Goal: Task Accomplishment & Management: Use online tool/utility

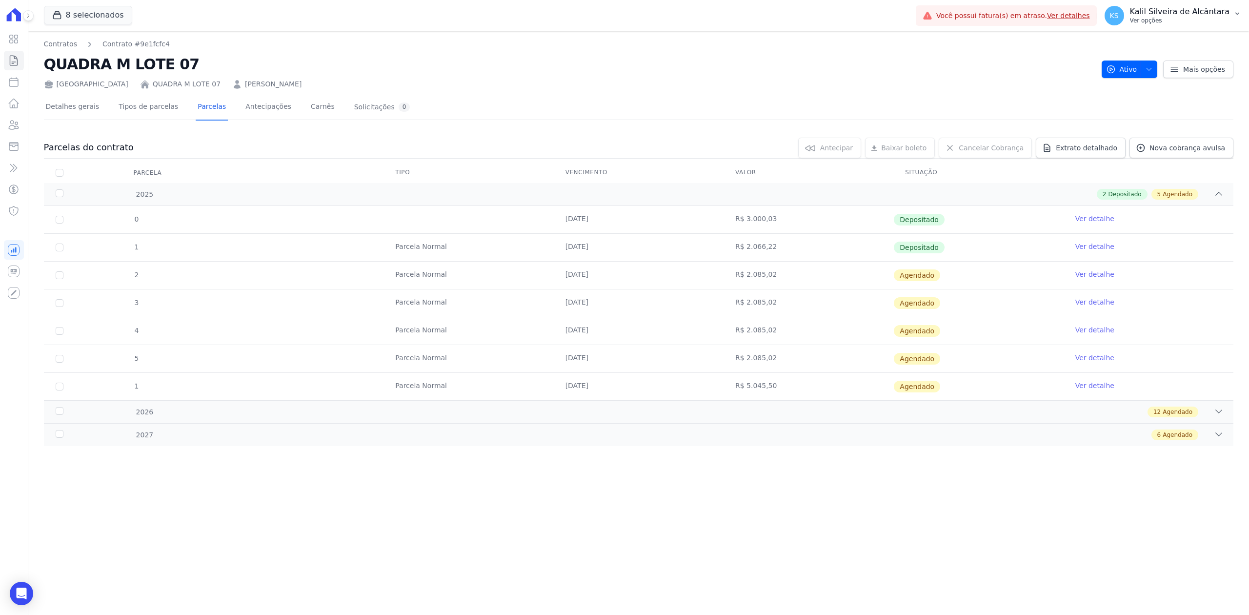
click at [1216, 4] on button "KS Kalil Silveira de Alcântara Ver opções" at bounding box center [1173, 15] width 152 height 27
click at [623, 66] on h2 "QUADRA M LOTE 07" at bounding box center [569, 64] width 1050 height 22
drag, startPoint x: 30, startPoint y: 591, endPoint x: 41, endPoint y: 607, distance: 19.5
click at [41, 607] on body "Visão Geral Contratos Parcelas Lotes Clientes Minha Carteira Transferências Cré…" at bounding box center [624, 307] width 1249 height 615
click at [22, 598] on icon "Open Intercom Messenger" at bounding box center [21, 593] width 13 height 13
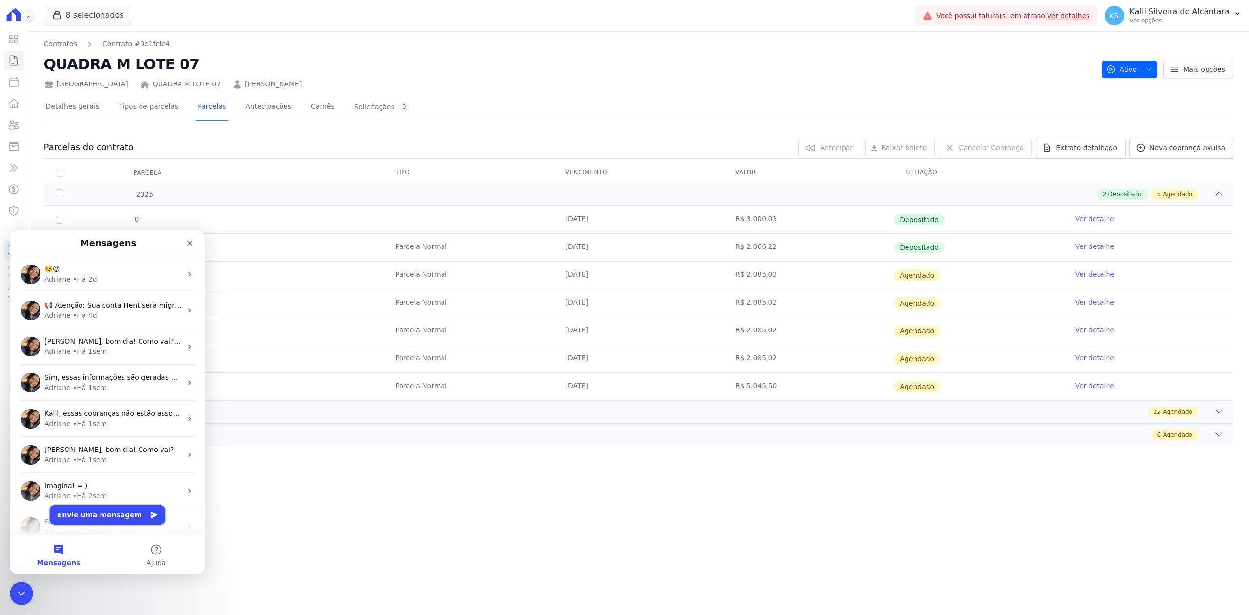
click at [137, 513] on button "Envie uma mensagem" at bounding box center [108, 515] width 116 height 20
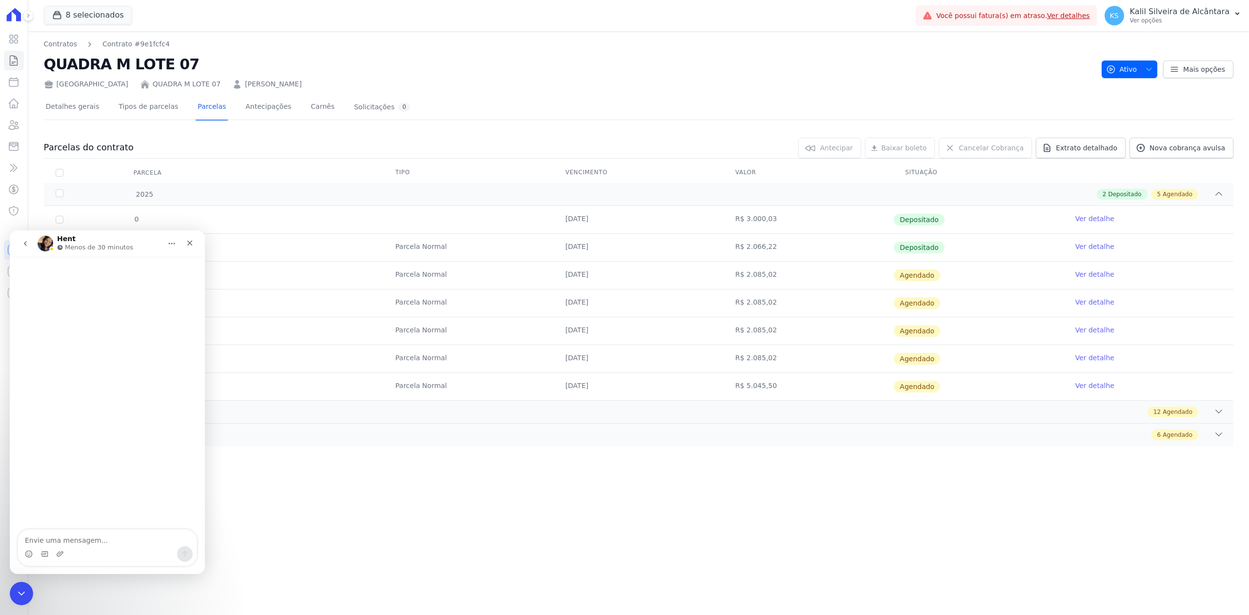
click at [127, 535] on textarea "Envie uma mensagem..." at bounding box center [107, 537] width 179 height 17
type textarea "Olá, boa tarde! Tudo bem?"
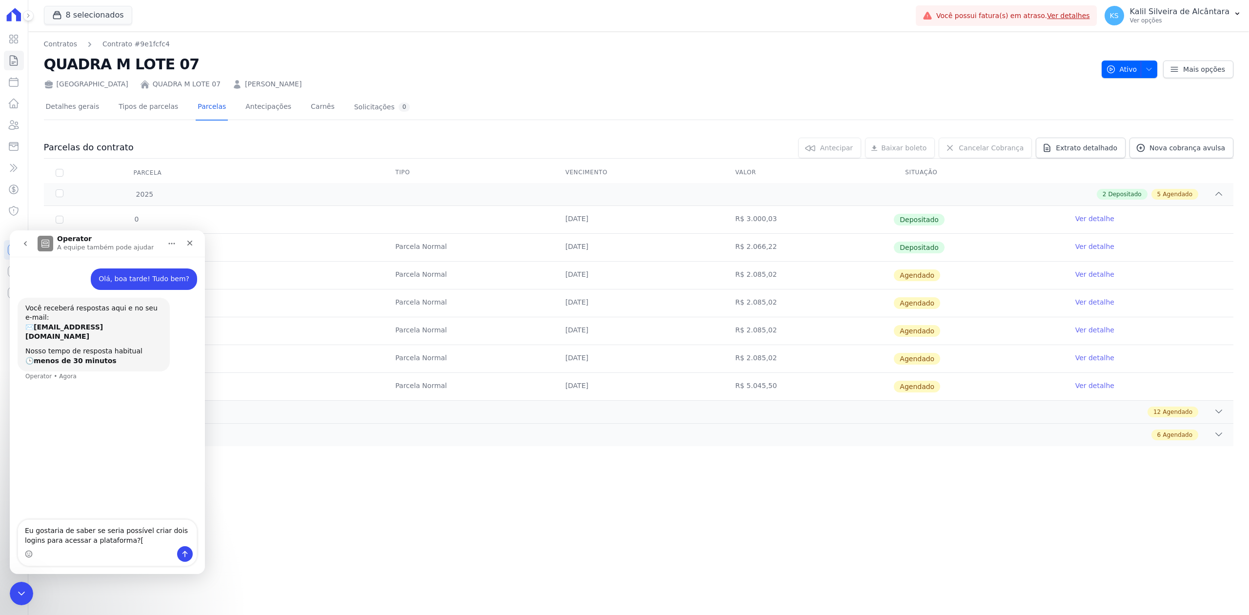
type textarea "Eu gostaria de saber se seria possível criar dois logins para acessar a platafo…"
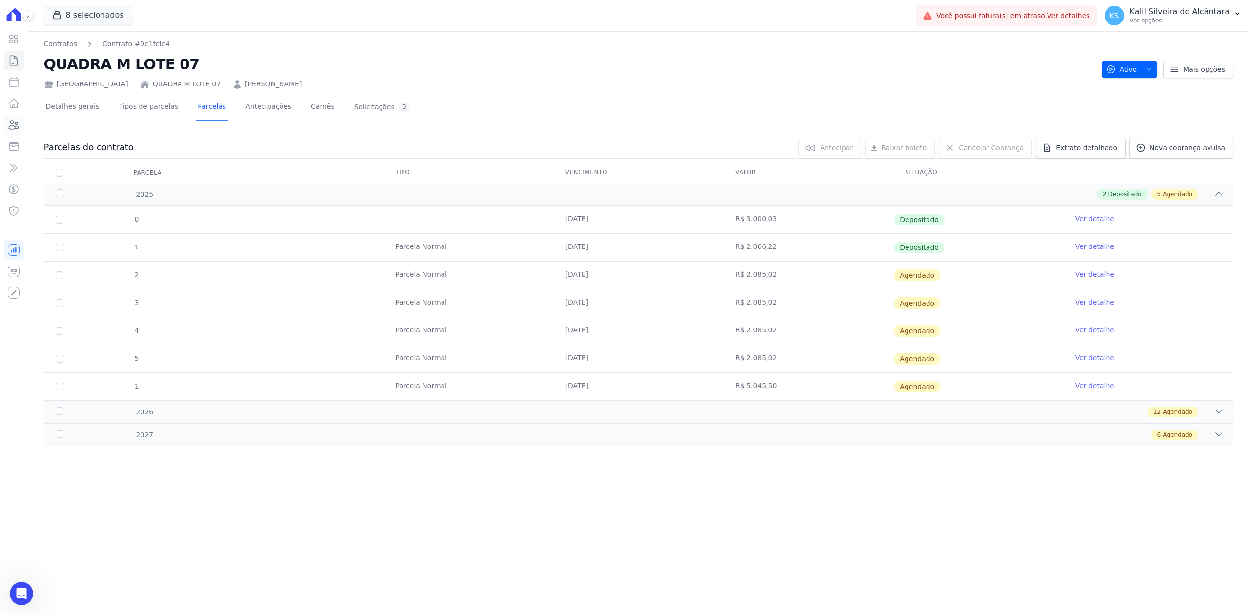
drag, startPoint x: 16, startPoint y: 129, endPoint x: 24, endPoint y: 127, distance: 8.0
click at [16, 129] on icon at bounding box center [14, 125] width 12 height 12
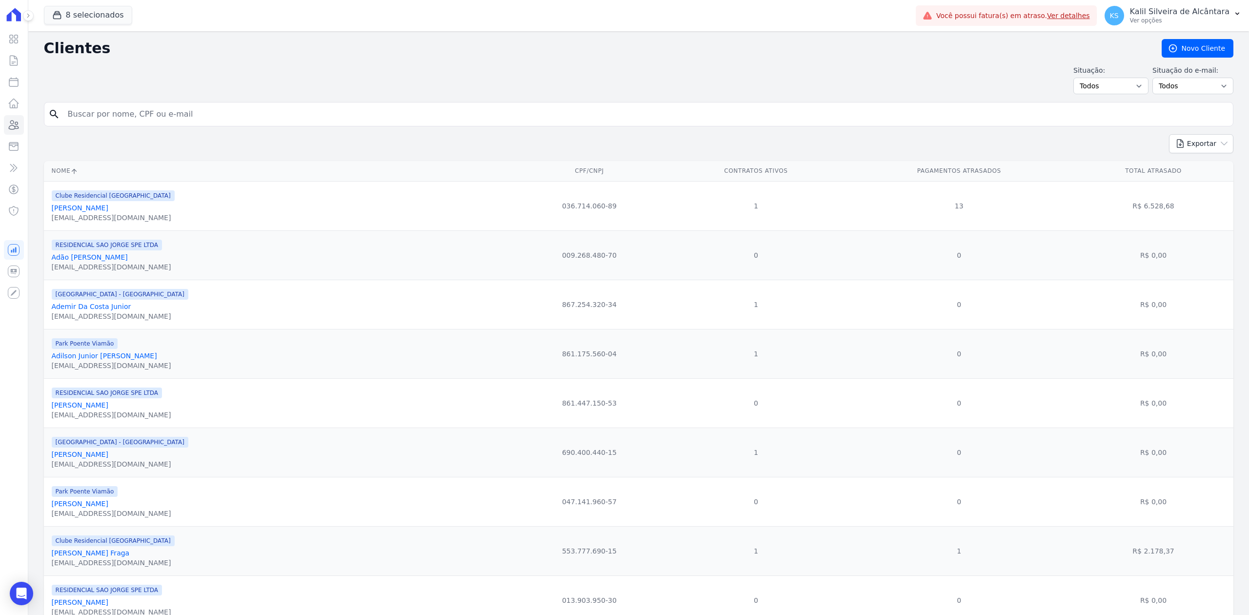
click at [153, 111] on input "search" at bounding box center [645, 114] width 1167 height 20
paste input "GUILHERME GONÇALVES"
type input "GUILHERME GONÇALVES"
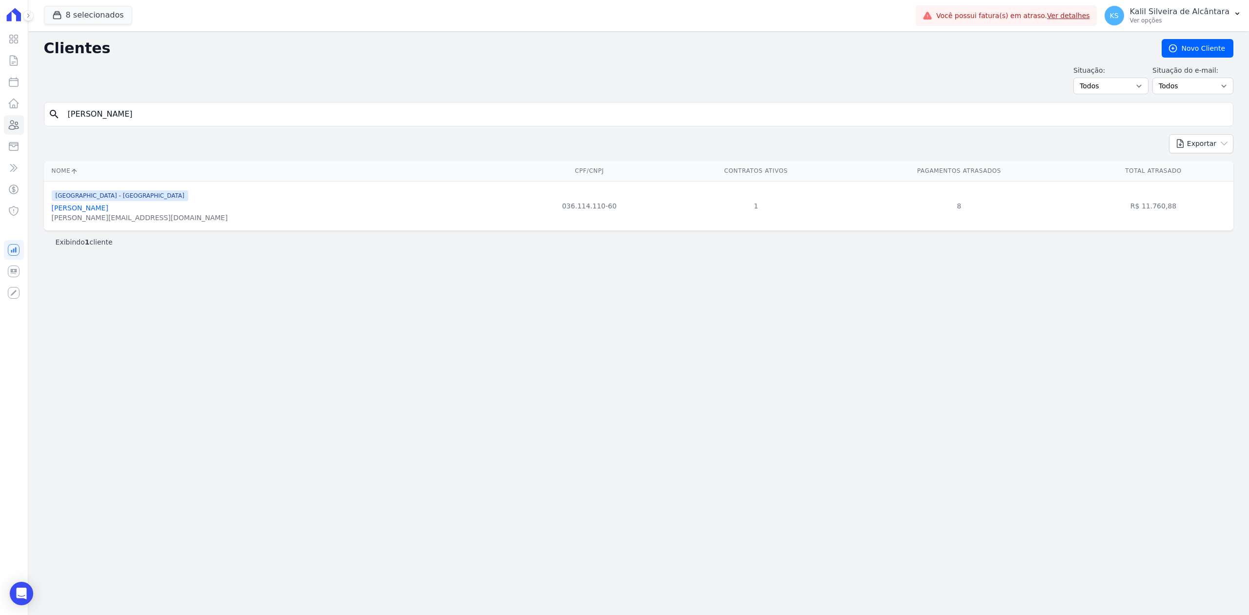
click at [73, 210] on link "Guilherme Goncalves" at bounding box center [80, 208] width 57 height 8
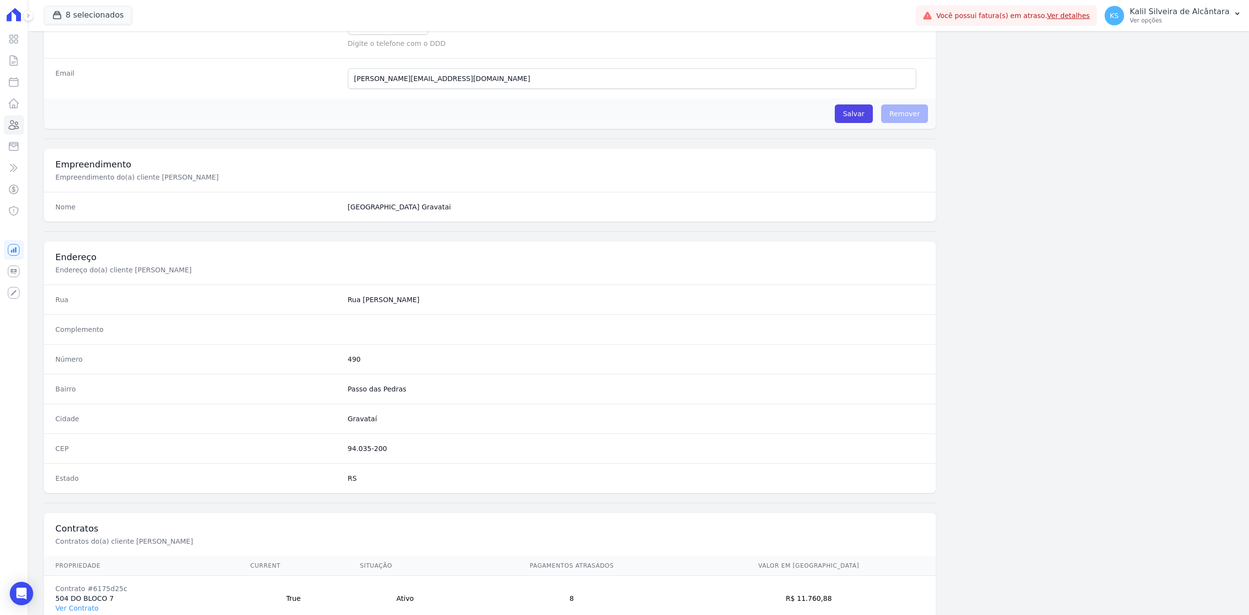
scroll to position [303, 0]
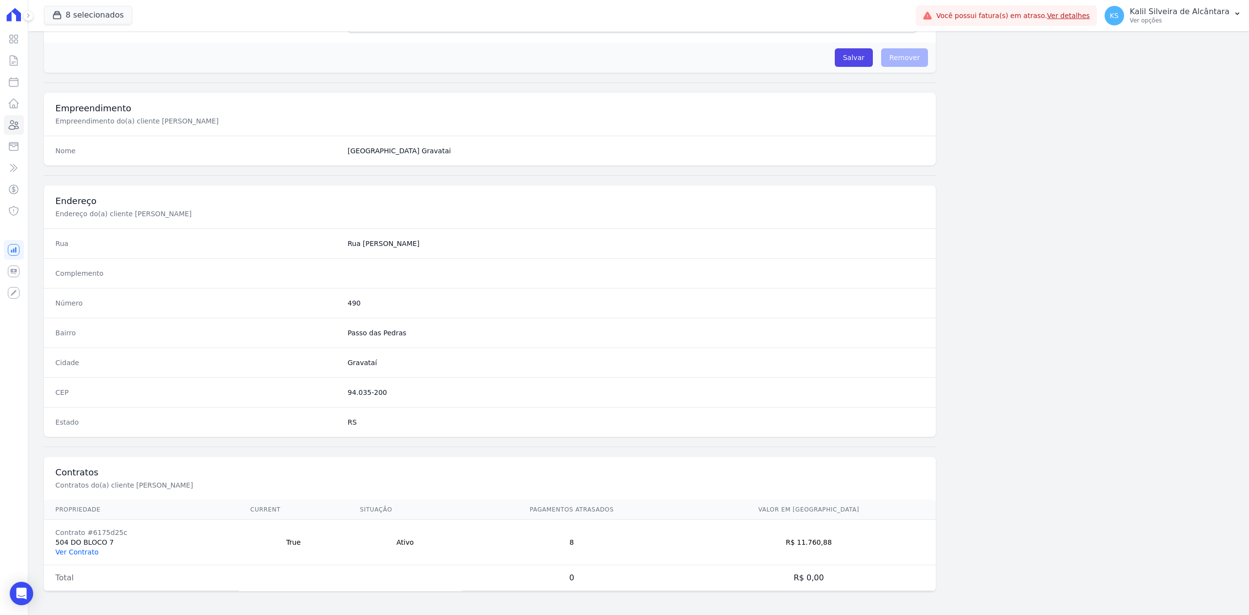
click at [81, 551] on link "Ver Contrato" at bounding box center [77, 552] width 43 height 8
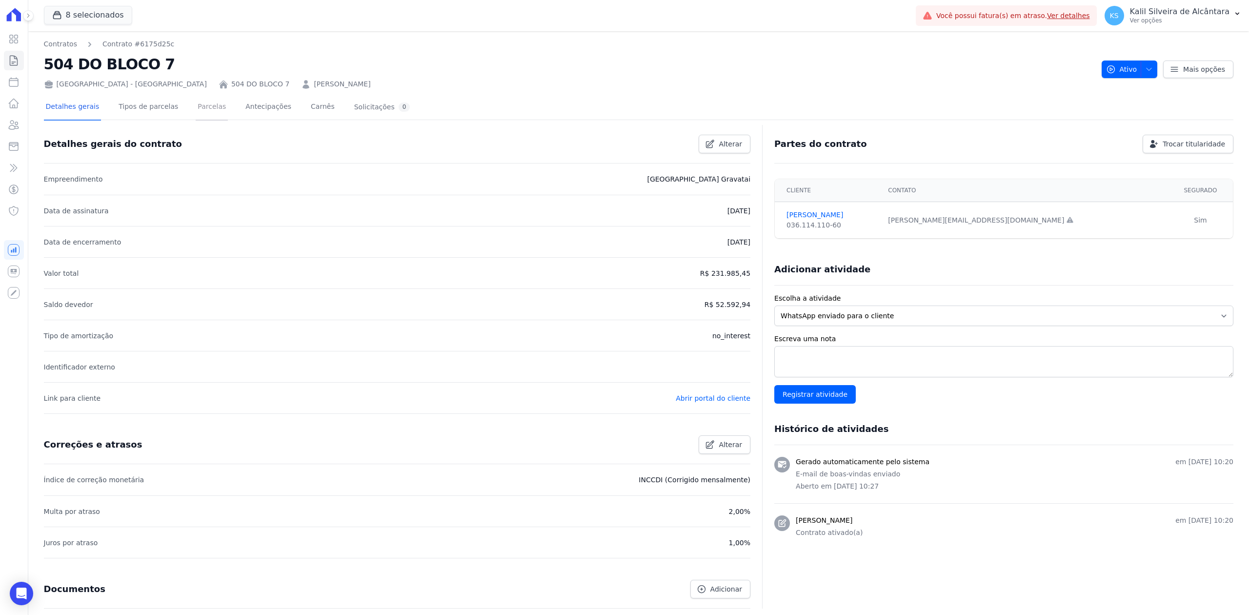
click at [200, 110] on link "Parcelas" at bounding box center [212, 108] width 32 height 26
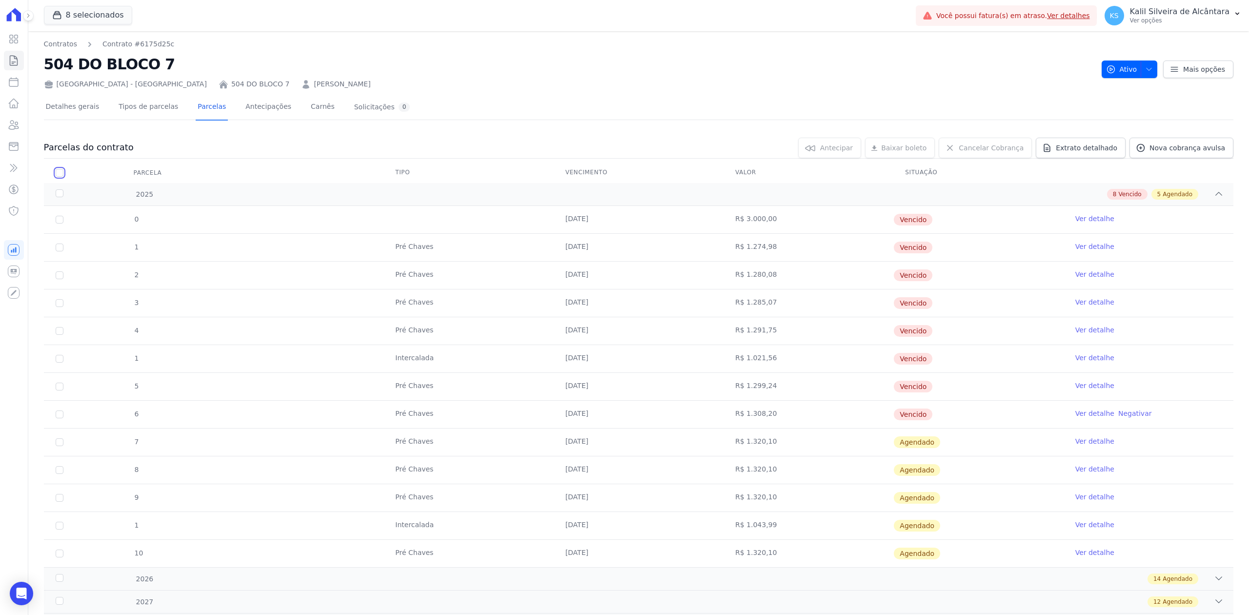
click at [62, 172] on input "checkbox" at bounding box center [60, 173] width 8 height 8
checkbox input "true"
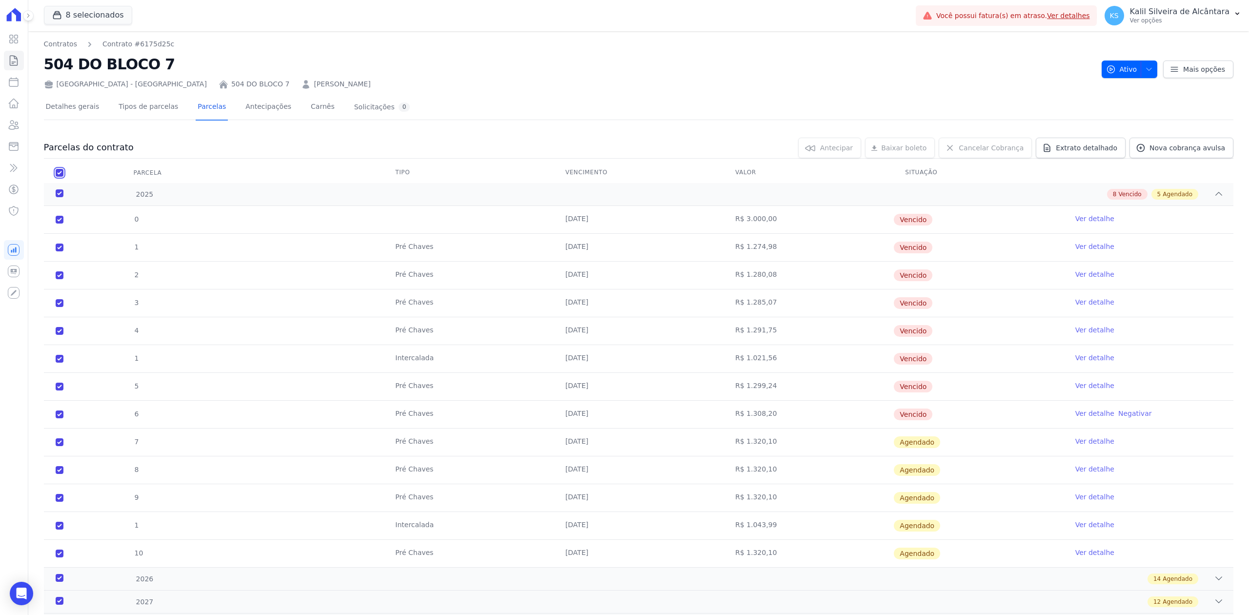
checkbox input "true"
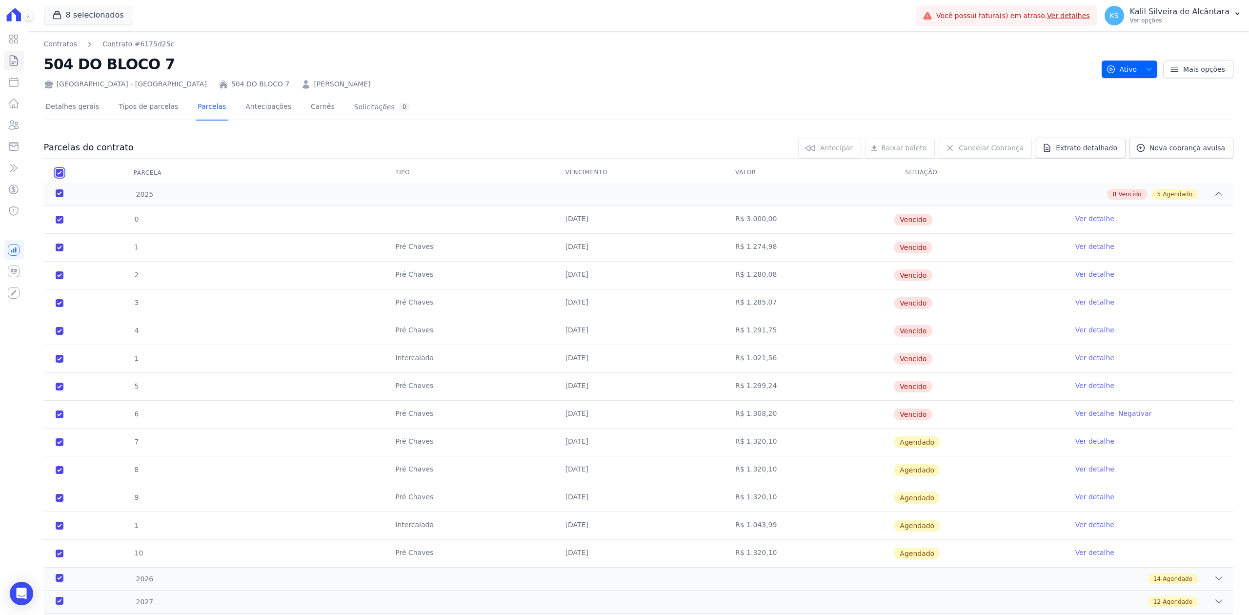
checkbox input "true"
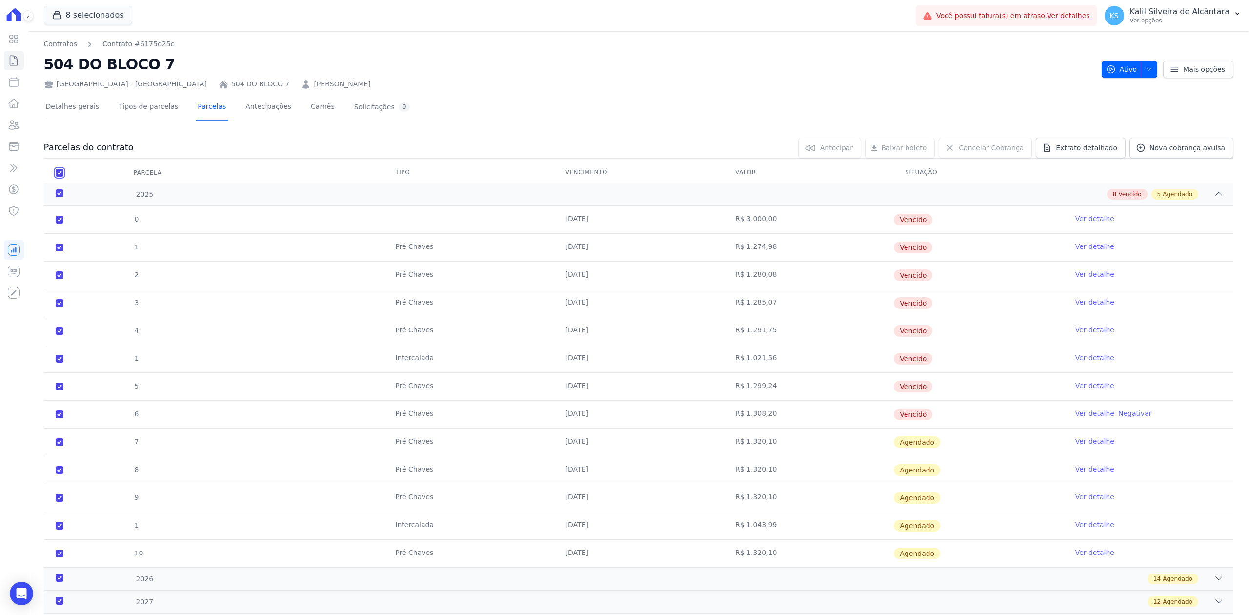
checkbox input "true"
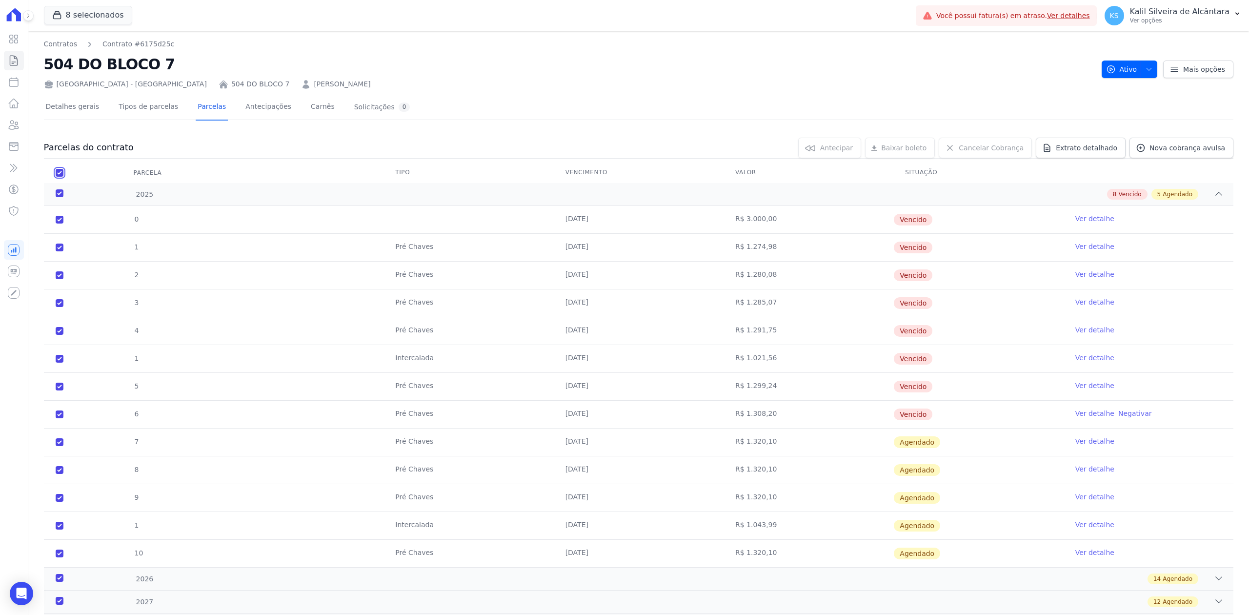
checkbox input "true"
click at [991, 149] on span "Cancelar Cobrança" at bounding box center [991, 148] width 65 height 10
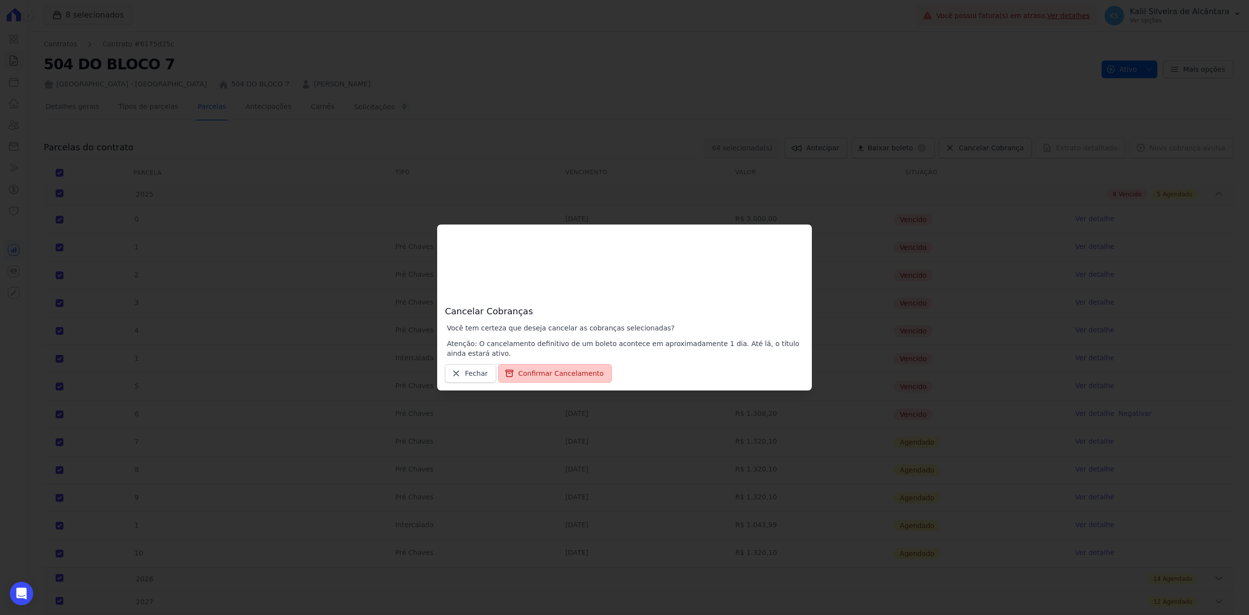
click at [572, 372] on button "Confirmar Cancelamento" at bounding box center [555, 373] width 114 height 19
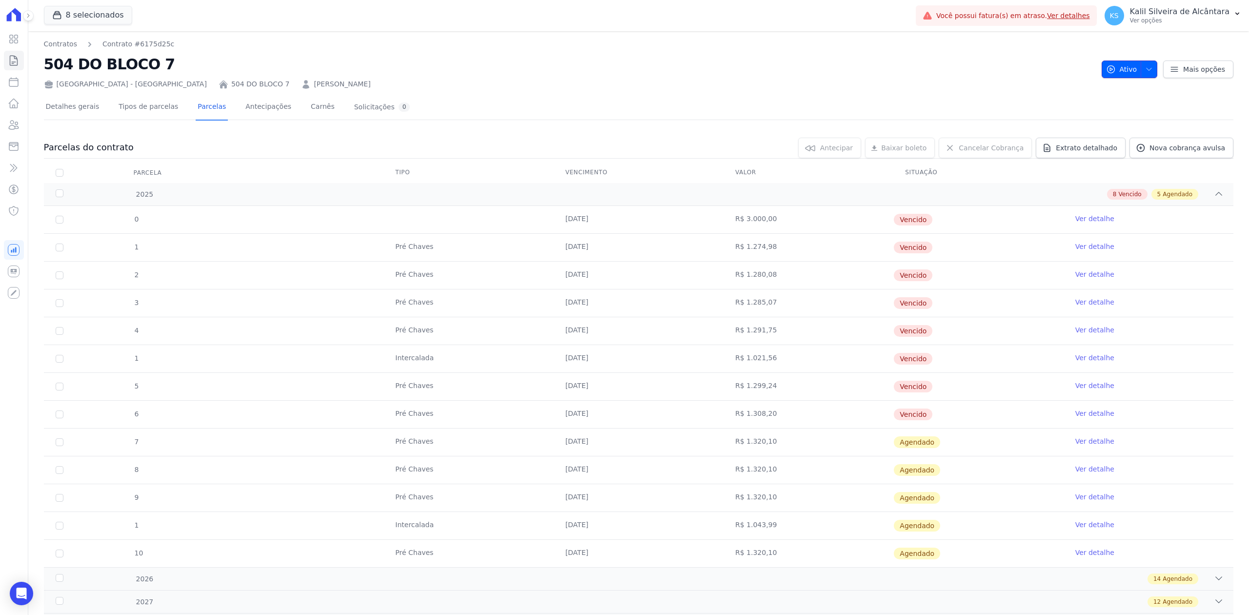
click at [1145, 72] on icon "button" at bounding box center [1149, 69] width 8 height 8
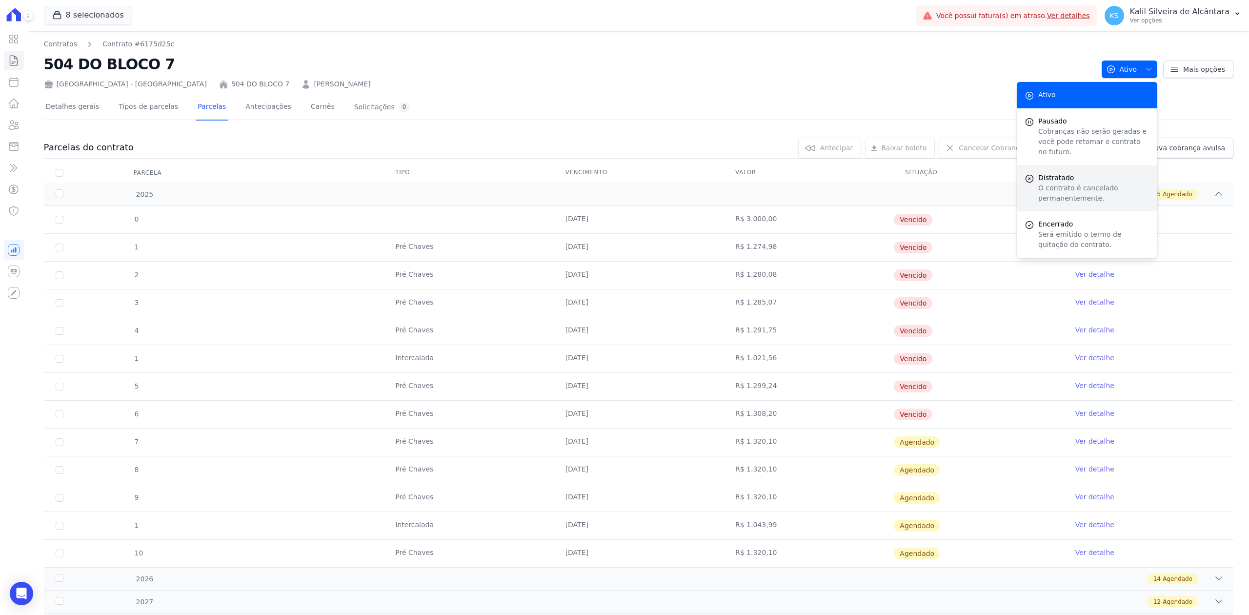
click at [1031, 183] on div "Distratado O contrato é cancelado permanentemente." at bounding box center [1087, 188] width 141 height 46
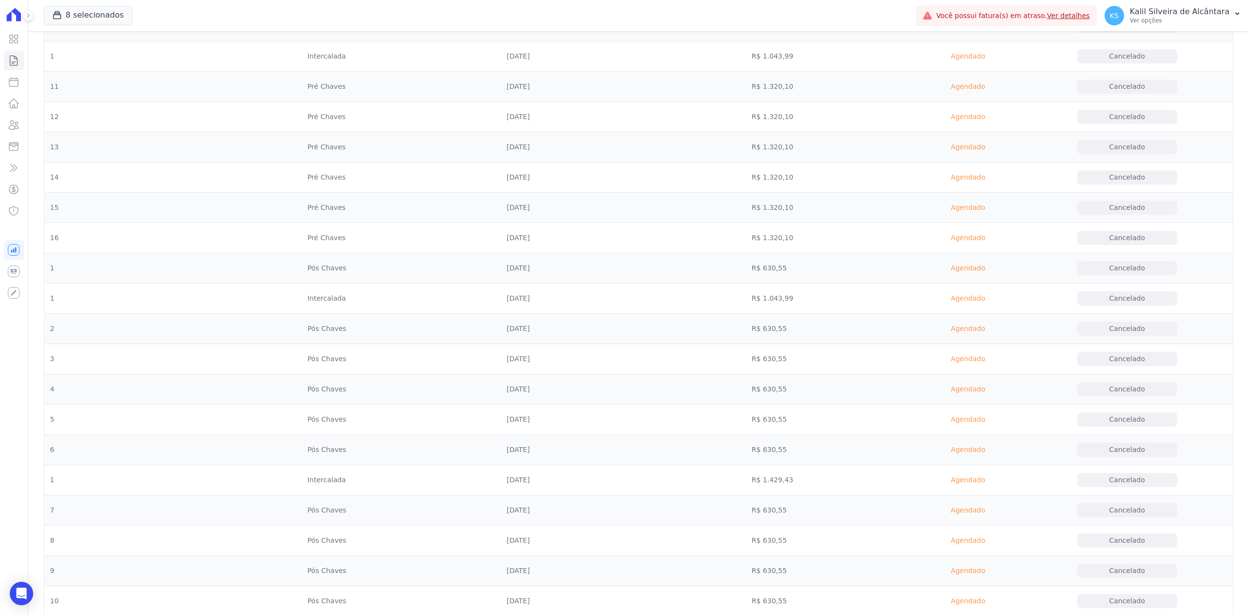
scroll to position [976, 0]
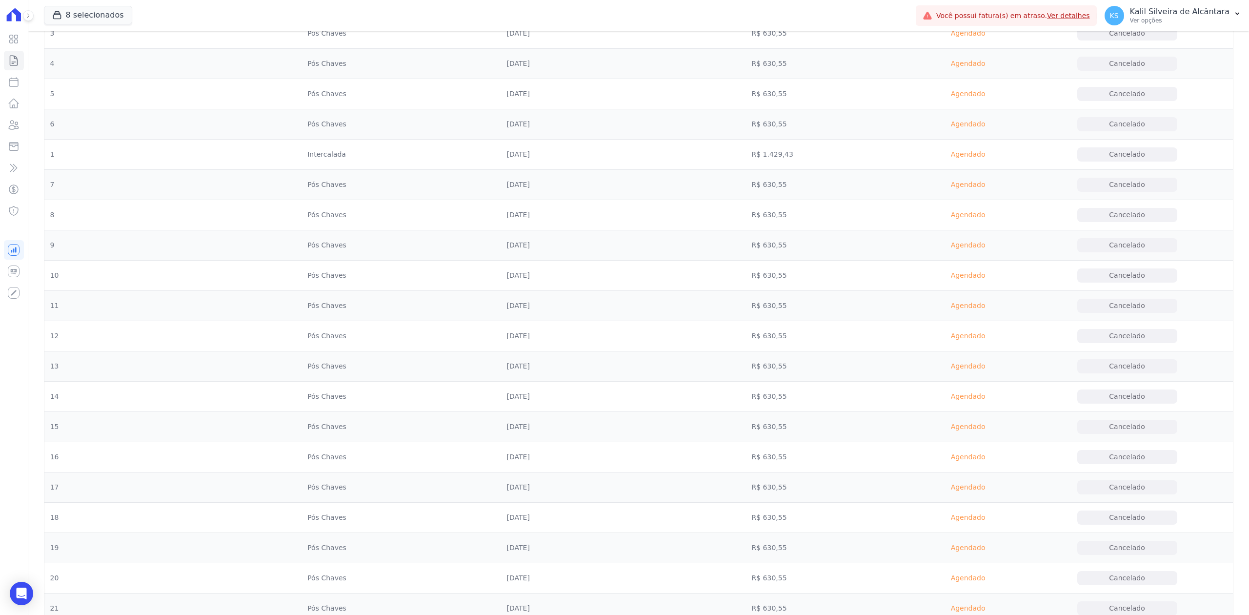
drag, startPoint x: 1078, startPoint y: 155, endPoint x: 570, endPoint y: 78, distance: 513.8
click at [570, 78] on td "[DATE]" at bounding box center [623, 64] width 245 height 30
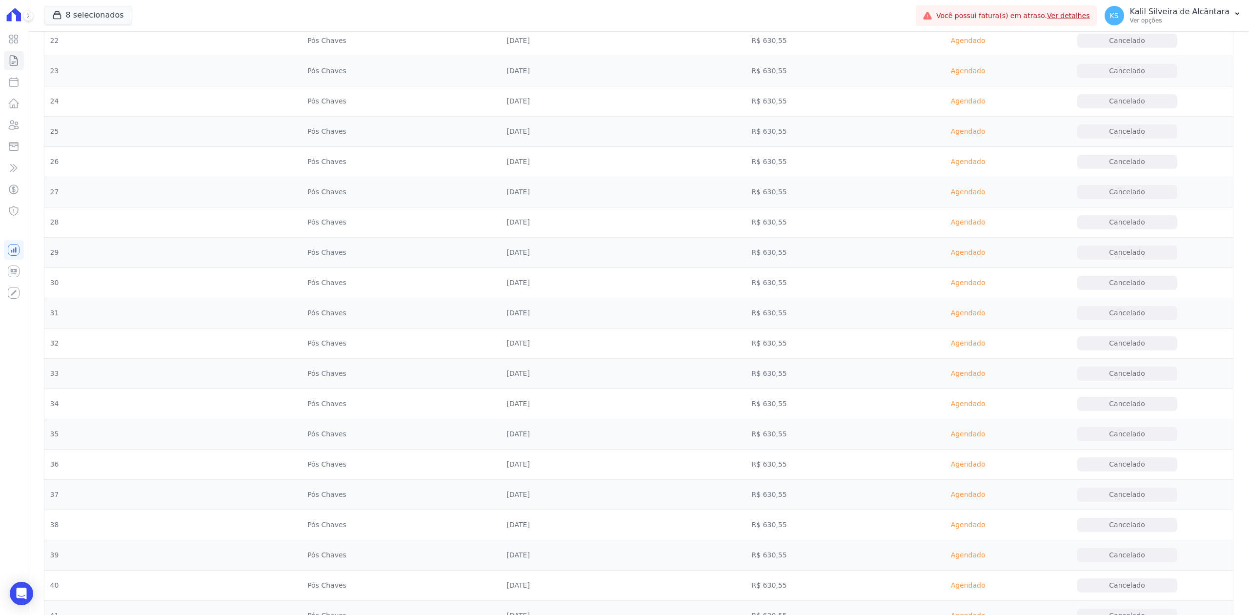
scroll to position [1757, 0]
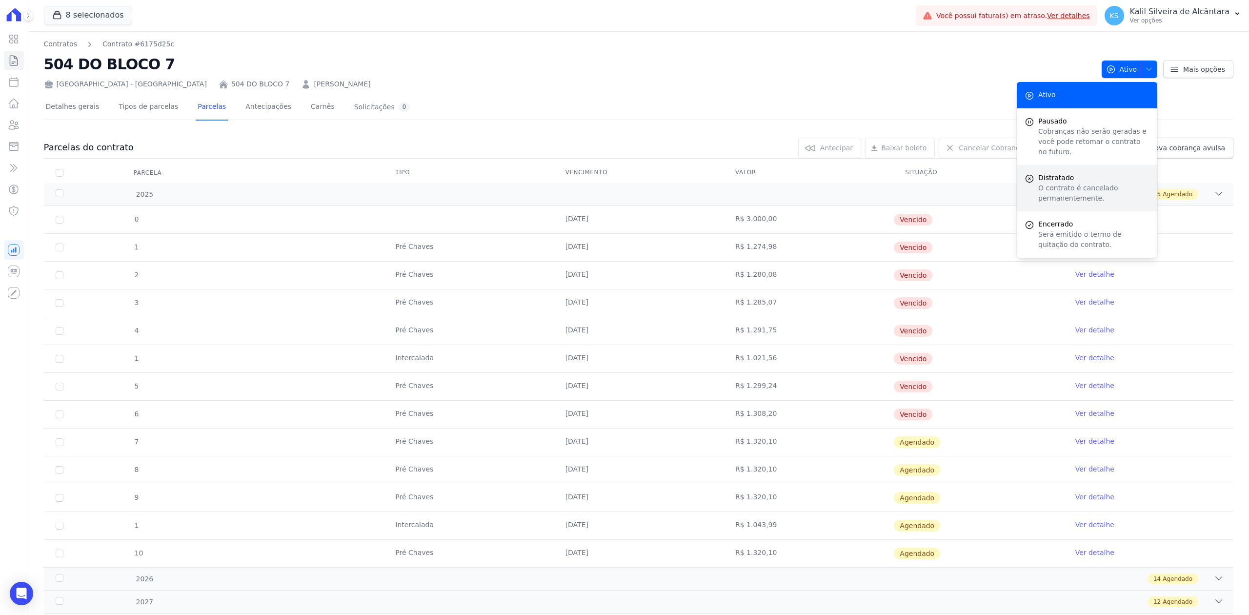
click at [1062, 186] on p "O contrato é cancelado permanentemente." at bounding box center [1093, 193] width 111 height 20
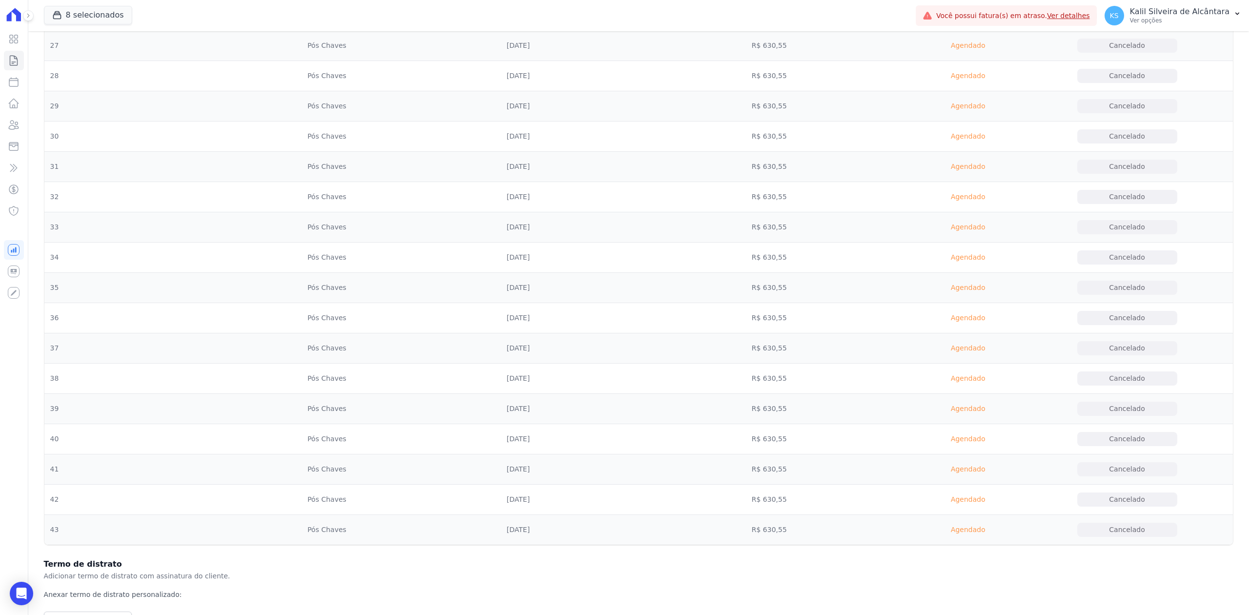
scroll to position [1793, 0]
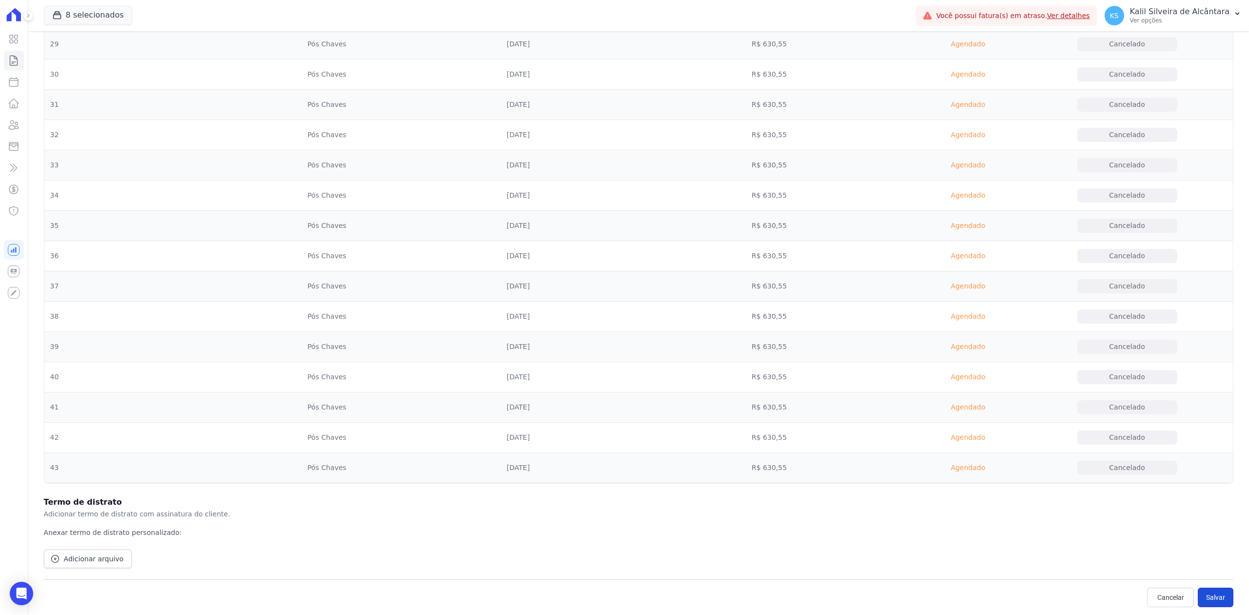
click at [1213, 601] on button "Salvar" at bounding box center [1216, 598] width 36 height 20
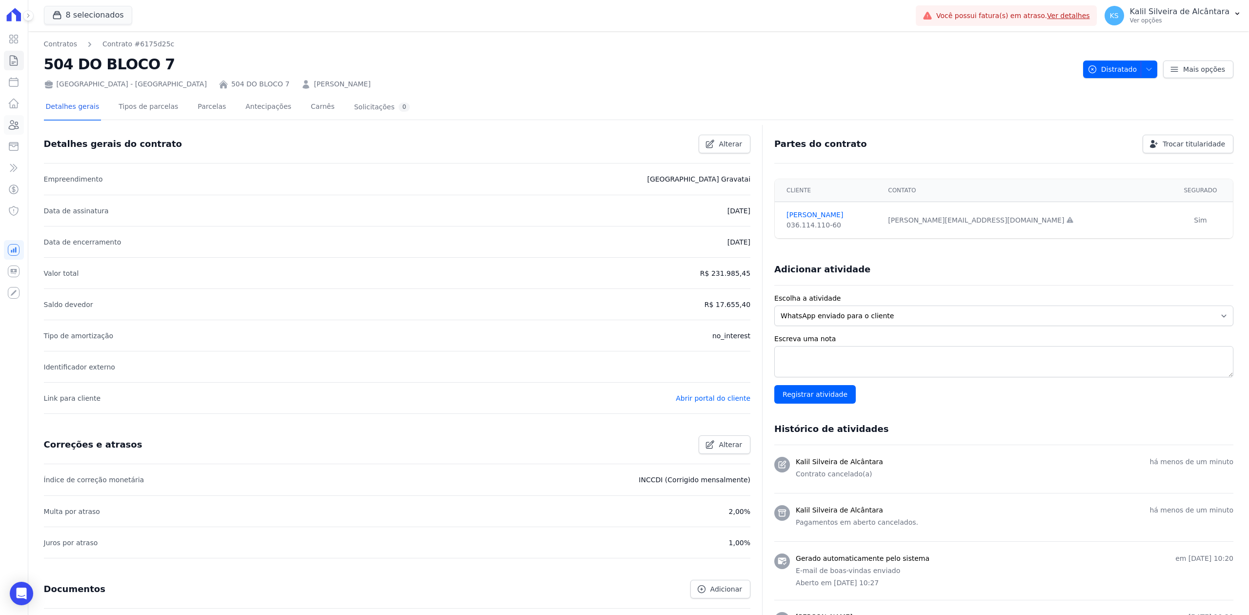
click at [22, 123] on link "Clientes" at bounding box center [14, 125] width 20 height 20
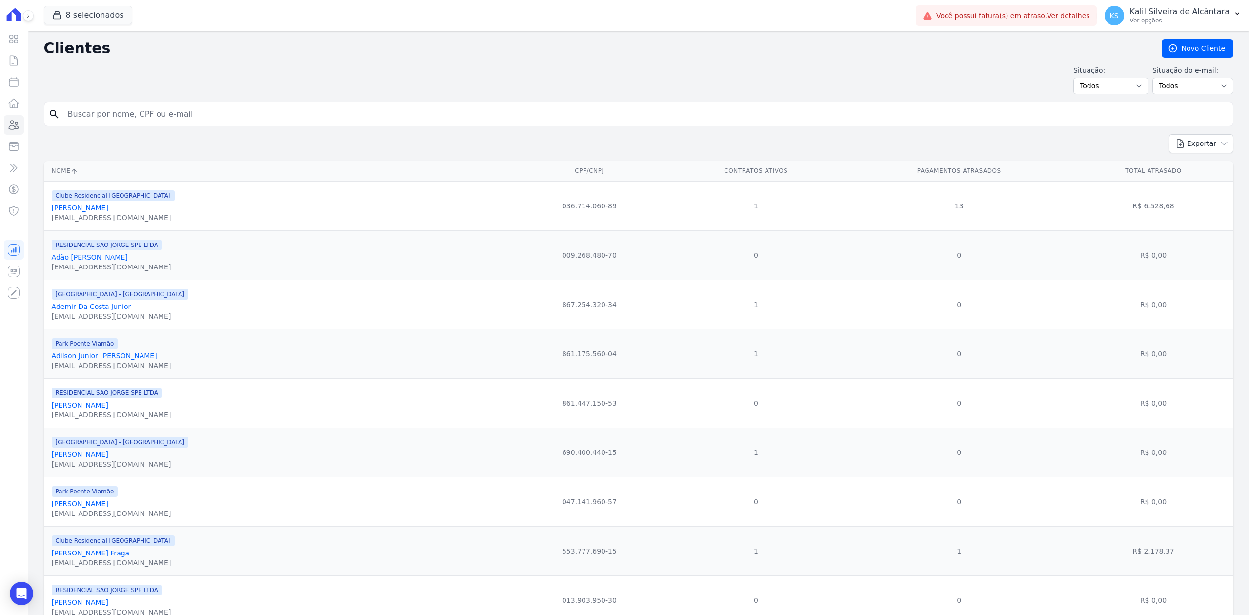
click at [147, 119] on input "search" at bounding box center [645, 114] width 1167 height 20
paste input "[PERSON_NAME]"
type input "[PERSON_NAME]"
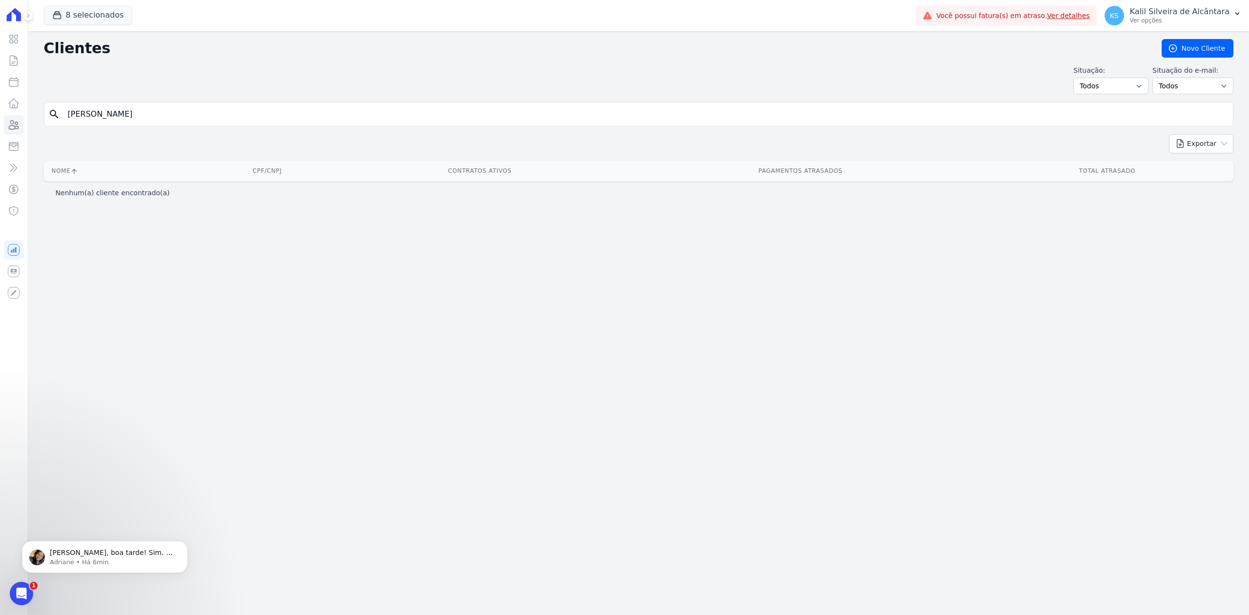
click at [24, 134] on div "Visão Geral Contratos [GEOGRAPHIC_DATA] Lotes Clientes Minha Carteira Transferê…" at bounding box center [14, 307] width 28 height 615
click at [11, 40] on icon at bounding box center [14, 39] width 8 height 8
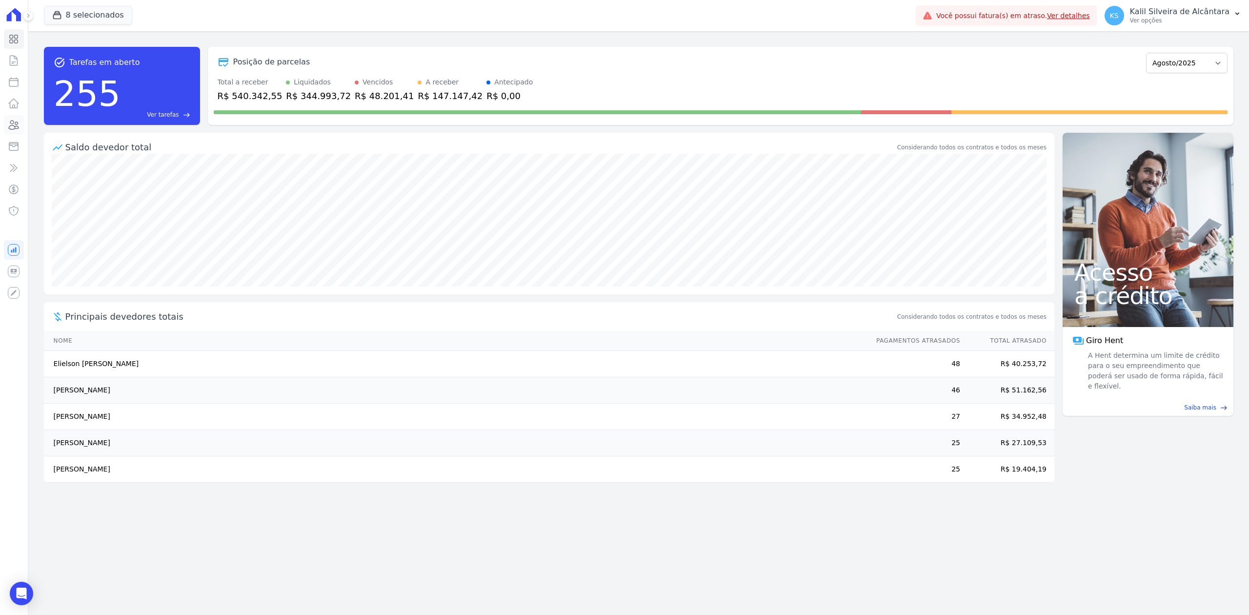
click at [13, 122] on icon at bounding box center [14, 125] width 12 height 12
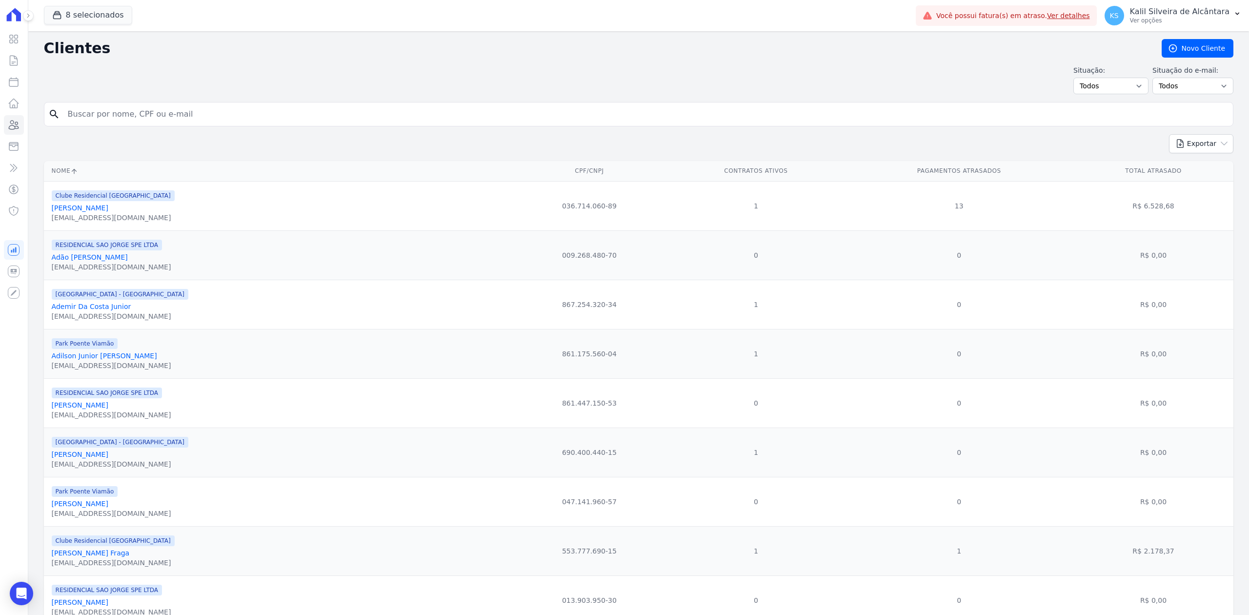
click at [125, 124] on input "search" at bounding box center [645, 114] width 1167 height 20
paste input "JOCIR DE [PERSON_NAME]"
type input "JOCIR DE [PERSON_NAME]"
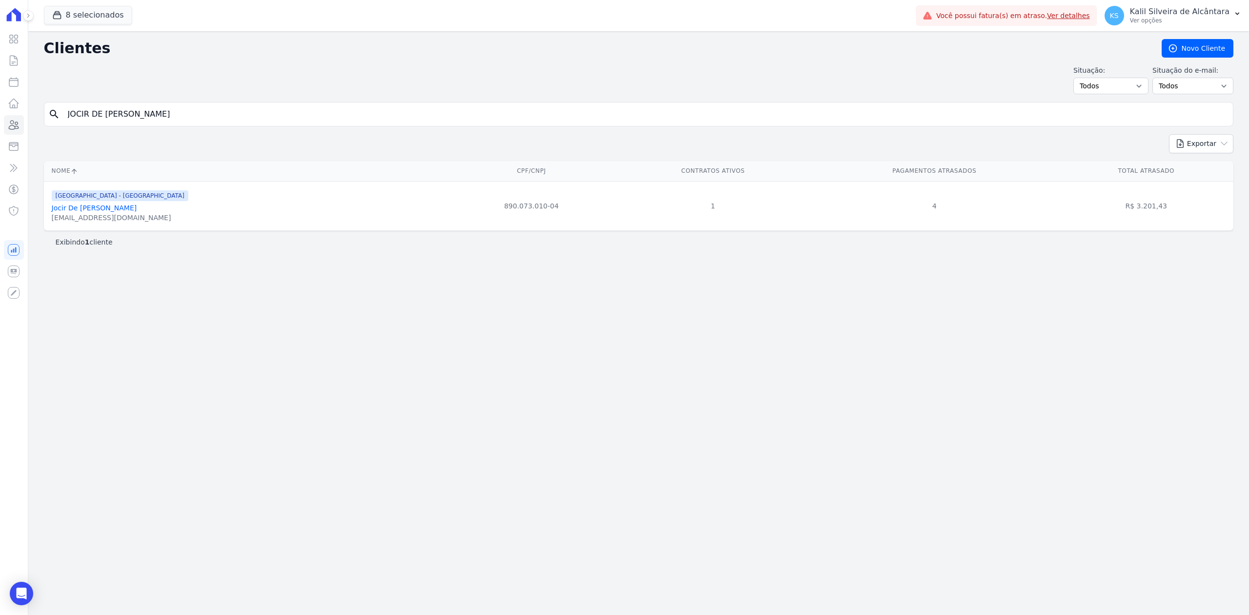
click at [96, 207] on link "Jocir De [PERSON_NAME]" at bounding box center [94, 208] width 85 height 8
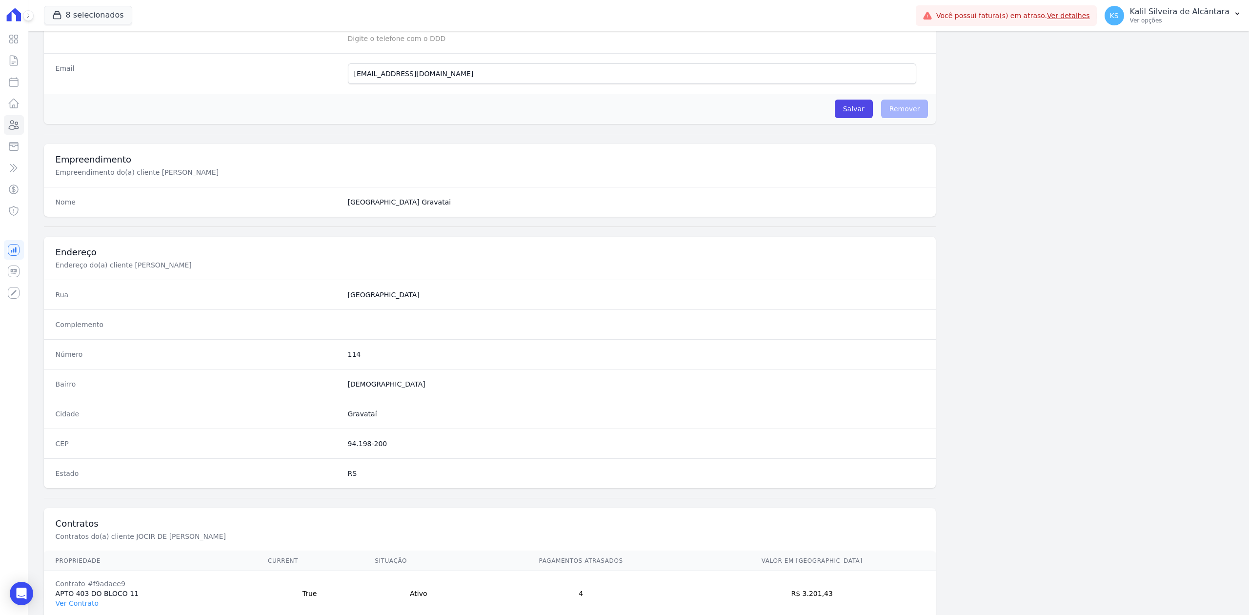
scroll to position [303, 0]
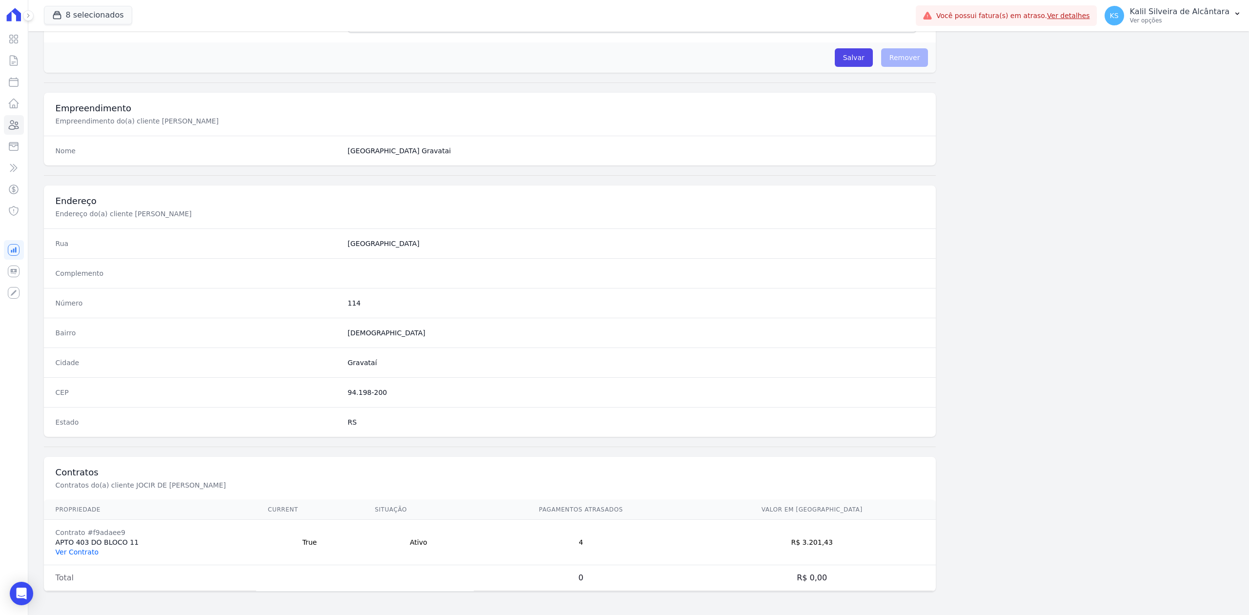
click at [61, 548] on link "Ver Contrato" at bounding box center [77, 552] width 43 height 8
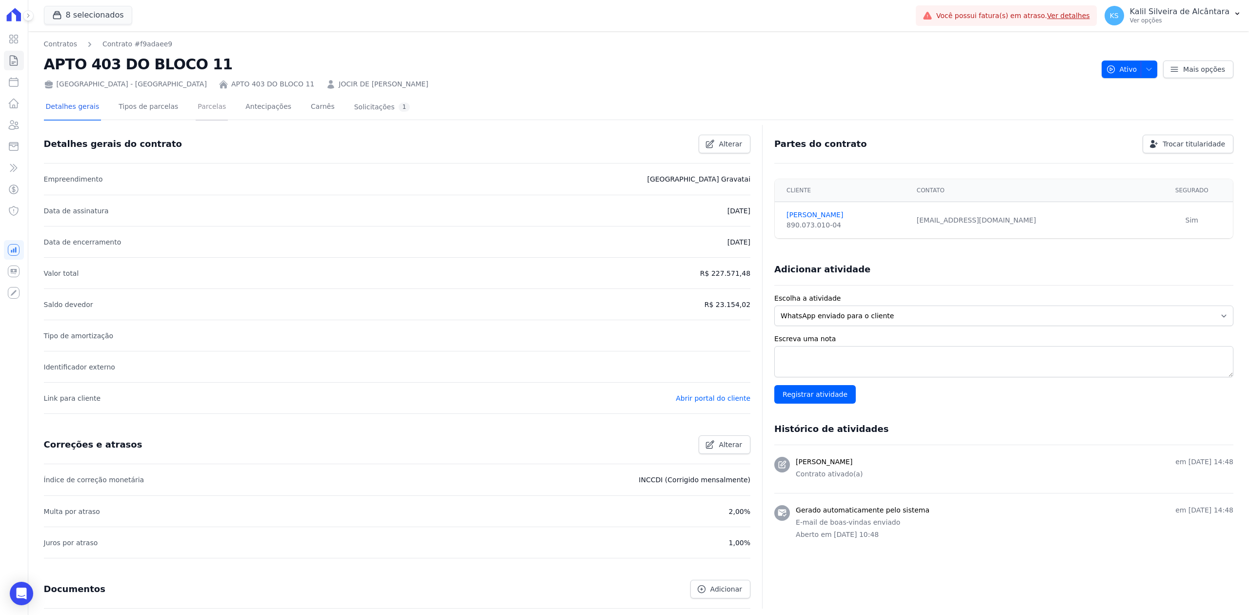
click at [196, 101] on link "Parcelas" at bounding box center [212, 108] width 32 height 26
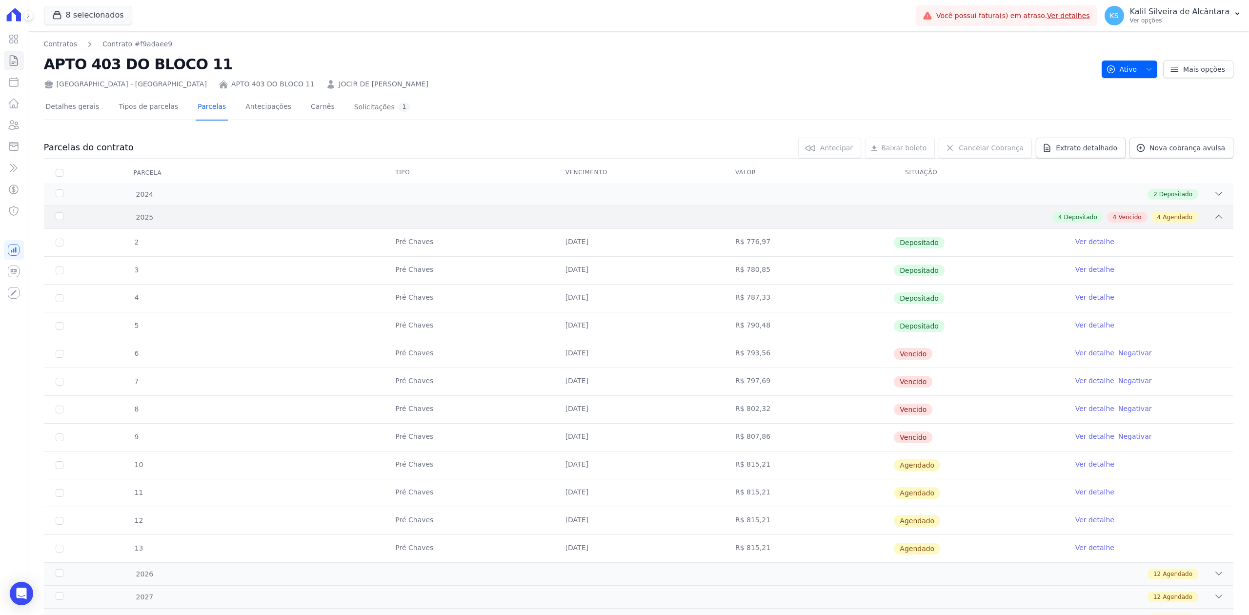
click at [1214, 215] on icon at bounding box center [1219, 217] width 10 height 10
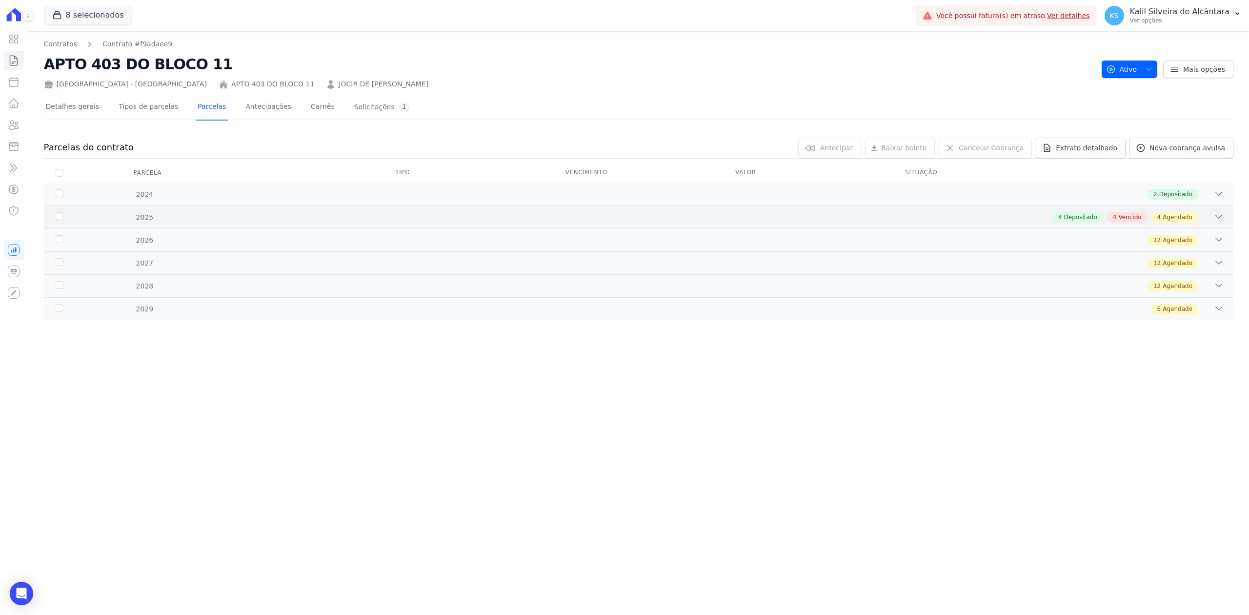
click at [1214, 207] on div "2025 4 Depositado 4 Vencido 4 Agendado" at bounding box center [639, 216] width 1190 height 23
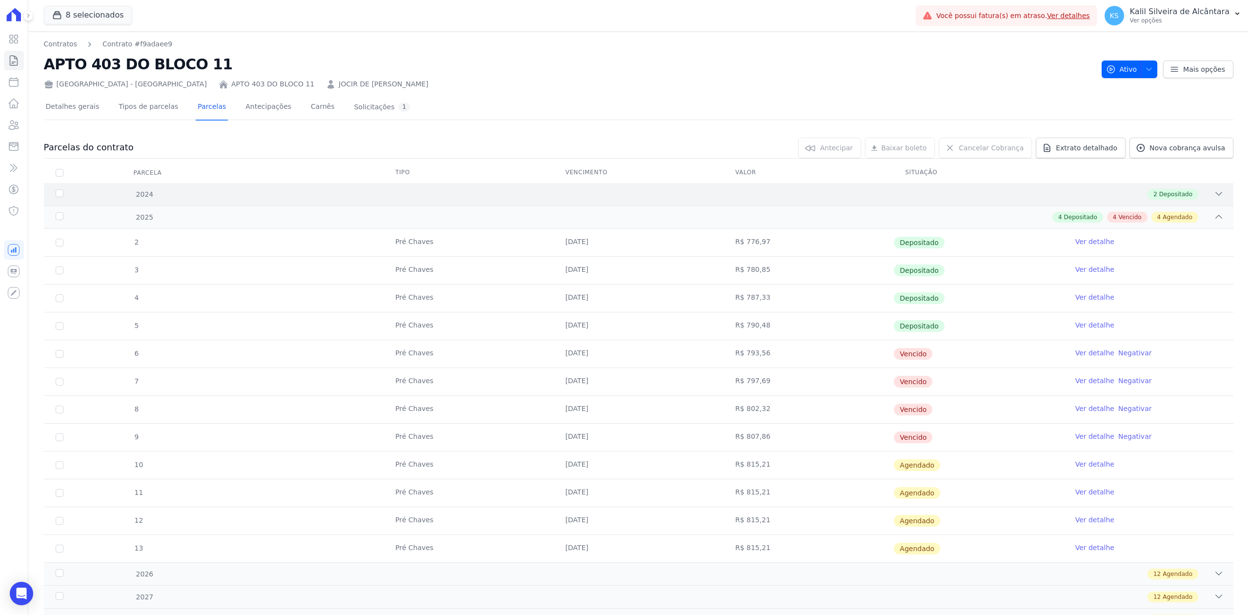
click at [1215, 199] on div "2024 2 Depositado" at bounding box center [639, 194] width 1190 height 22
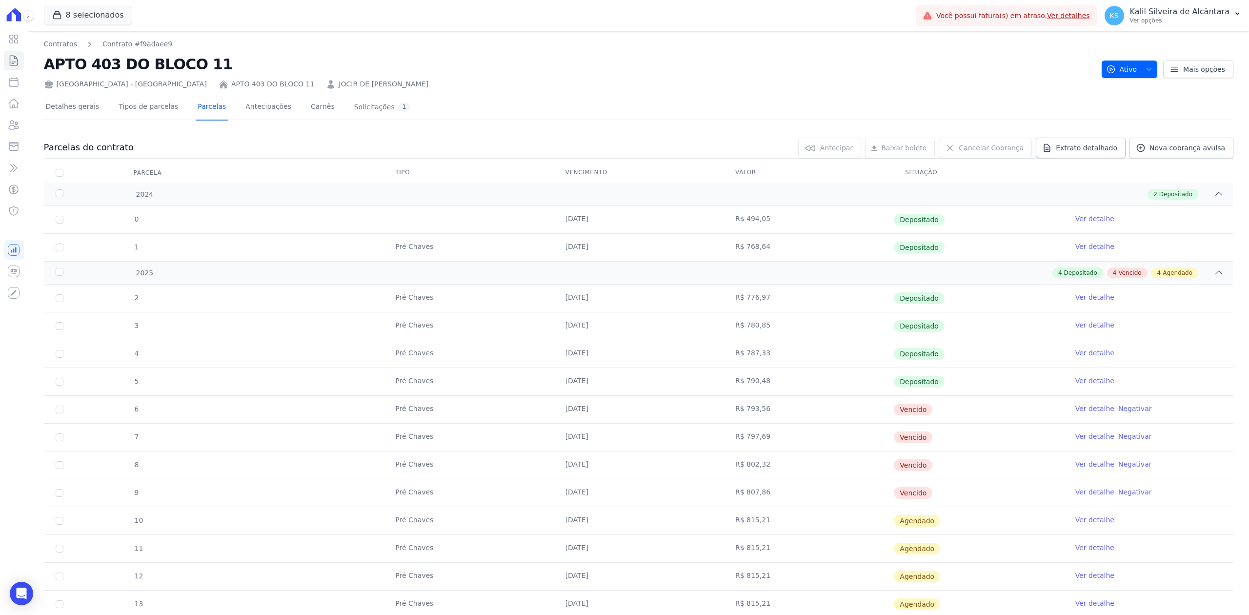
click at [1081, 151] on span "Extrato detalhado" at bounding box center [1086, 148] width 61 height 10
click at [1200, 145] on span "Exportar PDF" at bounding box center [1217, 148] width 51 height 10
click at [10, 124] on icon at bounding box center [14, 125] width 12 height 12
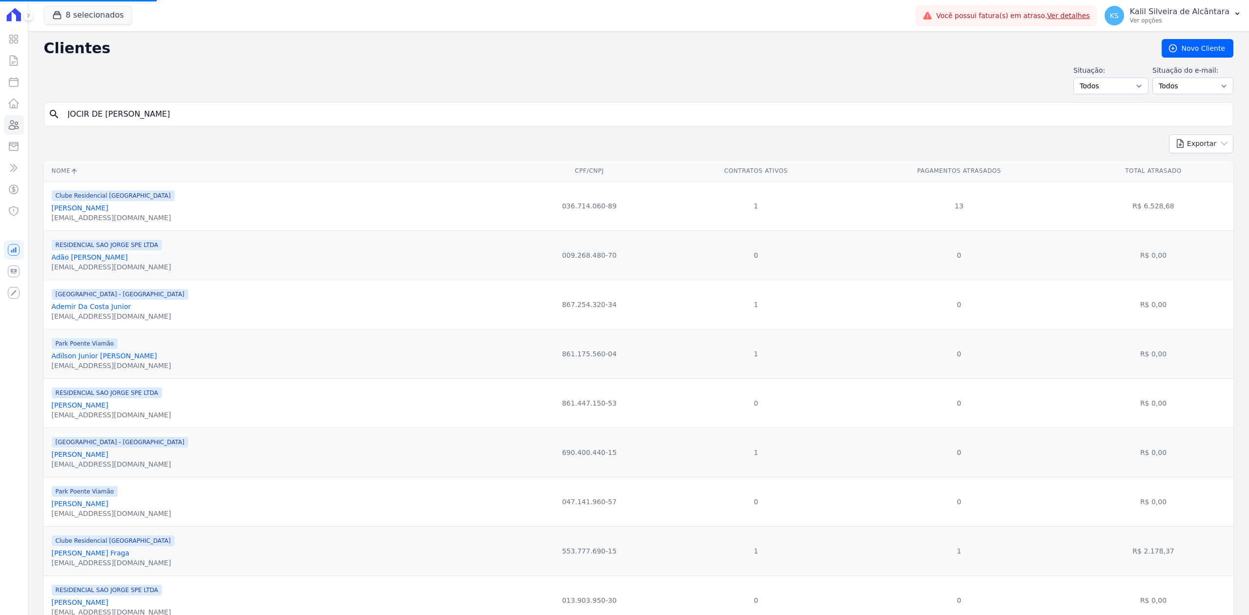
click at [107, 116] on input "JOCIR DE [PERSON_NAME]" at bounding box center [645, 114] width 1167 height 20
click at [209, 122] on input "JOCIR DE [PERSON_NAME]" at bounding box center [645, 114] width 1167 height 20
click at [146, 125] on div "search" at bounding box center [639, 114] width 1190 height 24
click at [144, 114] on input "search" at bounding box center [645, 114] width 1167 height 20
type input "f"
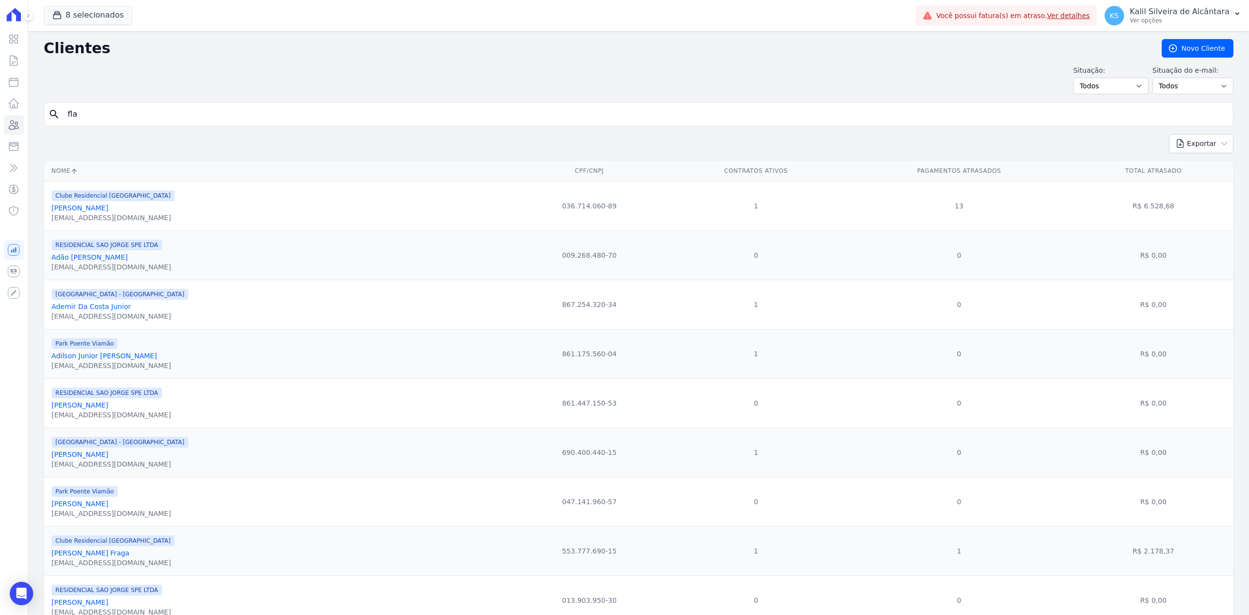
type input "[PERSON_NAME]"
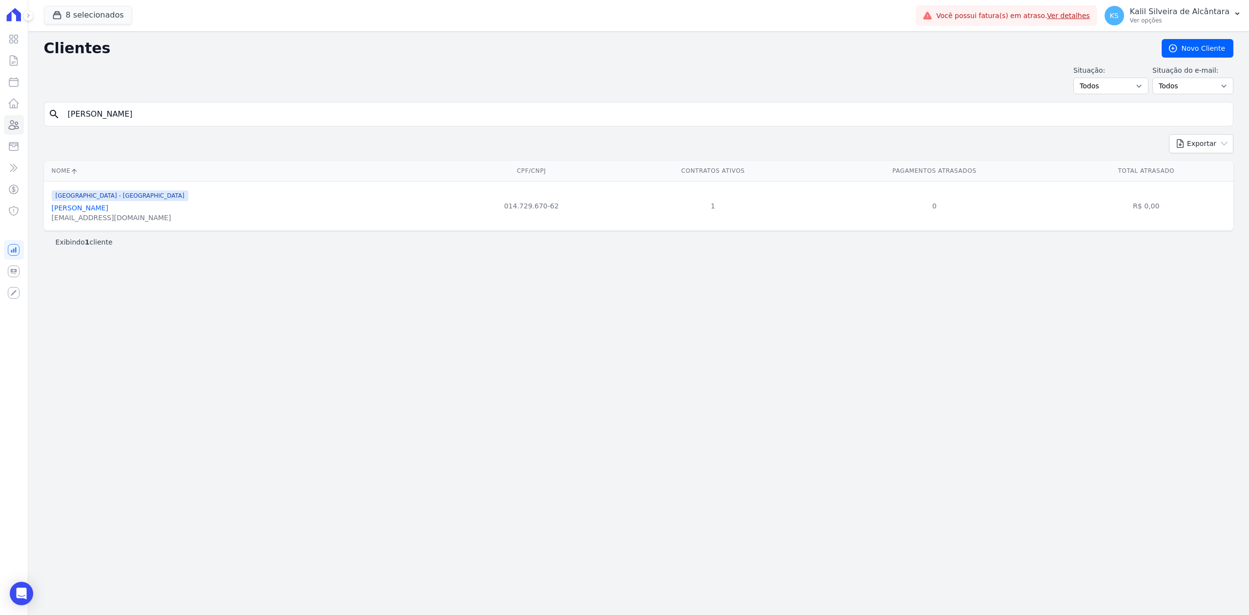
click at [108, 211] on link "[PERSON_NAME]" at bounding box center [80, 208] width 57 height 8
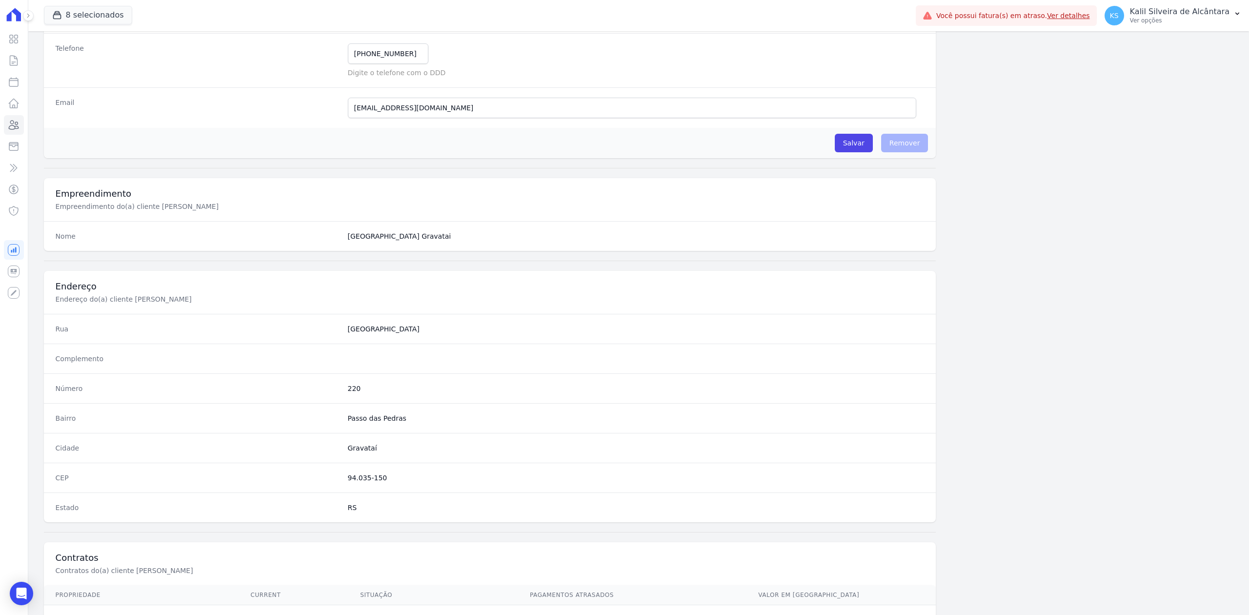
scroll to position [303, 0]
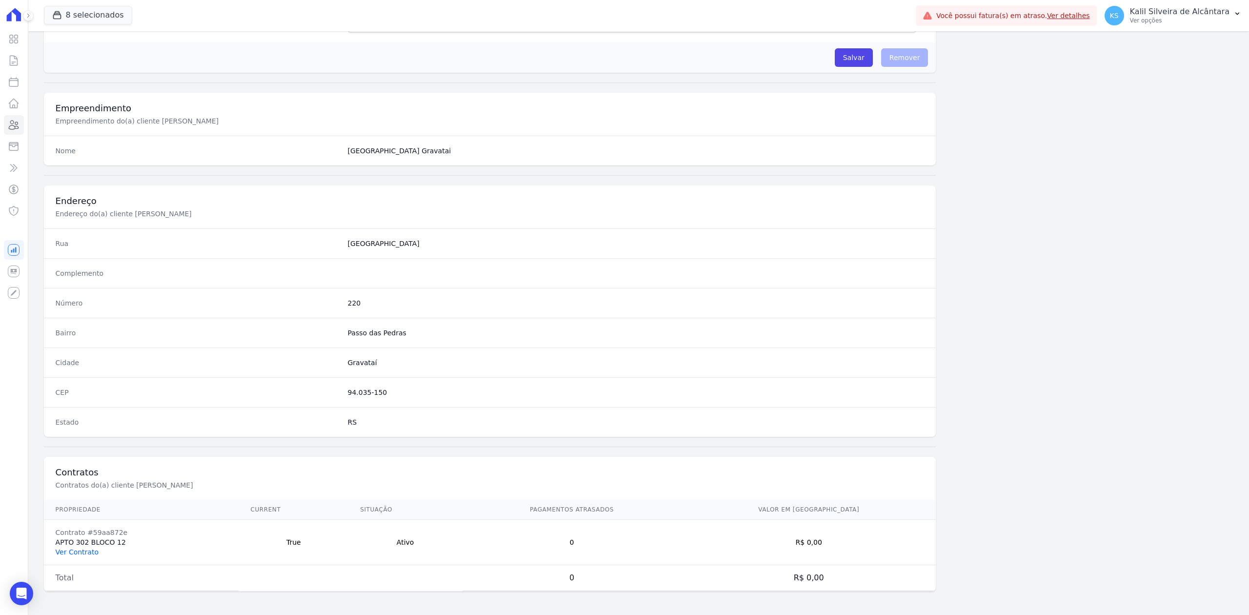
click at [86, 548] on link "Ver Contrato" at bounding box center [77, 552] width 43 height 8
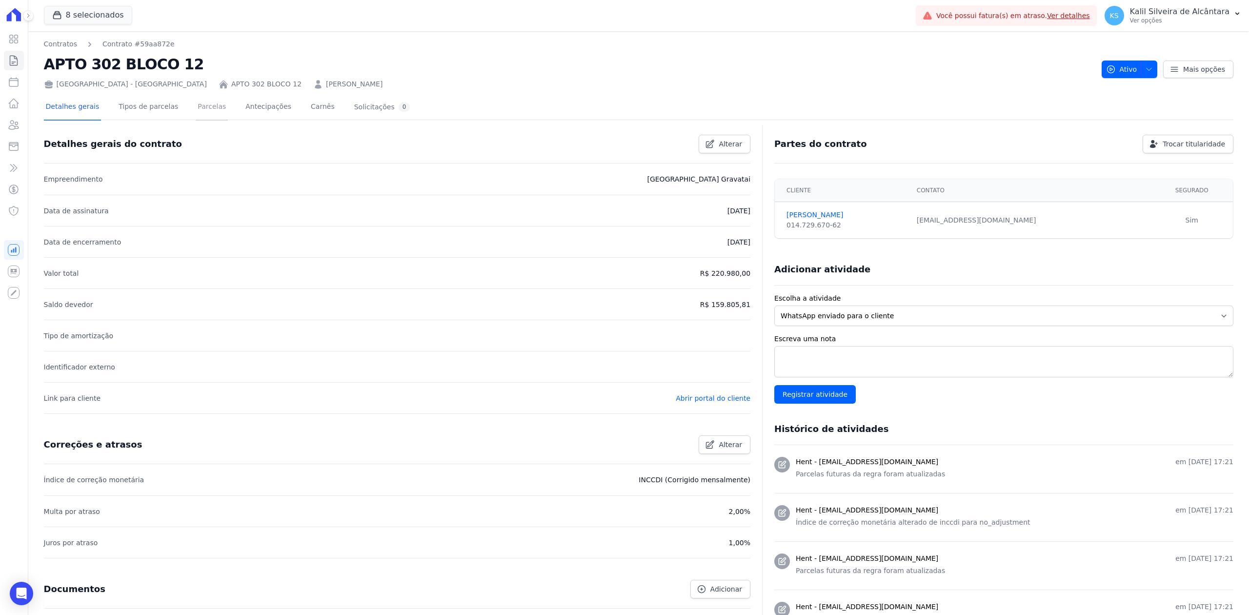
click at [200, 104] on link "Parcelas" at bounding box center [212, 108] width 32 height 26
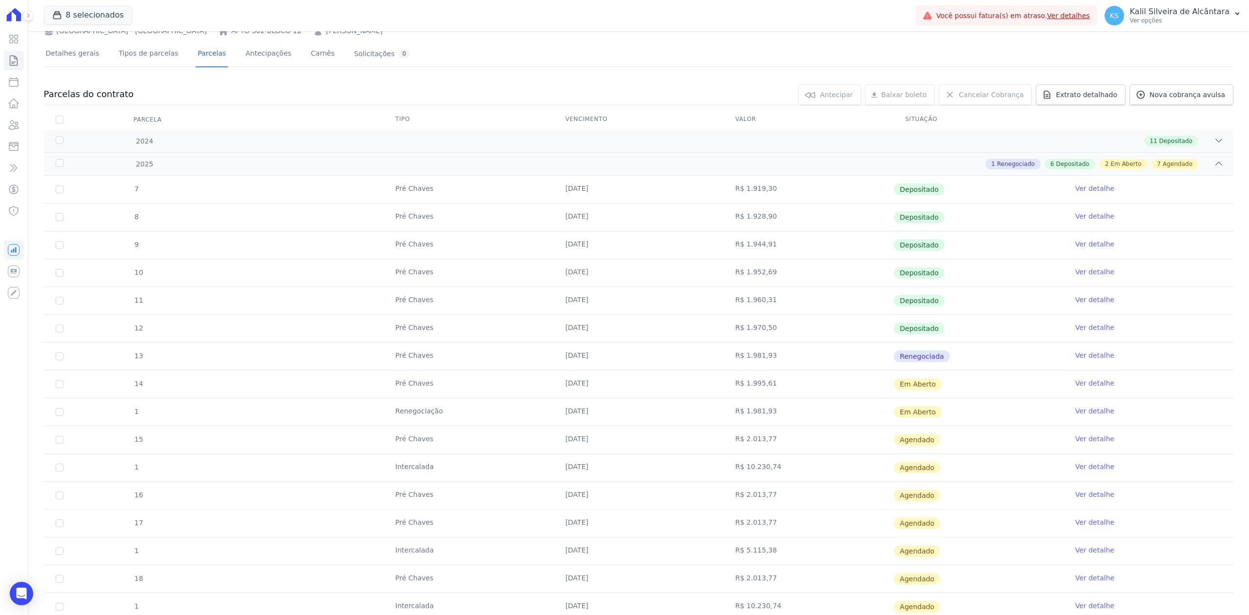
scroll to position [65, 0]
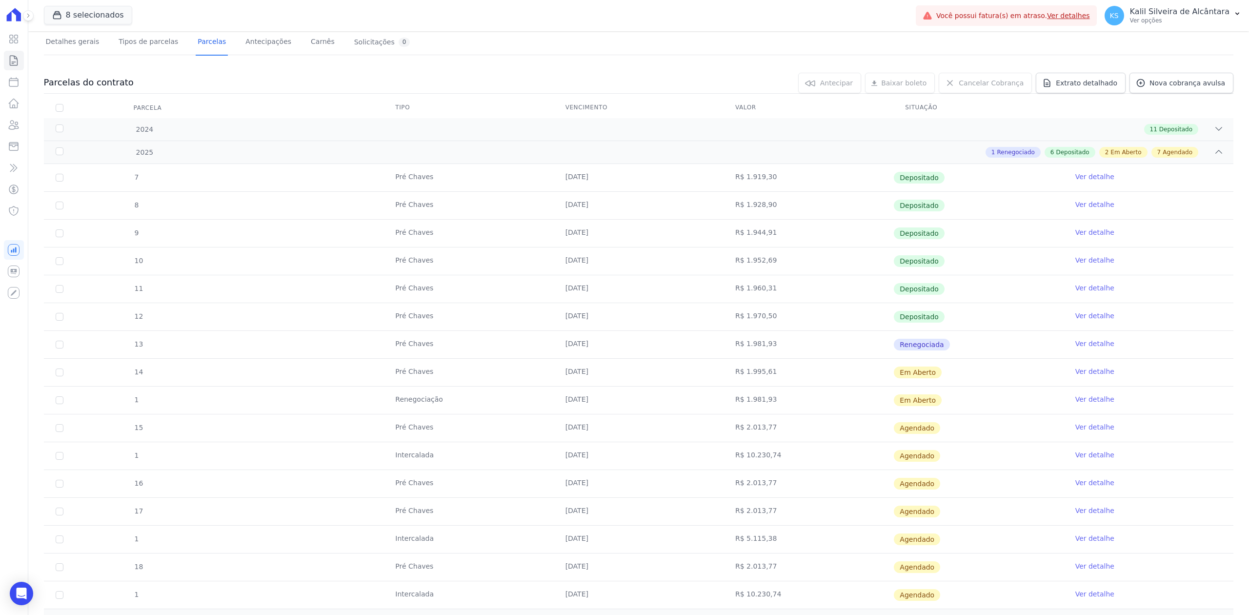
drag, startPoint x: 539, startPoint y: 377, endPoint x: 811, endPoint y: 406, distance: 273.9
click at [811, 406] on tbody "7 Pré Chaves [DATE] R$ 1.919,30 Depositado Ver detalhe 8 Pré Chaves [DATE] R$ 1…" at bounding box center [639, 386] width 1190 height 445
click at [732, 397] on td "R$ 1.981,93" at bounding box center [809, 399] width 170 height 27
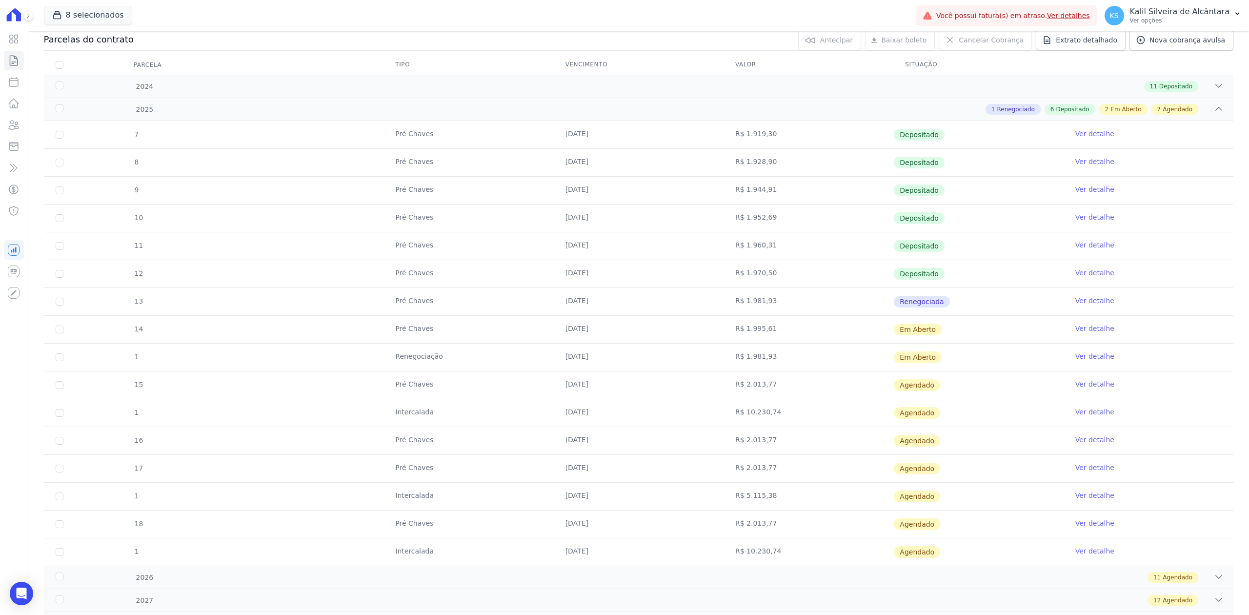
scroll to position [130, 0]
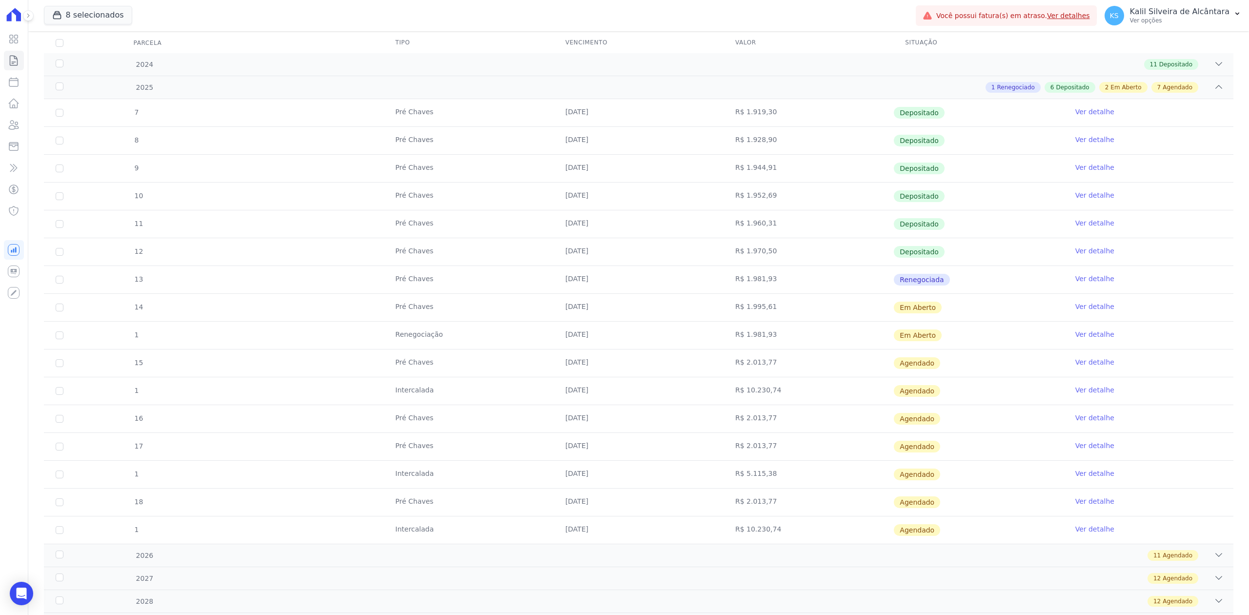
click at [1077, 307] on link "Ver detalhe" at bounding box center [1094, 307] width 39 height 10
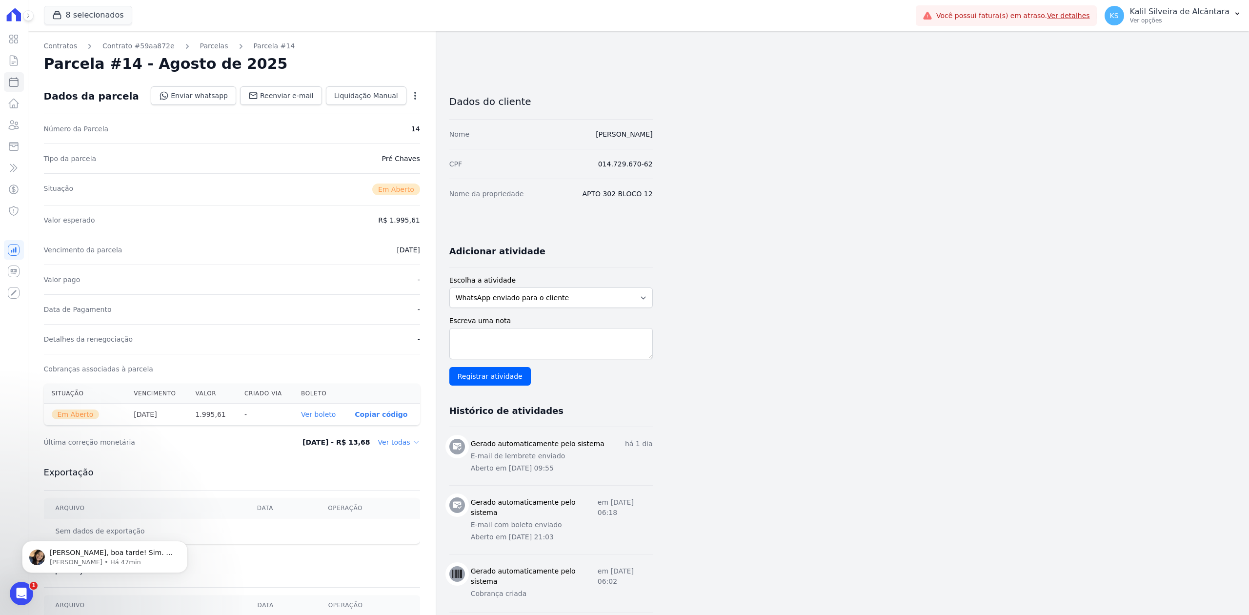
click at [200, 41] on link "Parcelas" at bounding box center [214, 46] width 28 height 10
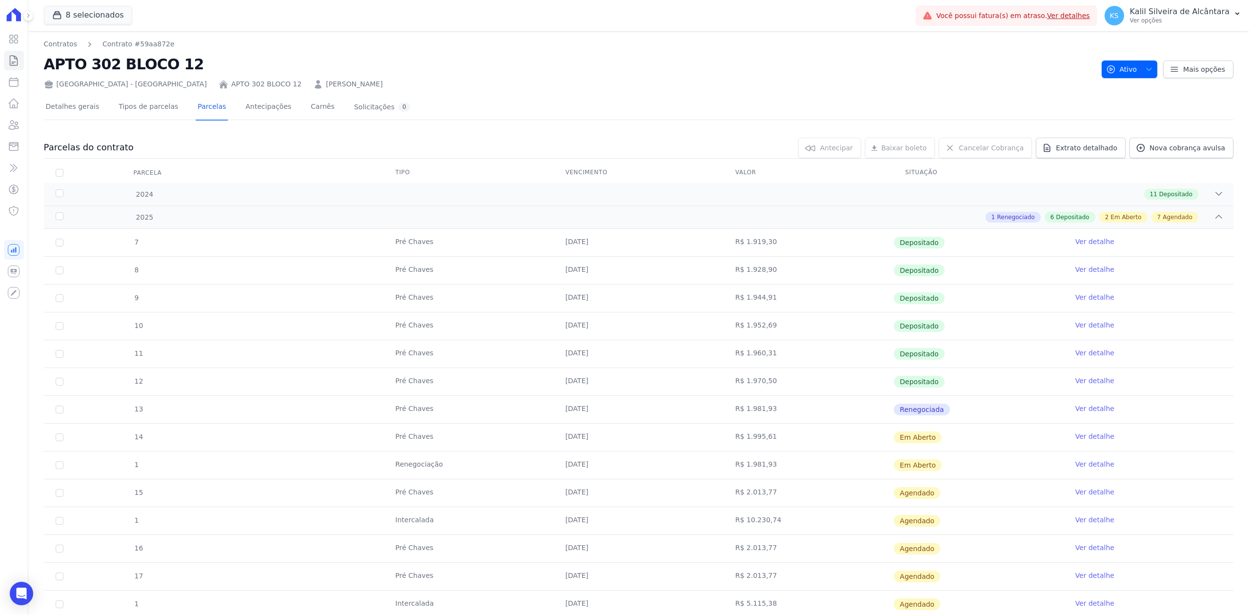
scroll to position [206, 0]
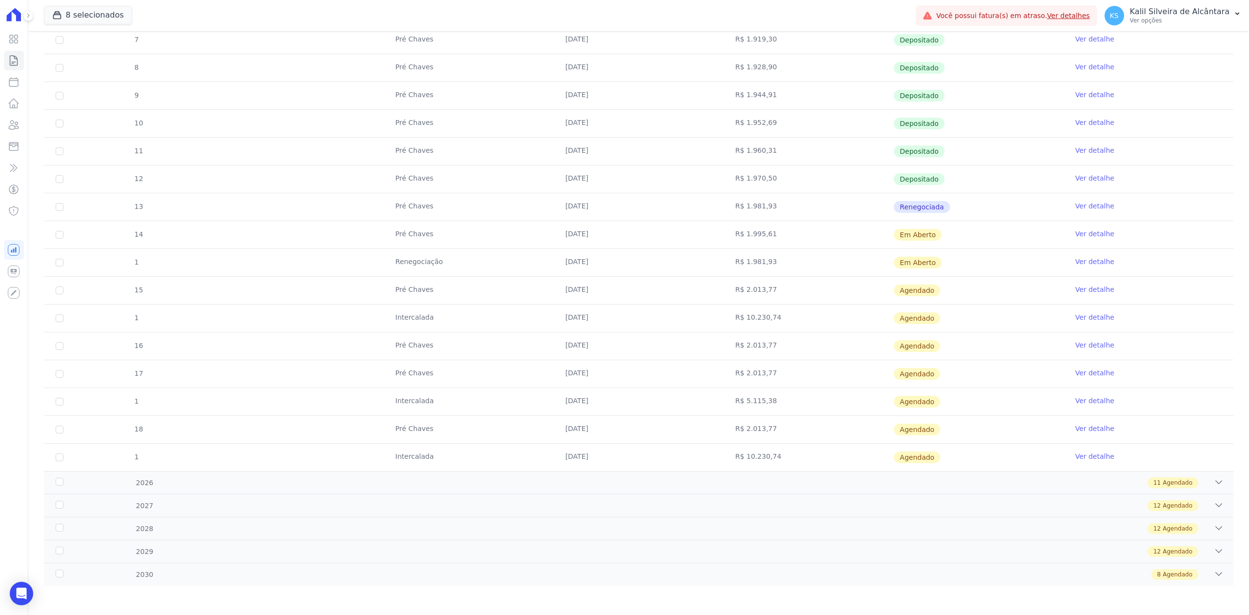
drag, startPoint x: 707, startPoint y: 210, endPoint x: 879, endPoint y: 225, distance: 172.4
click at [879, 225] on tbody "7 Pré Chaves [DATE] R$ 1.919,30 Depositado Ver detalhe 8 Pré Chaves [DATE] R$ 1…" at bounding box center [639, 248] width 1190 height 445
drag, startPoint x: 704, startPoint y: 258, endPoint x: 855, endPoint y: 266, distance: 152.0
click at [855, 266] on tr "1 Renegociação [DATE] R$ 1.981,93 Em [GEOGRAPHIC_DATA] Ver detalhe" at bounding box center [639, 262] width 1190 height 28
click at [1079, 262] on link "Ver detalhe" at bounding box center [1094, 262] width 39 height 10
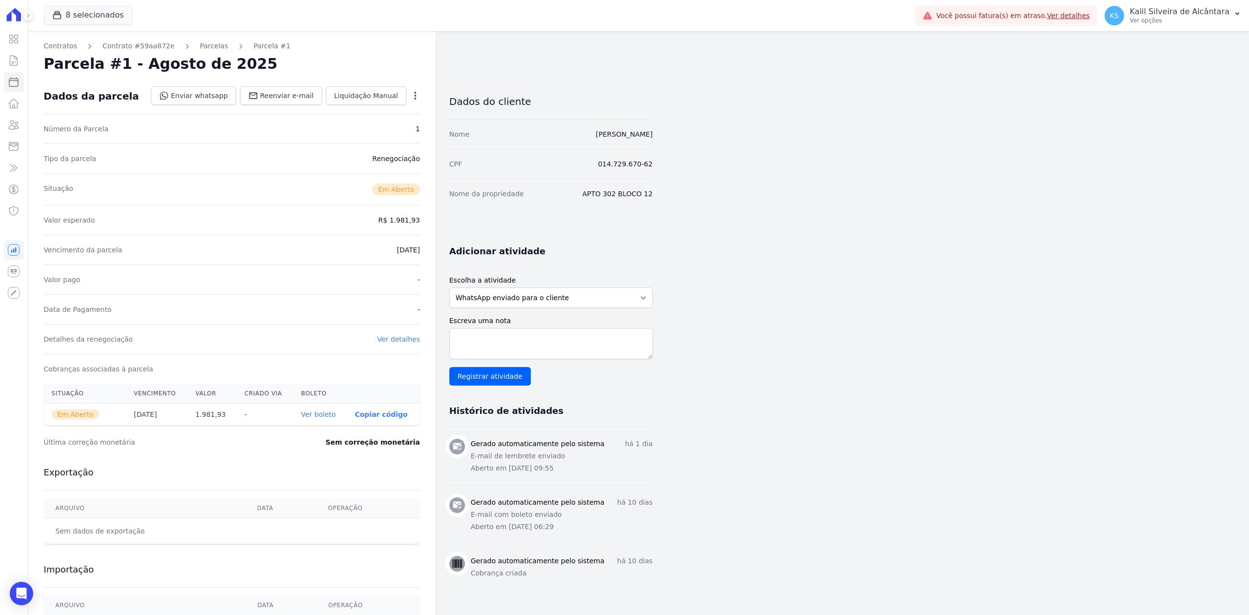
click at [192, 40] on div "Contratos Contrato #59aa872e [GEOGRAPHIC_DATA] Parcela #1 Parcela #1 - Agosto d…" at bounding box center [231, 345] width 407 height 629
click at [200, 49] on link "Parcelas" at bounding box center [214, 46] width 28 height 10
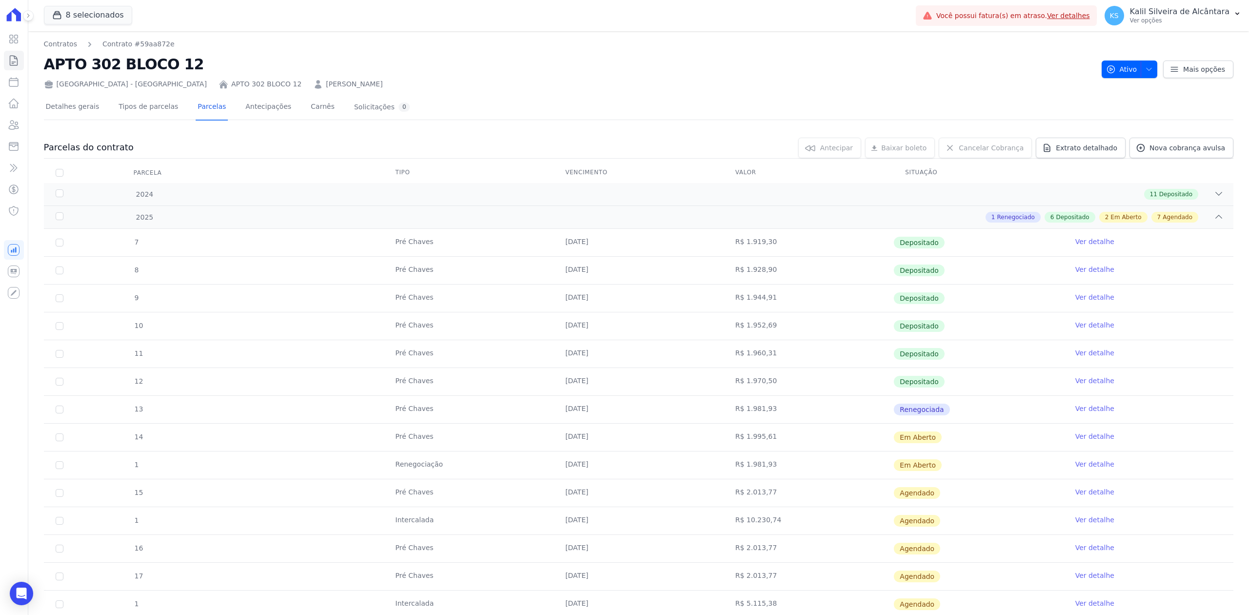
scroll to position [65, 0]
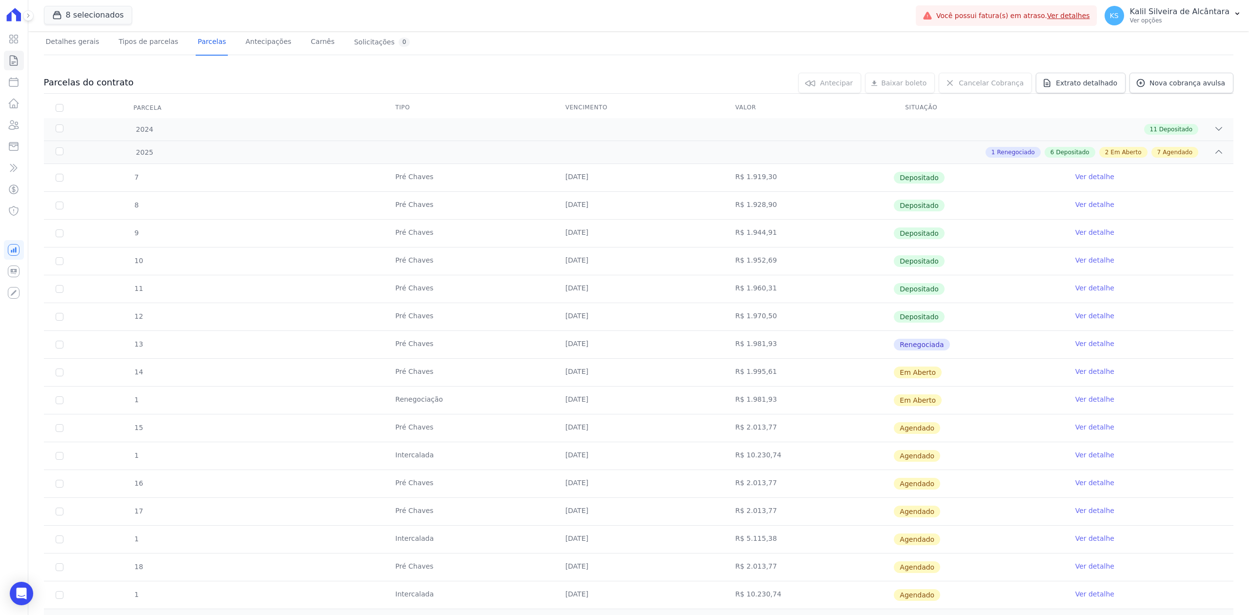
drag, startPoint x: 680, startPoint y: 377, endPoint x: 831, endPoint y: 391, distance: 151.9
click at [831, 391] on tbody "7 Pré Chaves [DATE] R$ 1.919,30 Depositado Ver detalhe 8 Pré Chaves [DATE] R$ 1…" at bounding box center [639, 386] width 1190 height 445
click at [838, 405] on td "R$ 1.981,93" at bounding box center [809, 399] width 170 height 27
click at [1136, 84] on icon at bounding box center [1141, 83] width 10 height 10
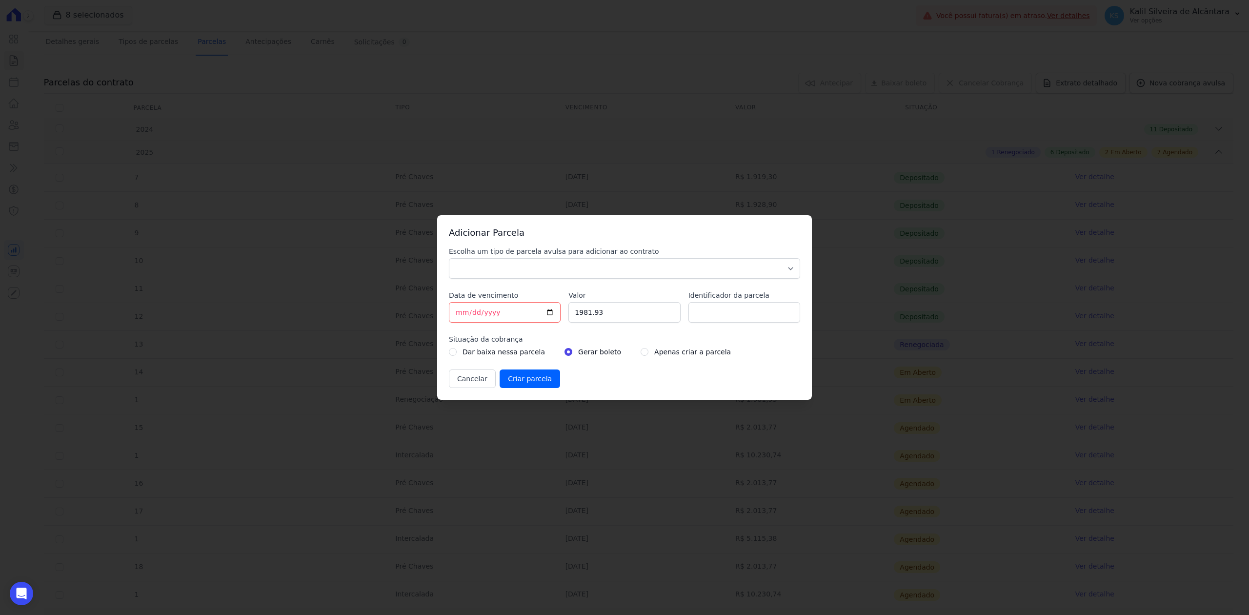
click at [653, 282] on div "Escolha um tipo de parcela avulsa para adicionar ao contrato Parcela Normal Sin…" at bounding box center [624, 317] width 351 height 142
click at [655, 270] on select "Parcela Normal Sinal Caução Intercalada Chaves Pré Chaves Pós Chaves Taxas Quit…" at bounding box center [624, 268] width 351 height 20
select select "taxes"
click at [449, 258] on select "Parcela Normal Sinal Caução Intercalada Chaves Pré Chaves Pós Chaves Taxas Quit…" at bounding box center [624, 268] width 351 height 20
click at [725, 315] on input "Identificador da parcela" at bounding box center [745, 312] width 112 height 20
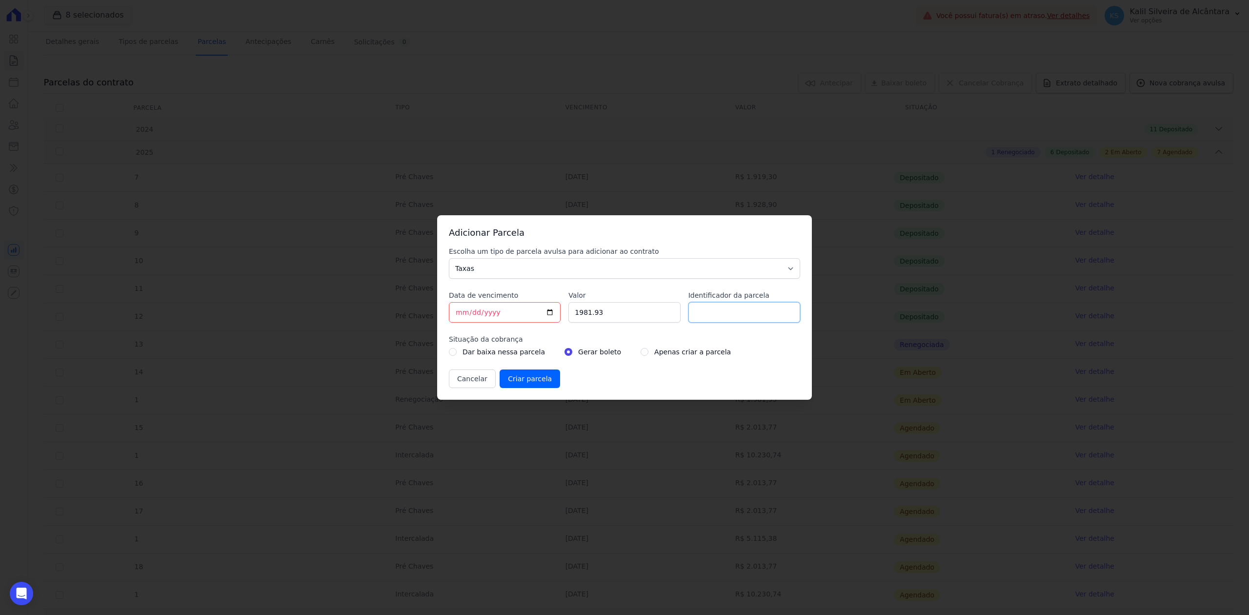
type input "Taxa de protesto"
click at [744, 371] on div "Cancelar Criar parcela" at bounding box center [624, 378] width 351 height 19
click at [621, 312] on input "1981.93" at bounding box center [624, 312] width 112 height 20
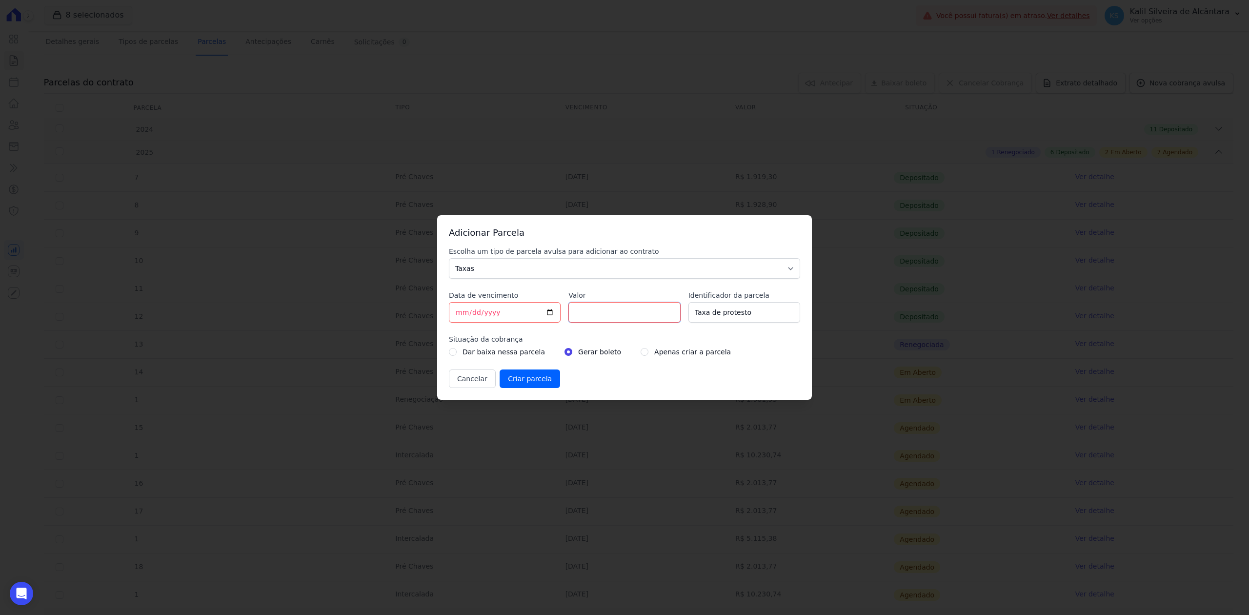
paste input "218.19"
type input "218.19"
click at [526, 385] on input "Criar parcela" at bounding box center [530, 378] width 61 height 19
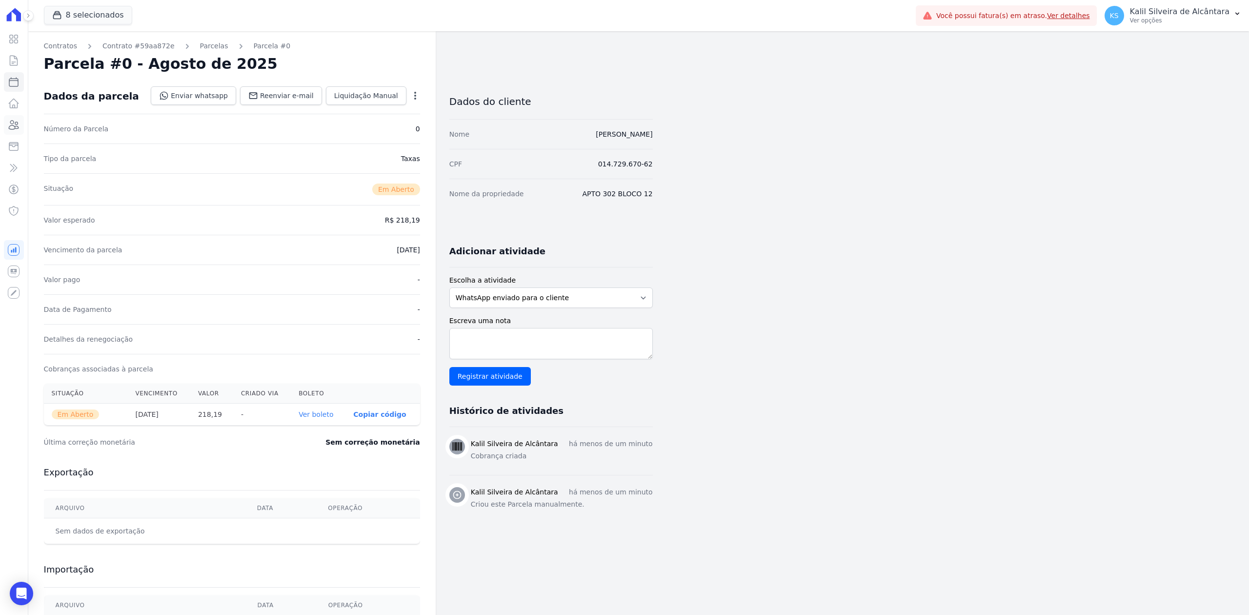
click at [12, 131] on link "Clientes" at bounding box center [14, 125] width 20 height 20
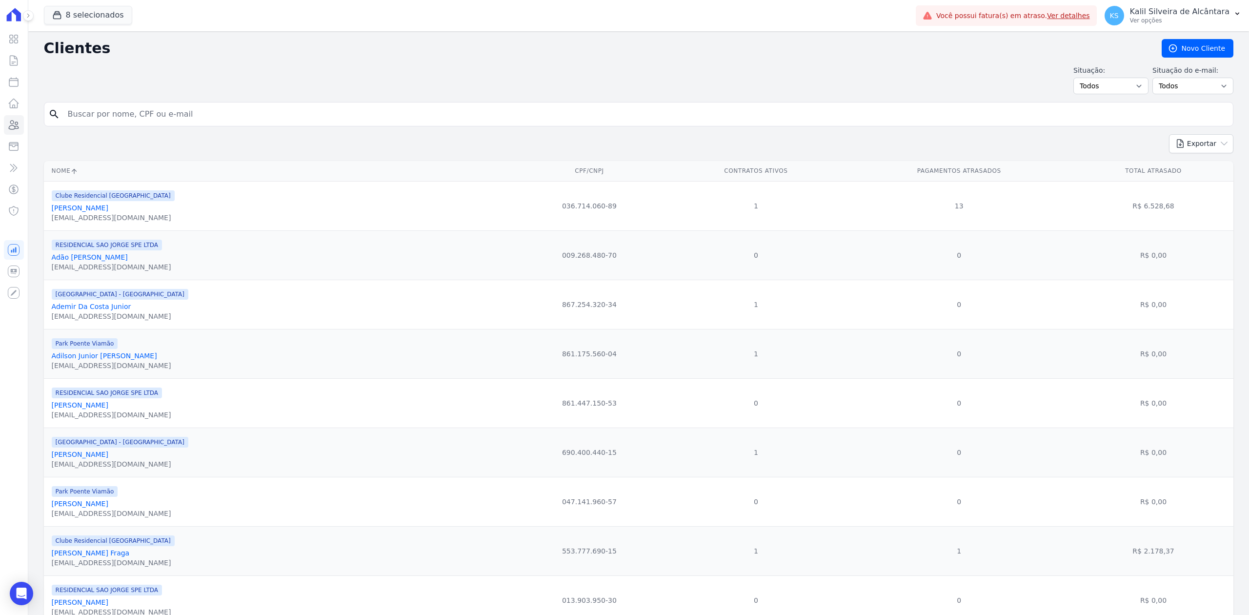
drag, startPoint x: 22, startPoint y: 602, endPoint x: 53, endPoint y: 586, distance: 35.4
click at [22, 602] on div "Open Intercom Messenger" at bounding box center [21, 593] width 23 height 23
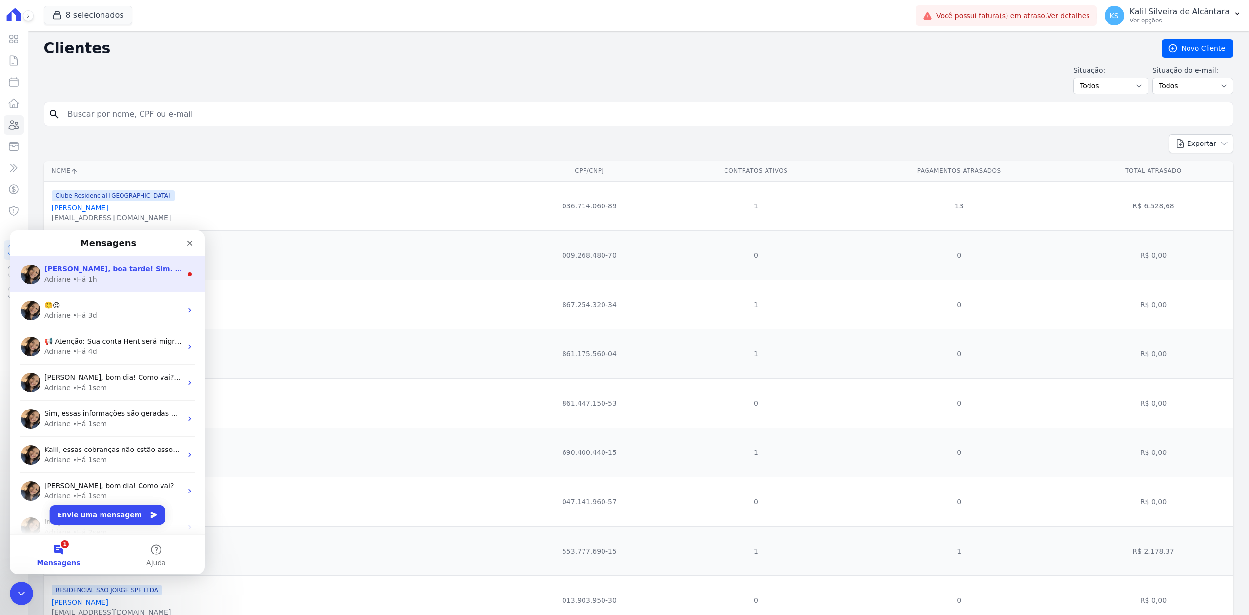
click at [81, 278] on div "• Há 1h" at bounding box center [85, 279] width 24 height 10
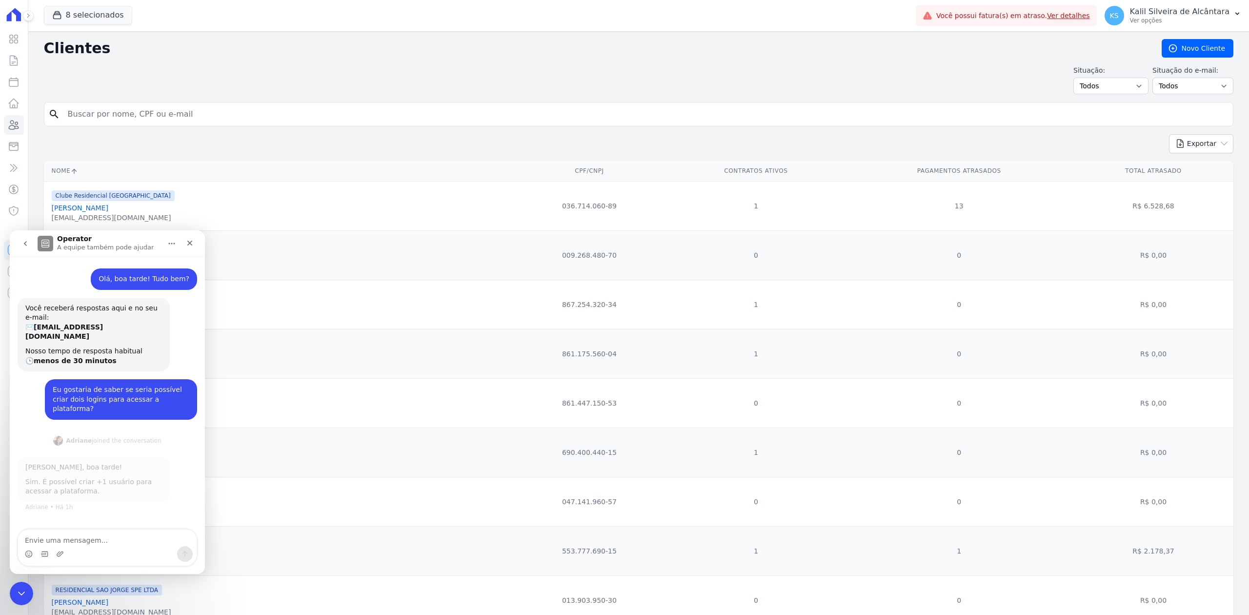
scroll to position [1, 0]
type textarea "A"
type textarea "p"
type textarea "Apenas !"
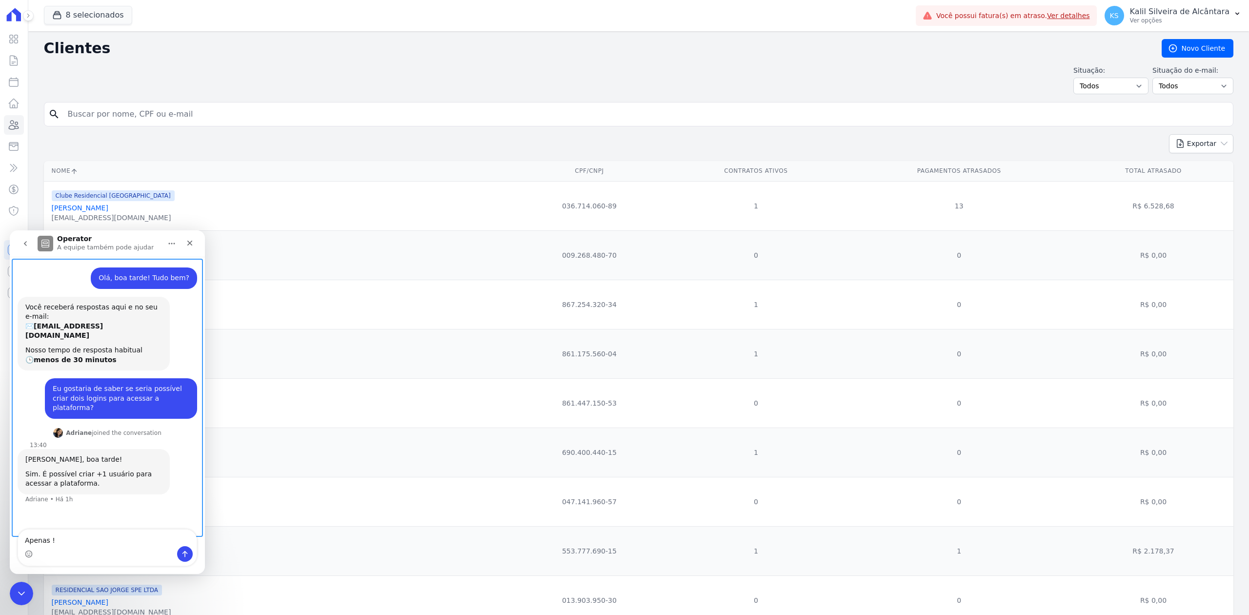
click at [101, 527] on div "Olá, boa tarde! Tudo bem? Kalil • Há 1h Você receberá respostas aqui e no seu e…" at bounding box center [107, 393] width 195 height 274
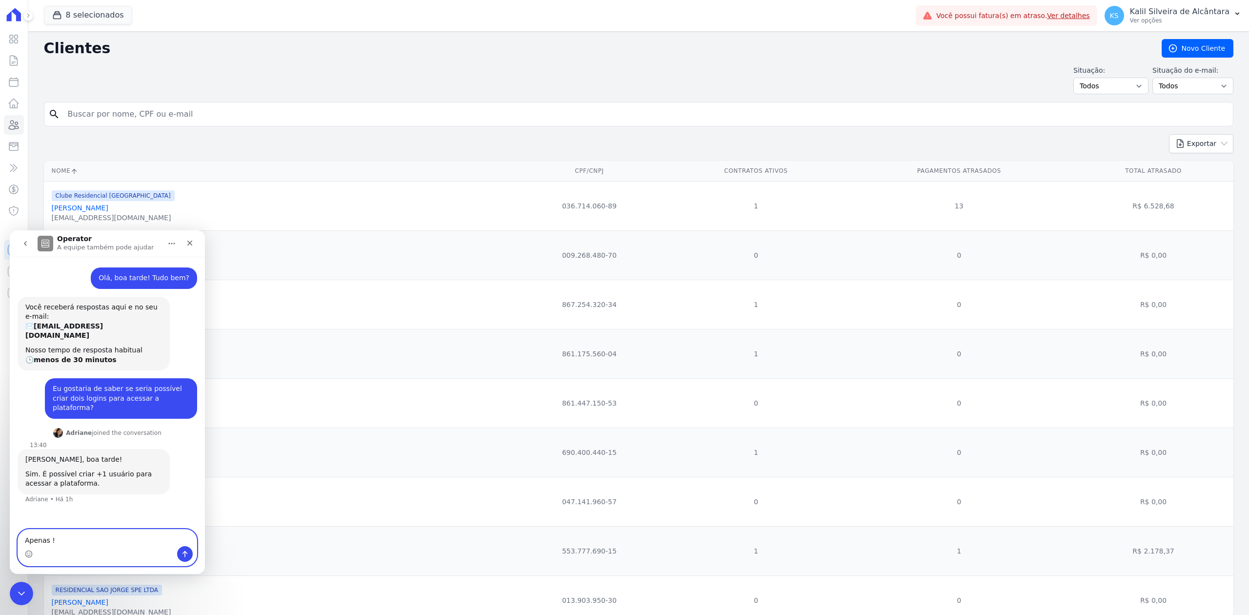
click at [94, 536] on textarea "Apenas !" at bounding box center [107, 537] width 179 height 17
type textarea "Apenas 1 que pode?"
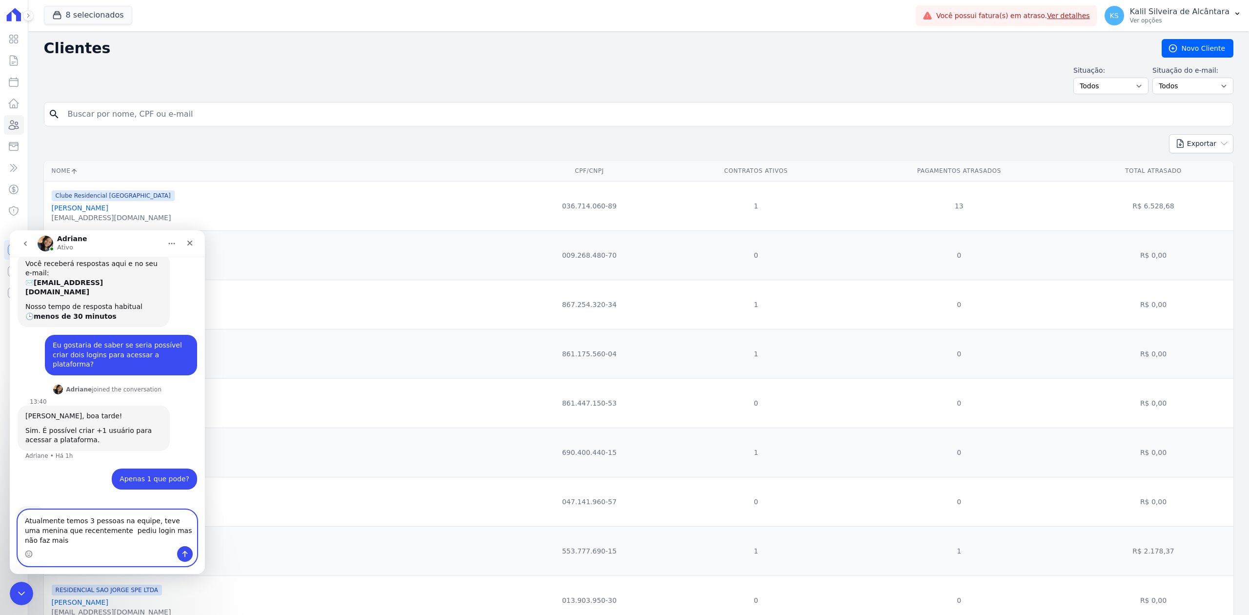
scroll to position [53, 0]
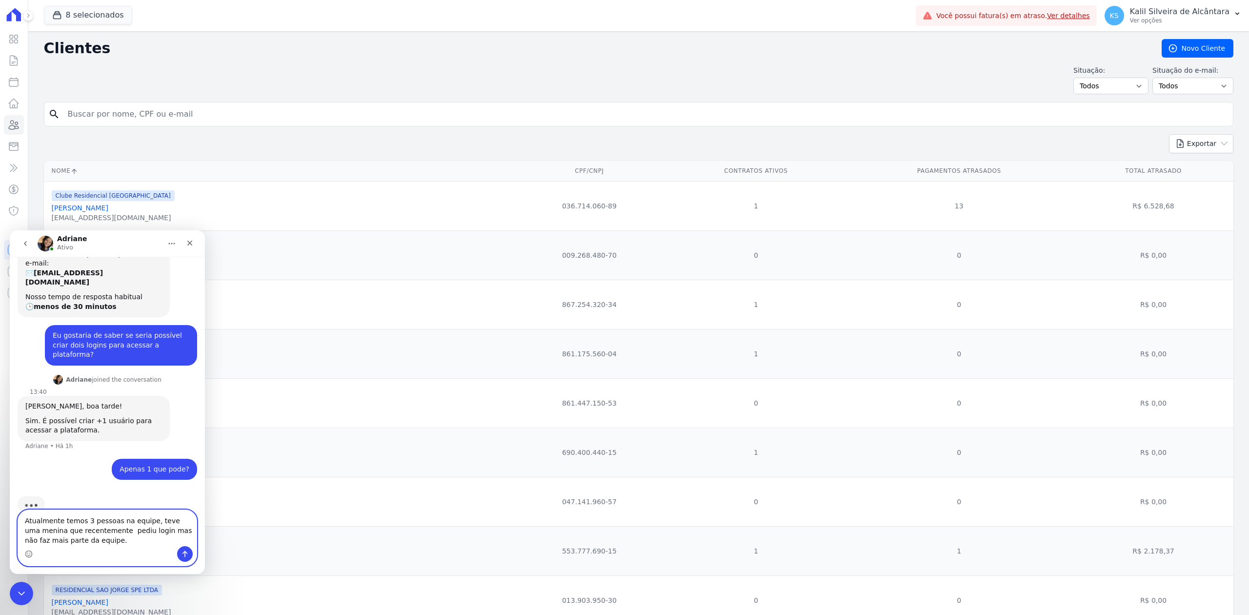
type textarea "Atualmente temos 3 pessoas na equipe, teve uma menina que recentemente pediu lo…"
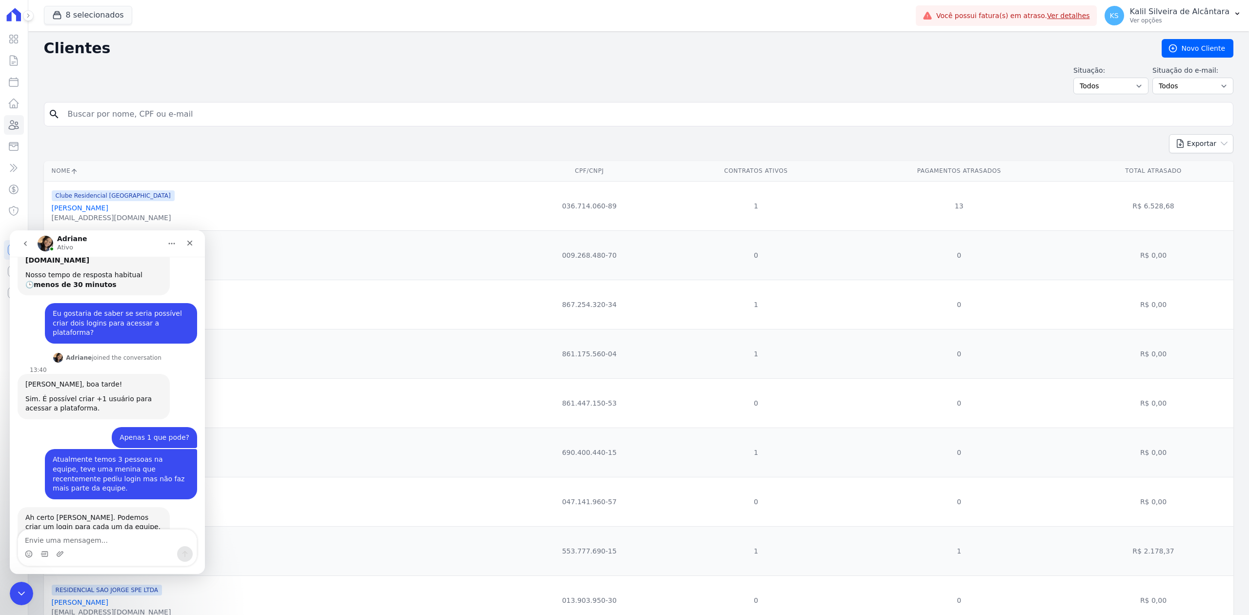
scroll to position [86, 0]
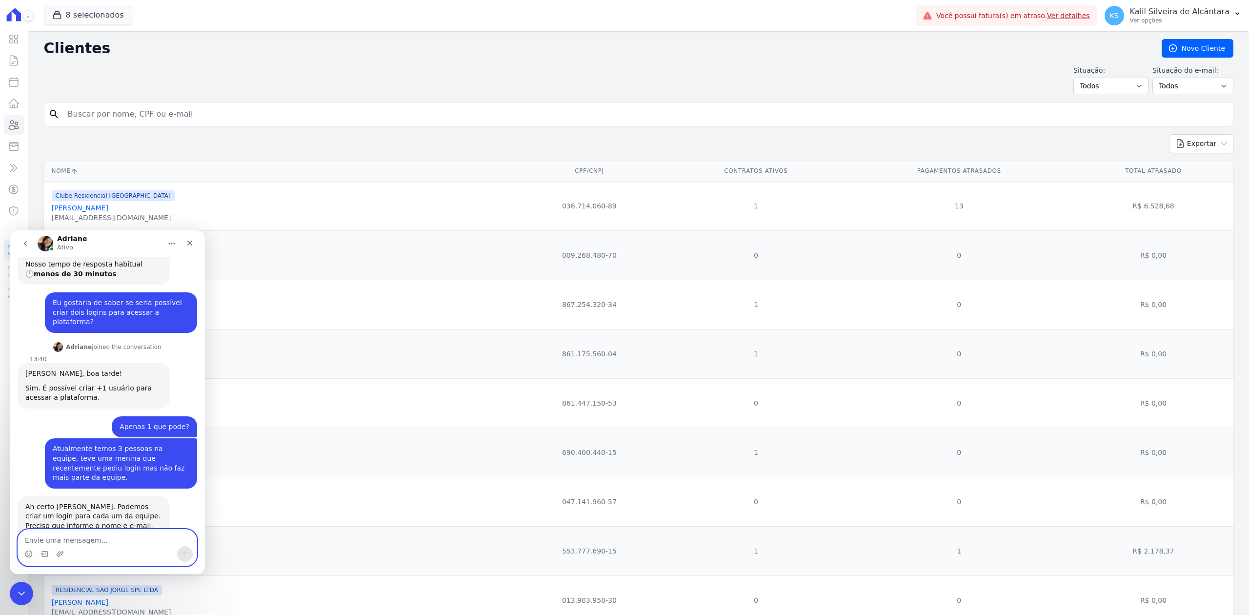
click at [118, 529] on textarea "Envie uma mensagem..." at bounding box center [107, 537] width 179 height 17
type textarea "O"
type textarea "ah certo, obrigado [PERSON_NAME]."
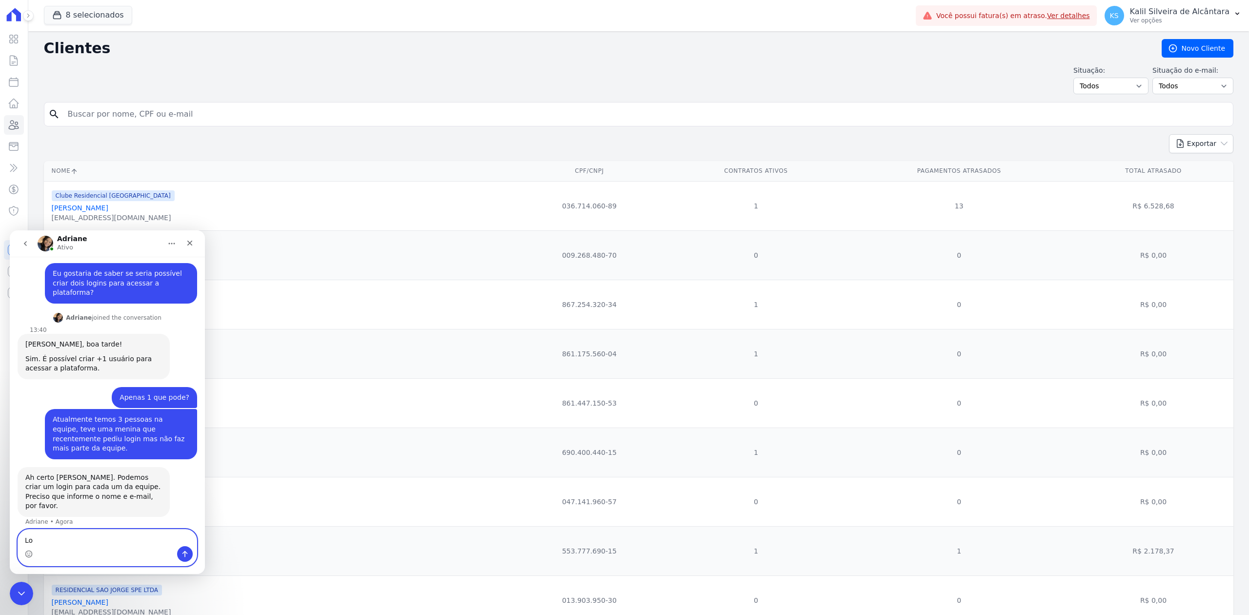
type textarea "L"
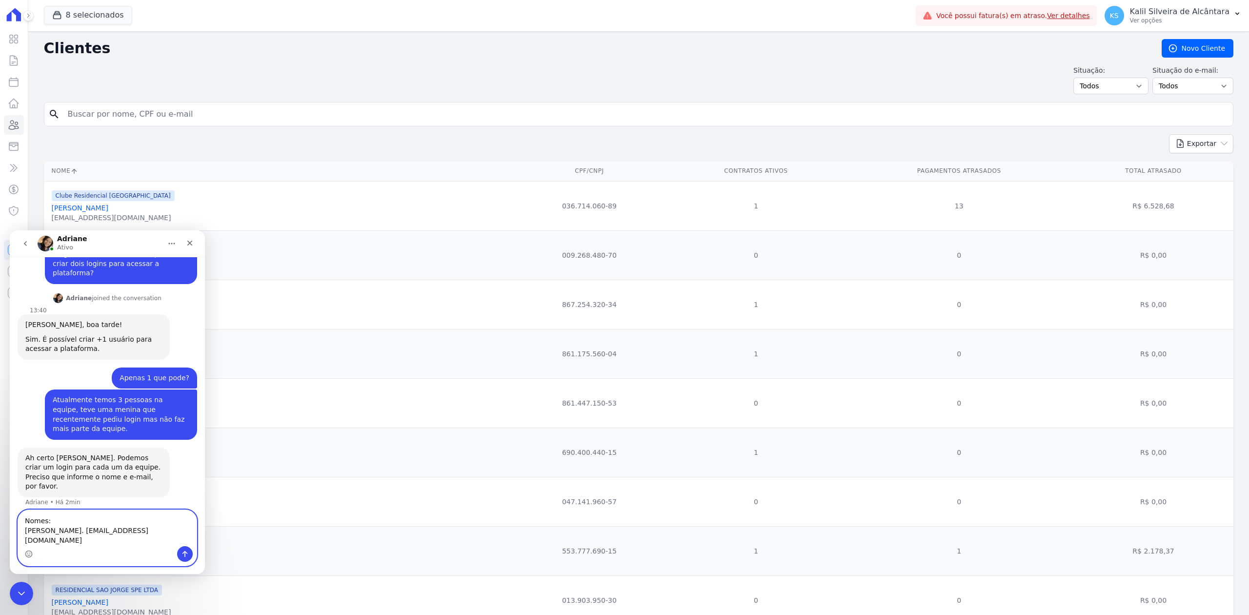
scroll to position [144, 0]
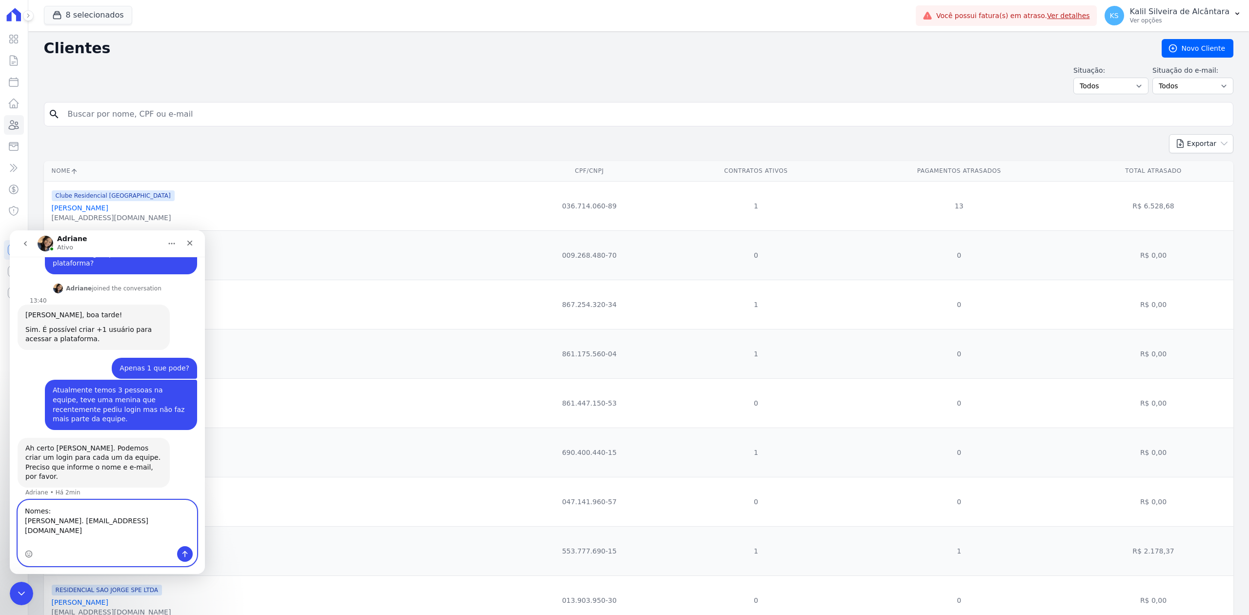
type textarea "Nomes: [PERSON_NAME]. [EMAIL_ADDRESS][DOMAIN_NAME]"
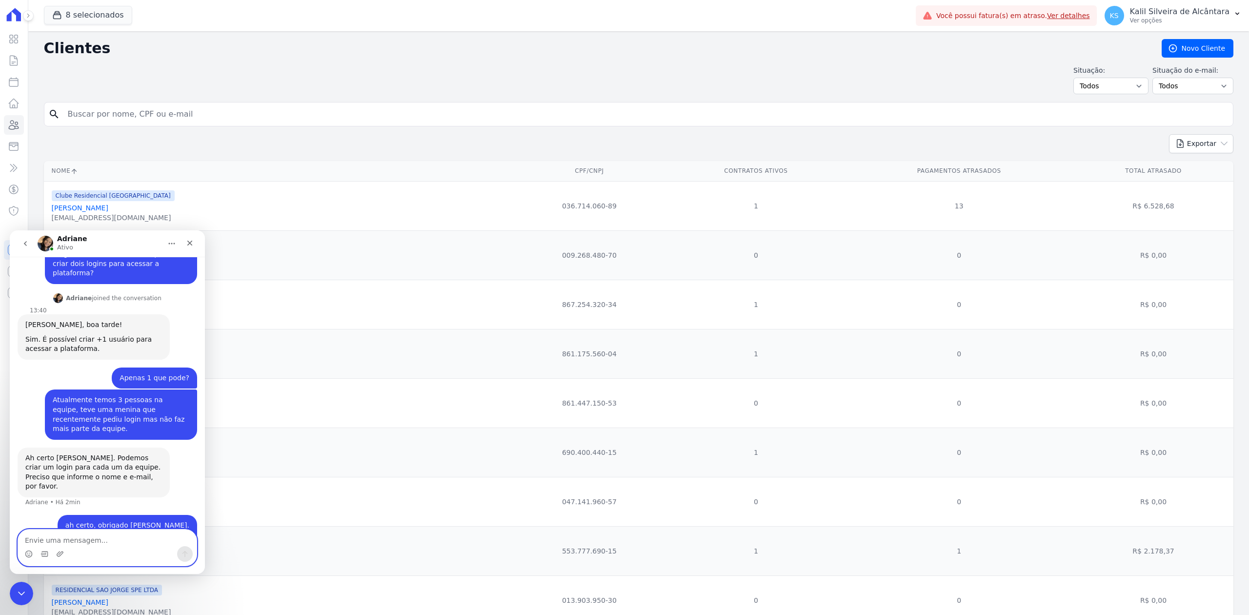
scroll to position [156, 0]
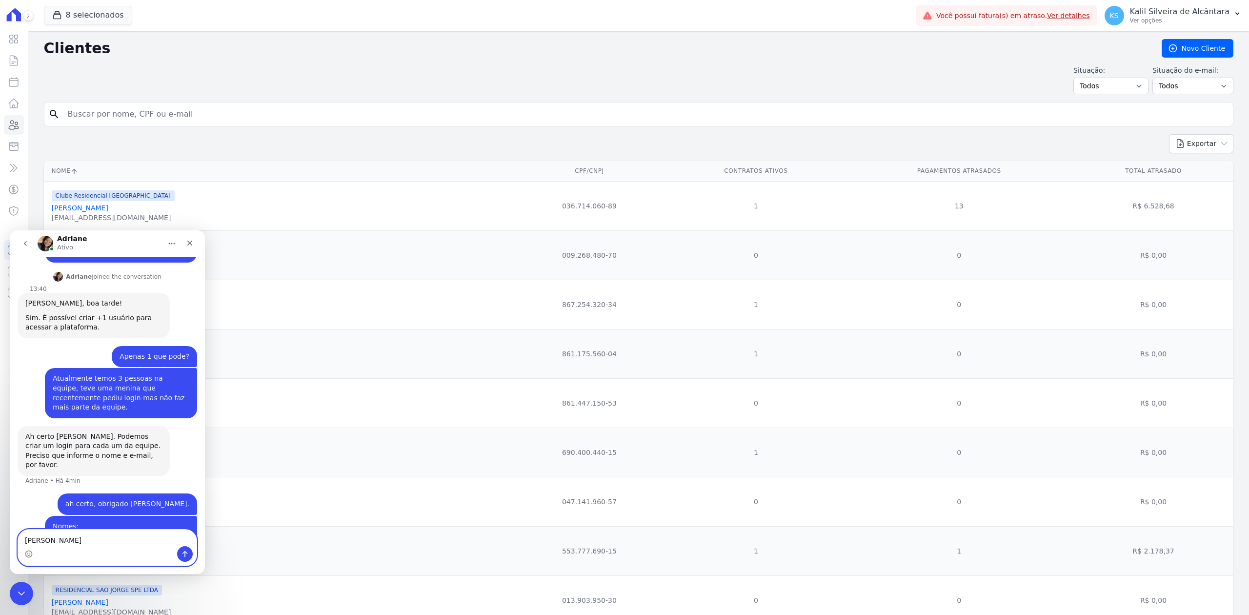
type textarea "[PERSON_NAME]"
click at [108, 554] on div "Messenger da Intercom" at bounding box center [107, 554] width 179 height 16
click at [143, 546] on div "Messenger da Intercom" at bounding box center [107, 554] width 179 height 16
drag, startPoint x: 155, startPoint y: 541, endPoint x: -32, endPoint y: 550, distance: 187.6
click at [10, 550] on html "[PERSON_NAME](a) nos últimos 15min Olá, boa tarde! Tudo bem? Kalil • Há 1h Você…" at bounding box center [107, 402] width 195 height 344
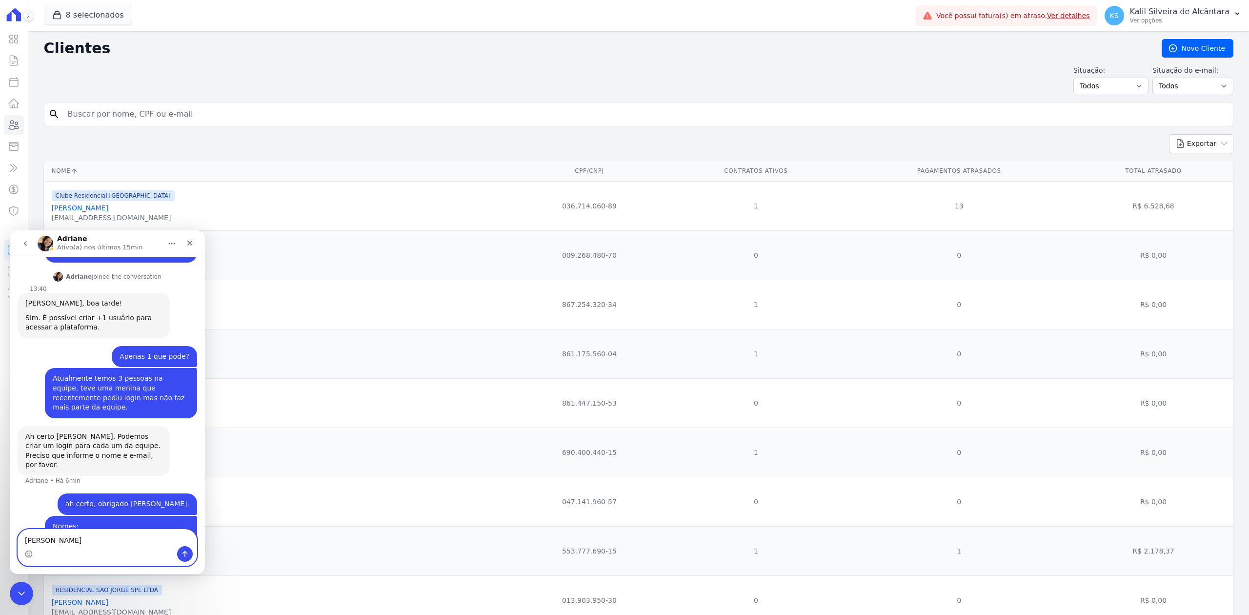
drag, startPoint x: 114, startPoint y: 547, endPoint x: 90, endPoint y: 543, distance: 23.7
click at [90, 543] on textarea "[PERSON_NAME]" at bounding box center [107, 537] width 179 height 17
drag, startPoint x: 119, startPoint y: 542, endPoint x: 19, endPoint y: 551, distance: 101.0
click at [19, 551] on div "[PERSON_NAME]" at bounding box center [107, 547] width 179 height 36
click at [274, 10] on div "8 selecionados Apice Incorporadora [GEOGRAPHIC_DATA] - [GEOGRAPHIC_DATA] [GEOGR…" at bounding box center [478, 16] width 868 height 32
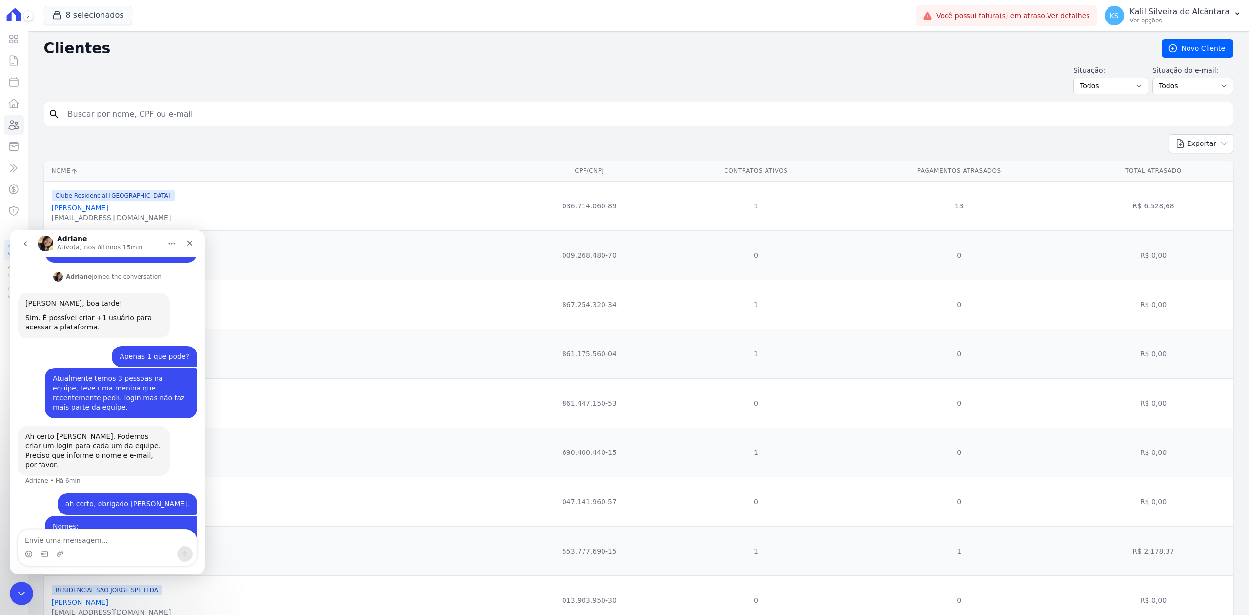
click at [264, 71] on div "Situação: Todos Adimplentes Inadimplentes Situação do e-mail: Todos Confirmado …" at bounding box center [639, 79] width 1190 height 29
click at [21, 590] on icon "Encerramento do Messenger da Intercom" at bounding box center [20, 592] width 12 height 12
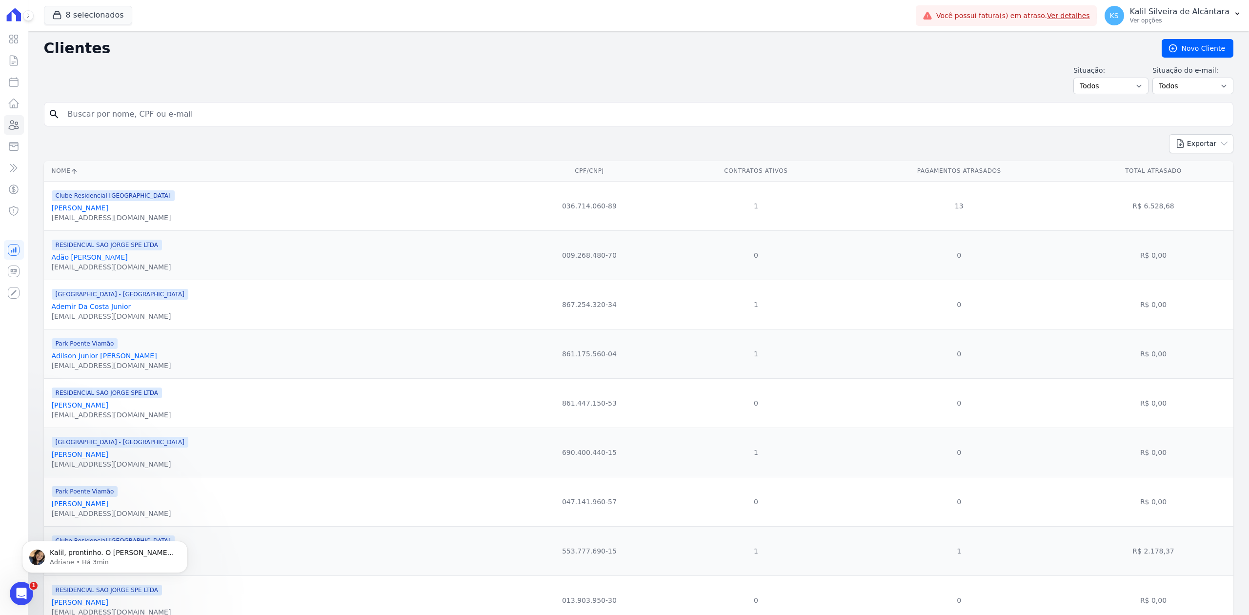
scroll to position [219, 0]
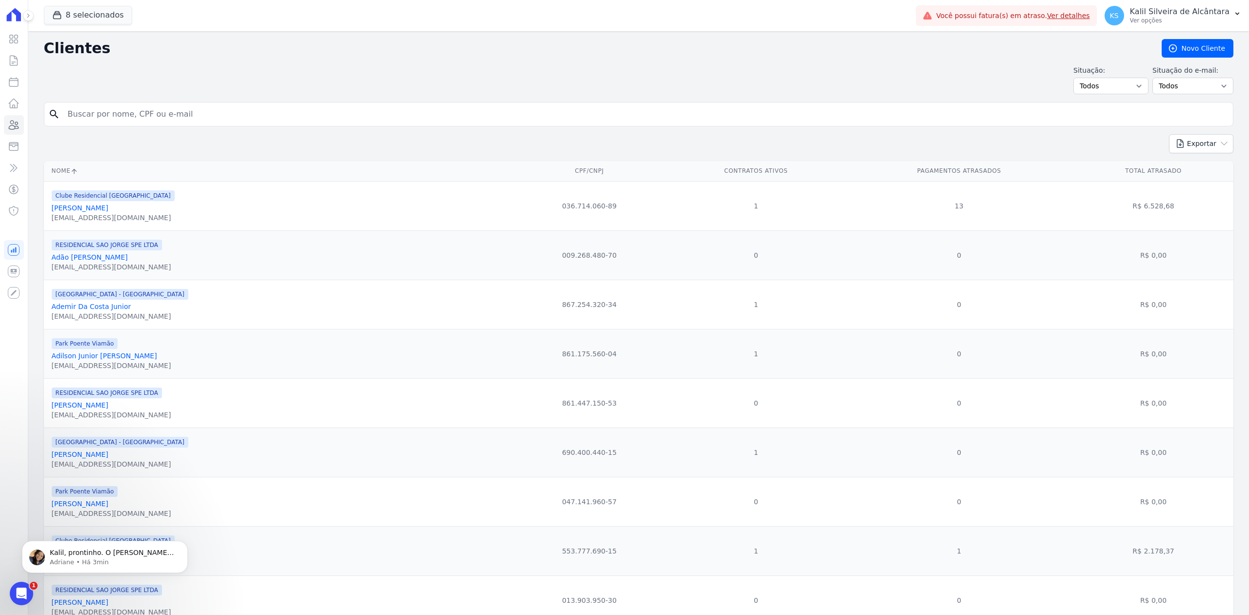
click at [166, 115] on input "search" at bounding box center [645, 114] width 1167 height 20
type input "[PERSON_NAME]"
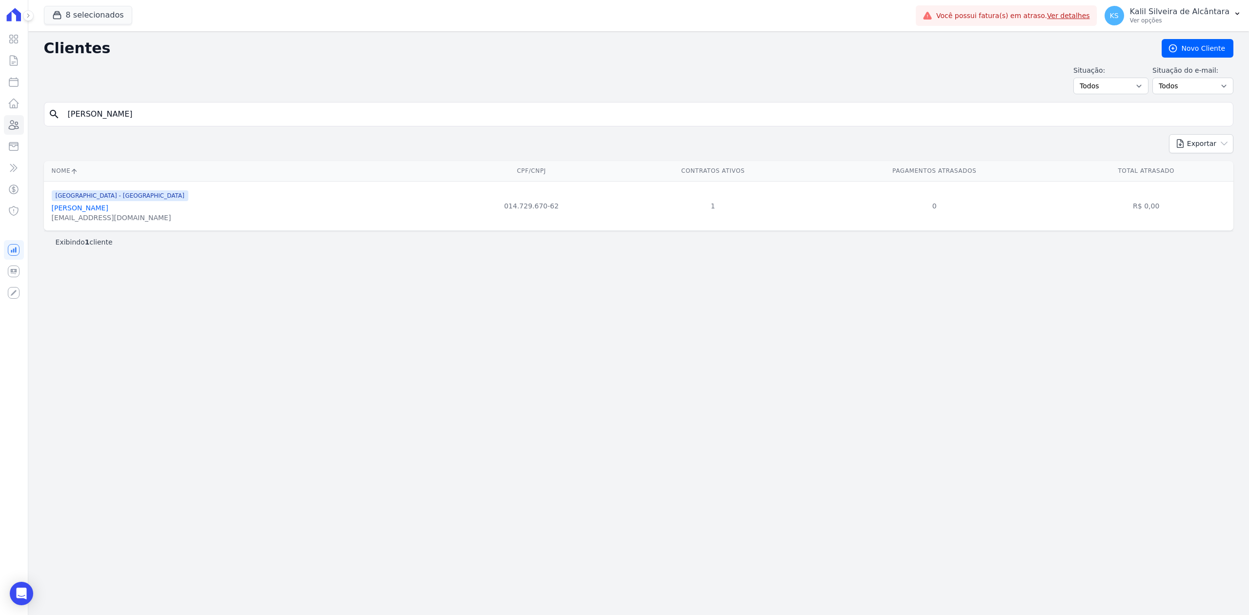
click at [108, 211] on link "[PERSON_NAME]" at bounding box center [80, 208] width 57 height 8
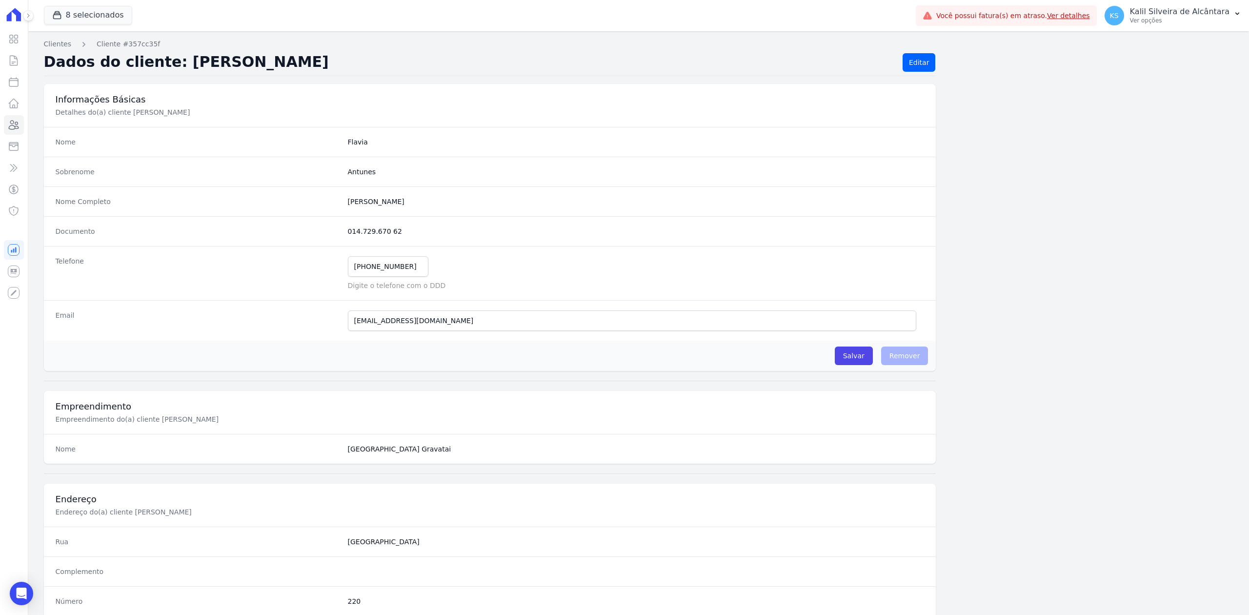
scroll to position [303, 0]
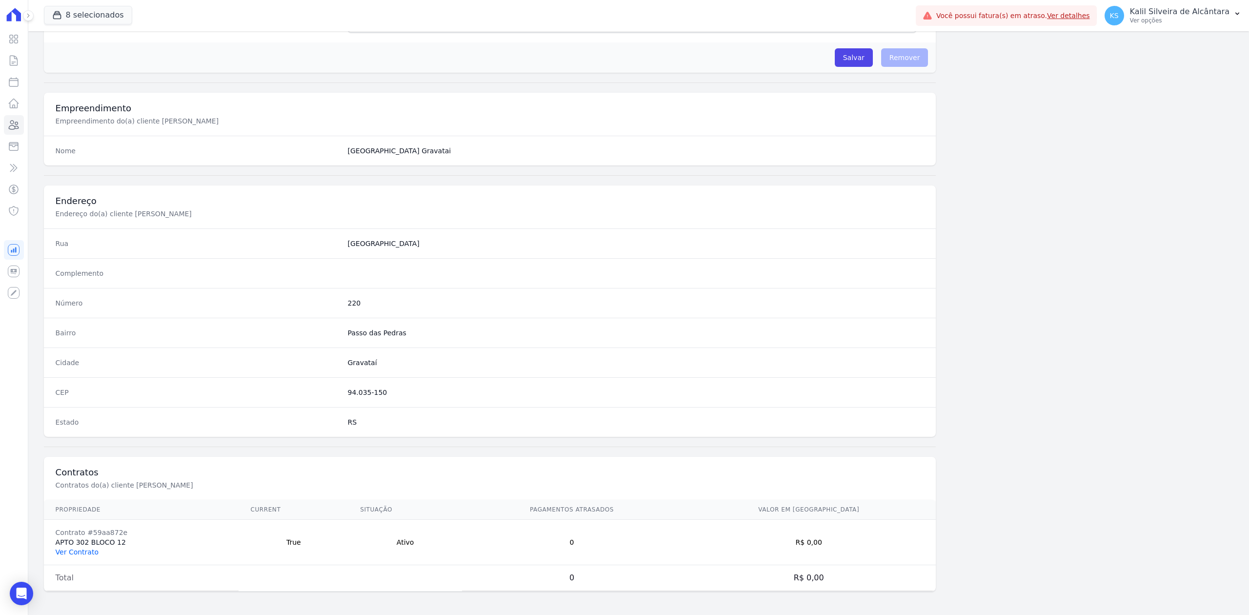
click at [63, 553] on link "Ver Contrato" at bounding box center [77, 552] width 43 height 8
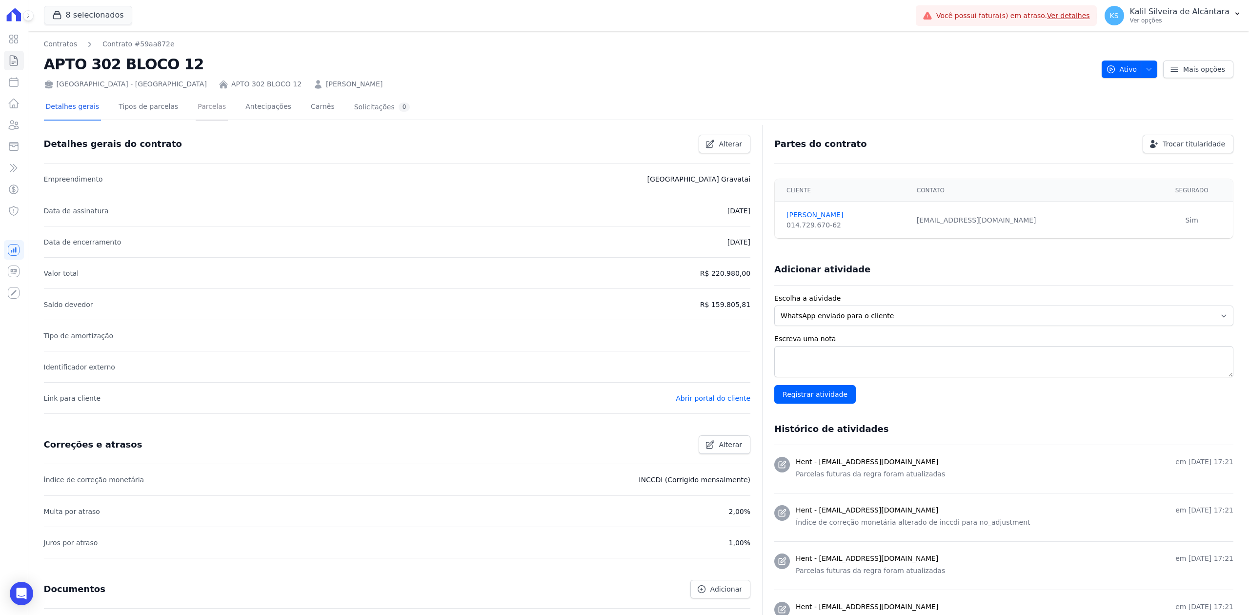
click at [200, 112] on link "Parcelas" at bounding box center [212, 108] width 32 height 26
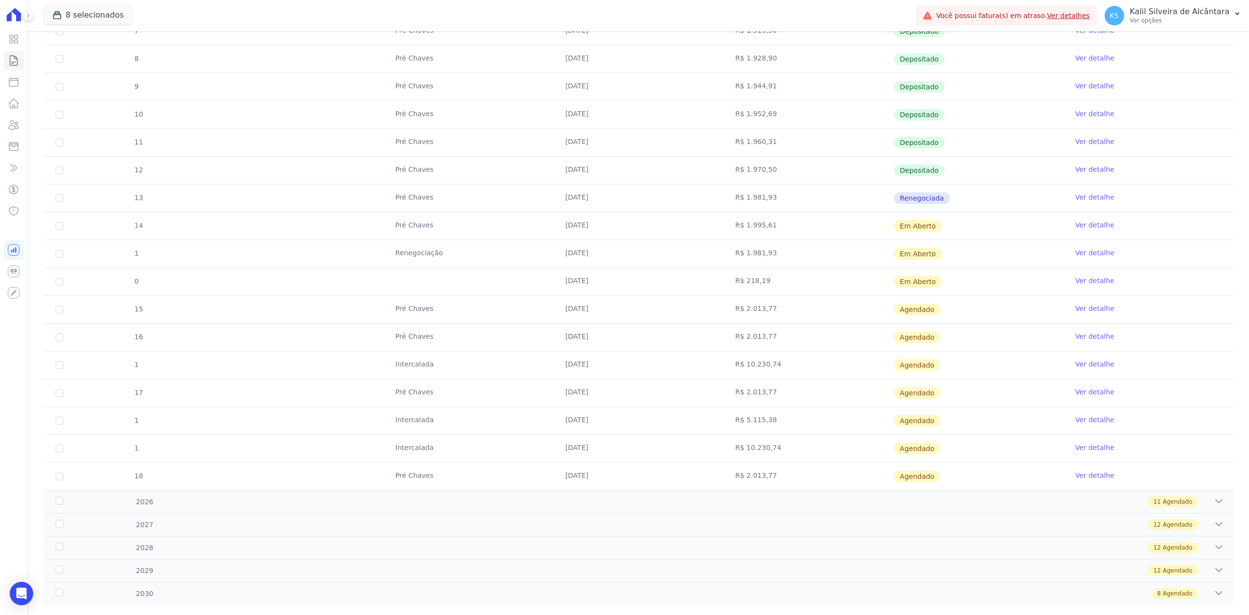
scroll to position [234, 0]
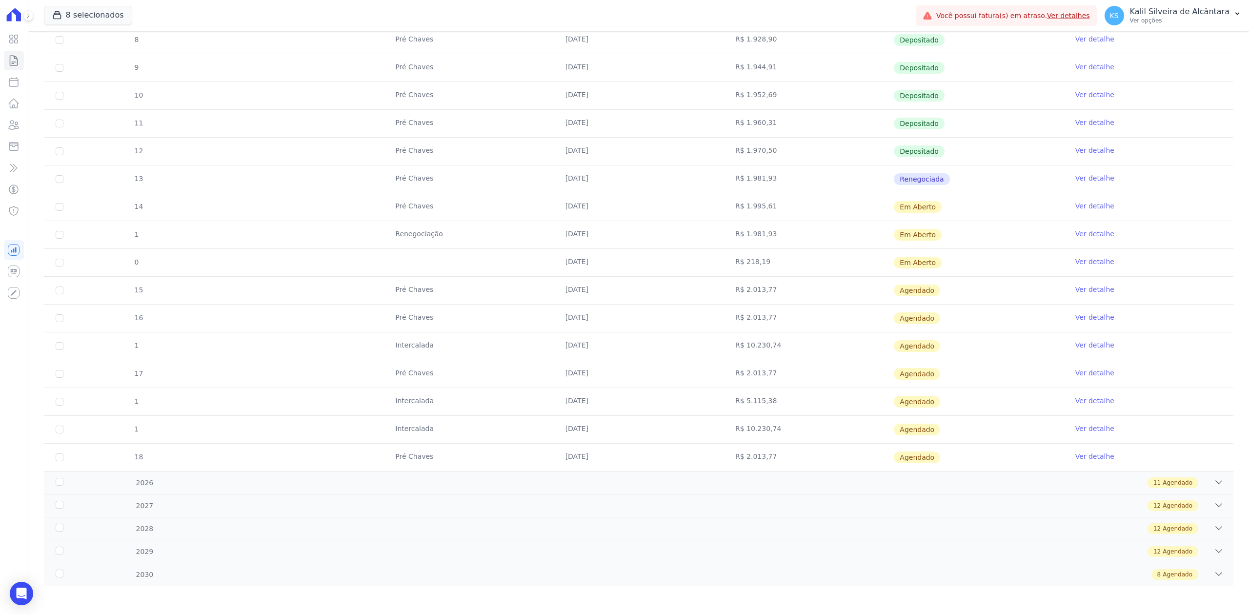
click at [453, 289] on td "Pré Chaves" at bounding box center [469, 290] width 170 height 27
drag, startPoint x: 440, startPoint y: 256, endPoint x: 373, endPoint y: 256, distance: 66.4
click at [439, 256] on td at bounding box center [469, 262] width 170 height 27
click at [57, 260] on input "checkbox" at bounding box center [60, 263] width 8 height 8
checkbox input "true"
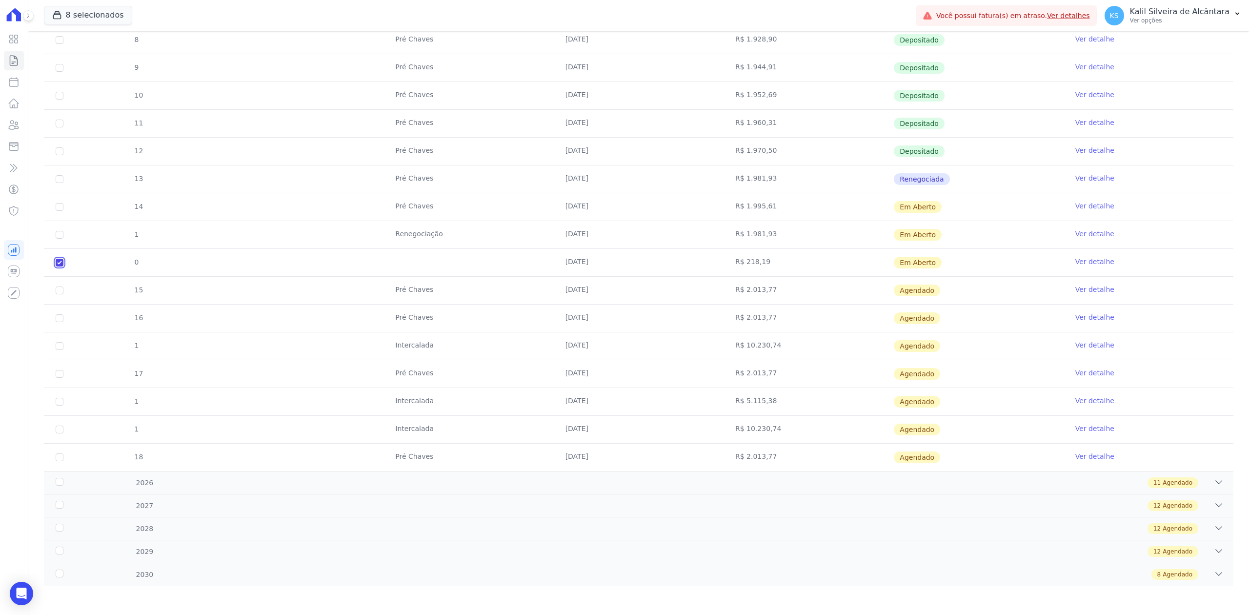
checkbox input "true"
drag, startPoint x: 85, startPoint y: 260, endPoint x: 955, endPoint y: 258, distance: 870.0
click at [955, 258] on tr "0 [DATE] R$ 218,19 Em [GEOGRAPHIC_DATA] Ver detalhe" at bounding box center [639, 262] width 1190 height 28
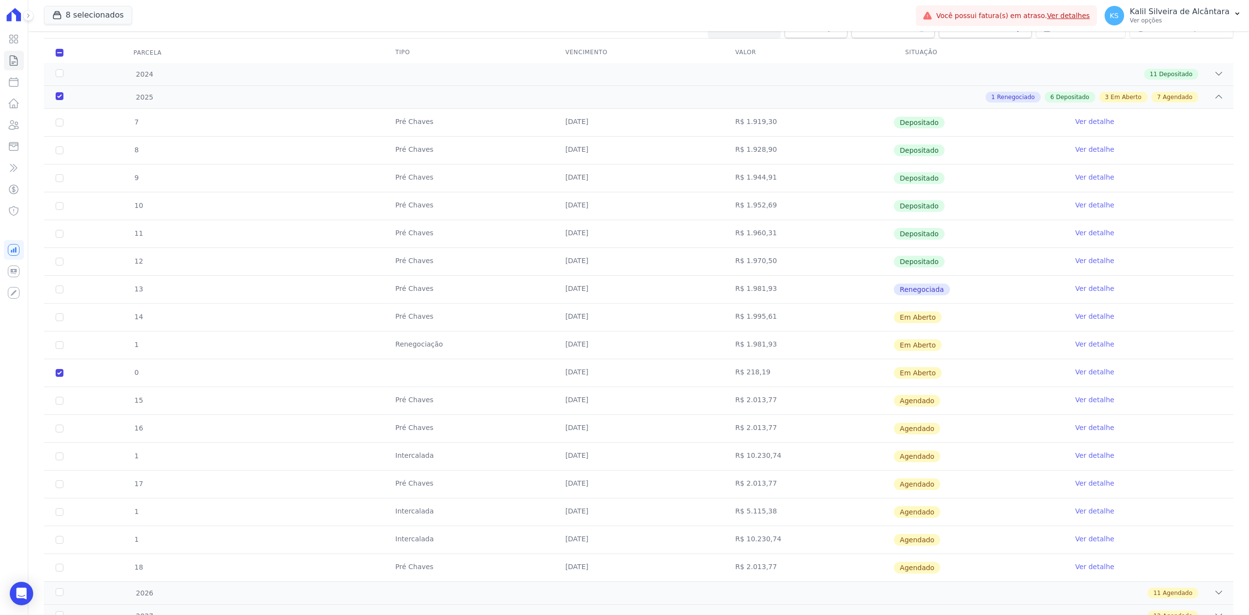
scroll to position [0, 0]
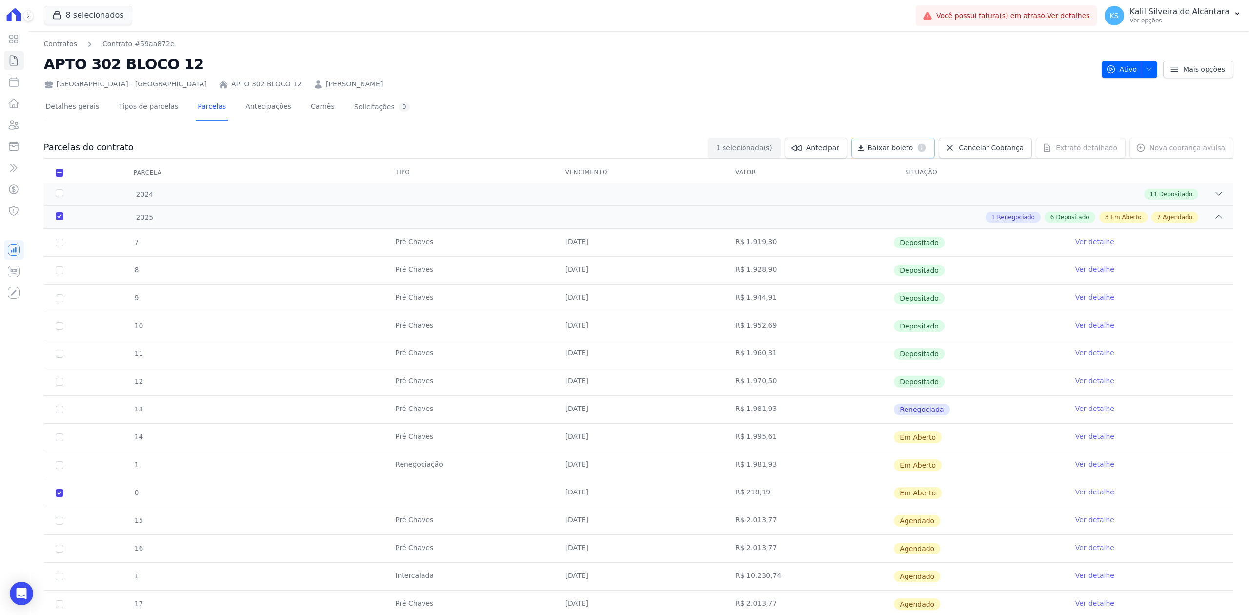
click at [892, 154] on link "Baixar boleto default" at bounding box center [892, 148] width 83 height 20
click at [16, 121] on icon at bounding box center [14, 125] width 12 height 12
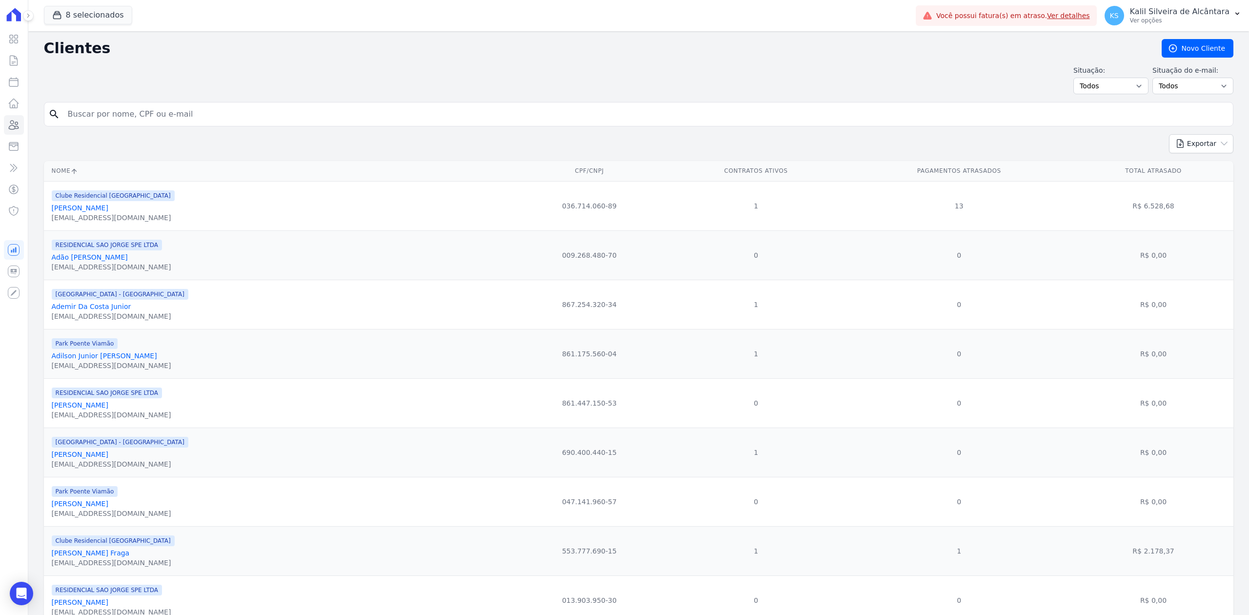
drag, startPoint x: 153, startPoint y: 127, endPoint x: 159, endPoint y: 126, distance: 5.5
click at [157, 126] on div "search" at bounding box center [639, 114] width 1190 height 24
click at [168, 120] on input "search" at bounding box center [645, 114] width 1167 height 20
type input "litirli"
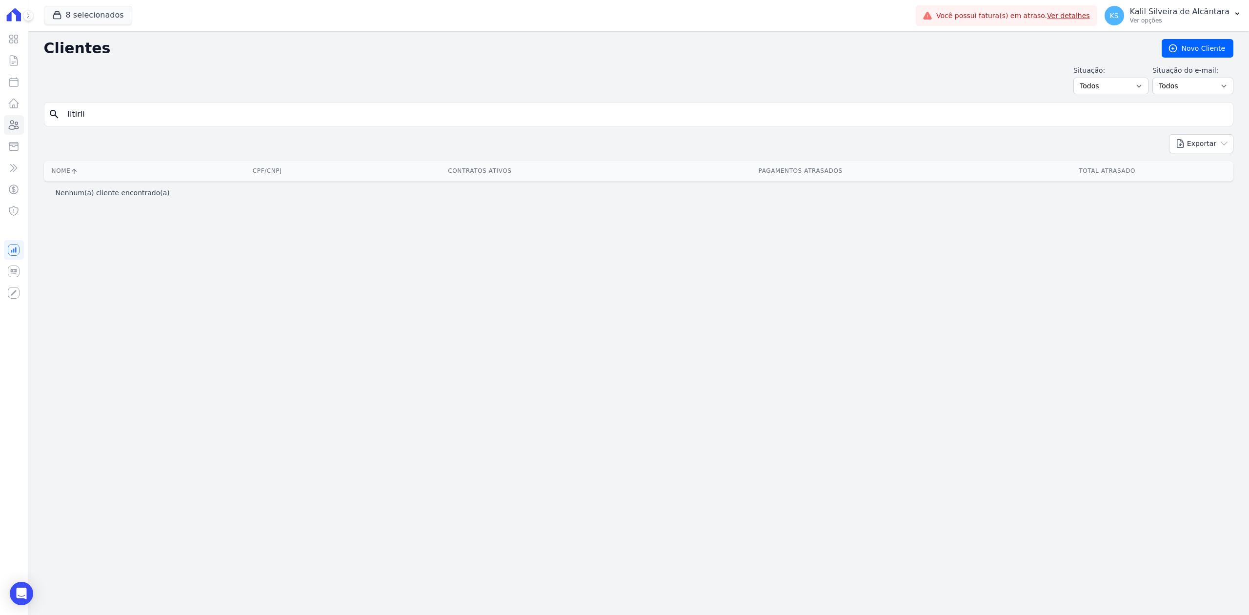
click at [111, 97] on div "Clientes [GEOGRAPHIC_DATA] Situação: Todos Adimplentes Inadimplentes Situação d…" at bounding box center [638, 323] width 1221 height 584
click at [107, 116] on input "litirli" at bounding box center [645, 114] width 1167 height 20
type input "litieli"
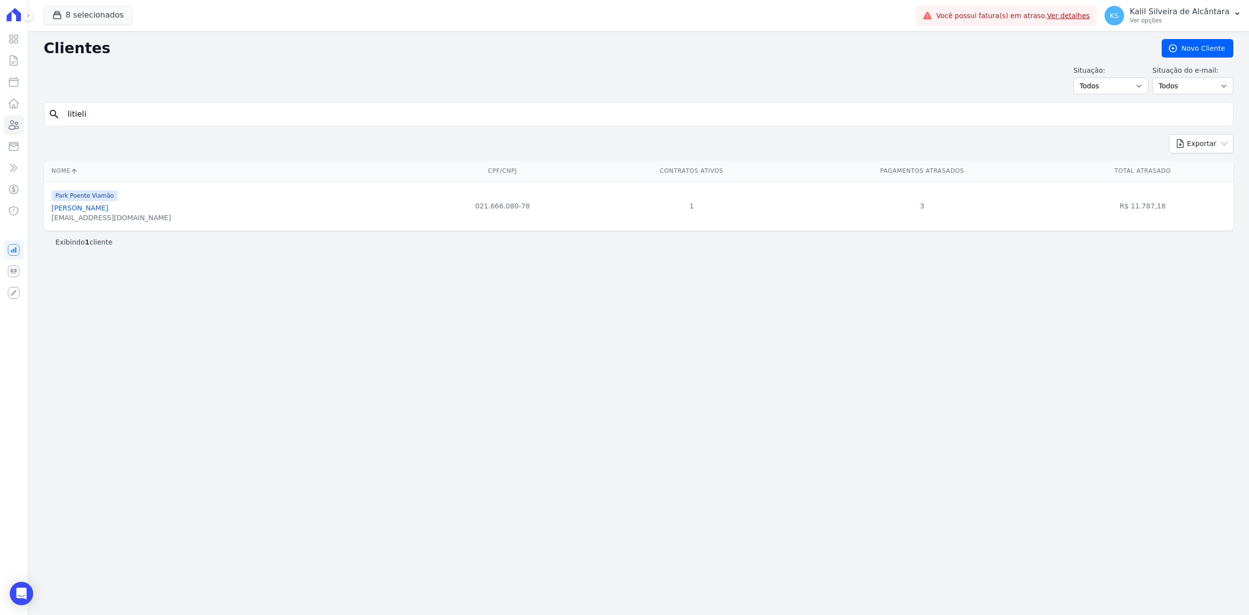
click at [91, 207] on link "[PERSON_NAME]" at bounding box center [80, 208] width 57 height 8
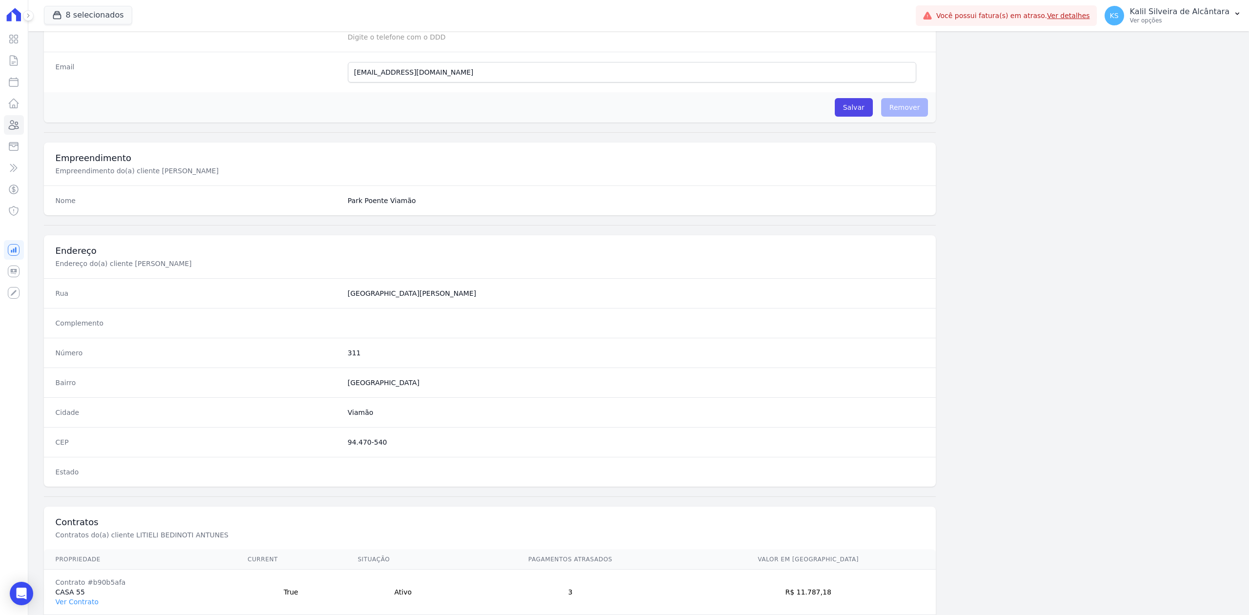
scroll to position [303, 0]
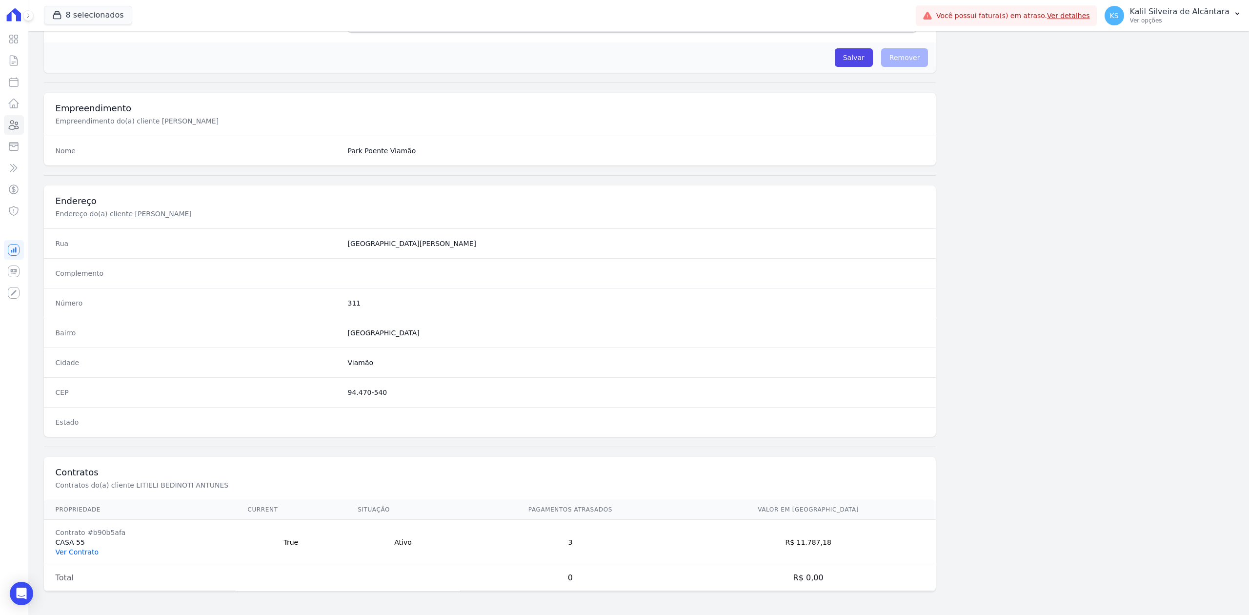
click at [73, 552] on link "Ver Contrato" at bounding box center [77, 552] width 43 height 8
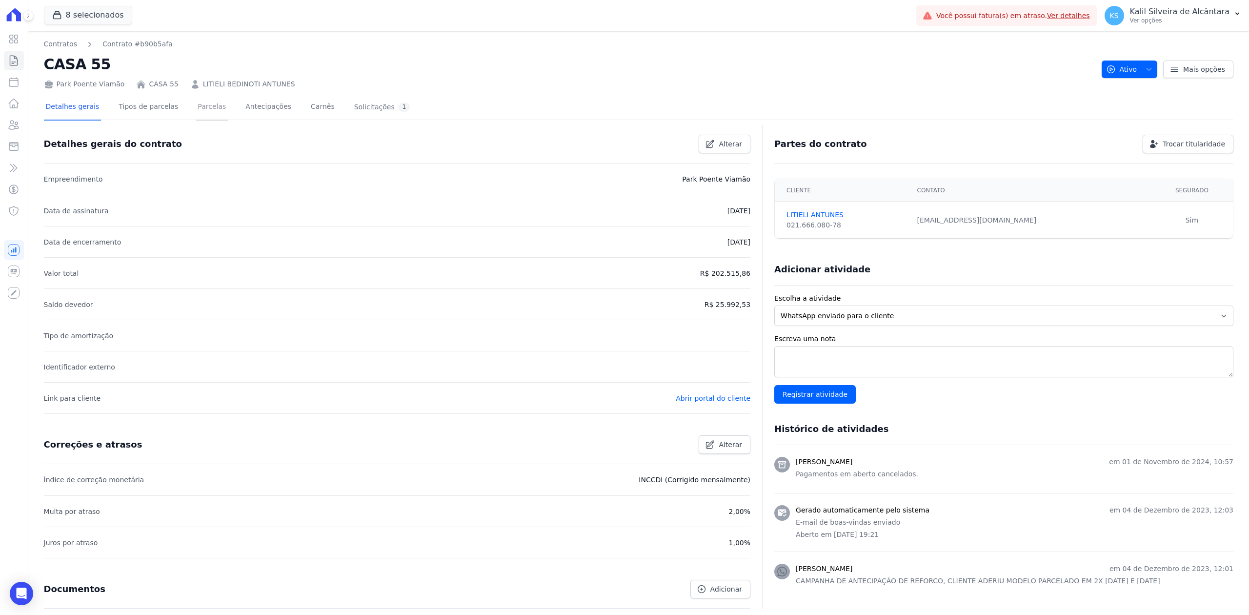
click at [196, 109] on link "Parcelas" at bounding box center [212, 108] width 32 height 26
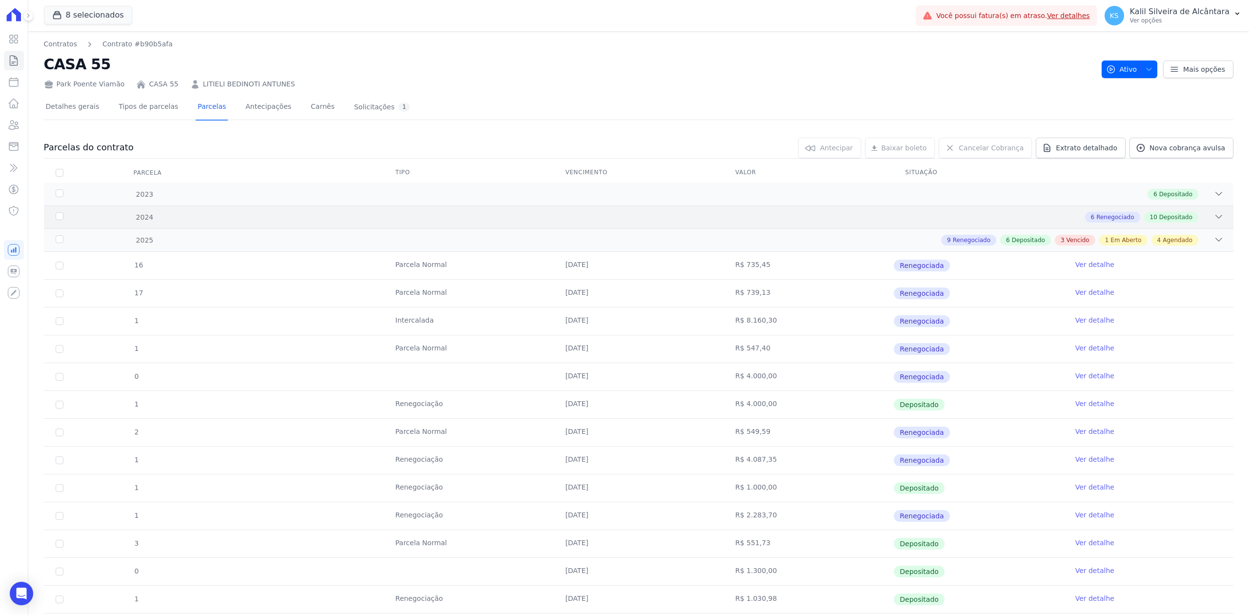
click at [1199, 208] on div "2024 6 Renegociado 10 Depositado" at bounding box center [639, 216] width 1190 height 23
click at [1199, 202] on div "2023 6 Depositado" at bounding box center [639, 194] width 1190 height 22
click at [1214, 217] on icon at bounding box center [1219, 217] width 10 height 10
click at [1214, 222] on icon at bounding box center [1219, 217] width 10 height 10
click at [1208, 201] on div "2023 6 Depositado" at bounding box center [639, 194] width 1190 height 22
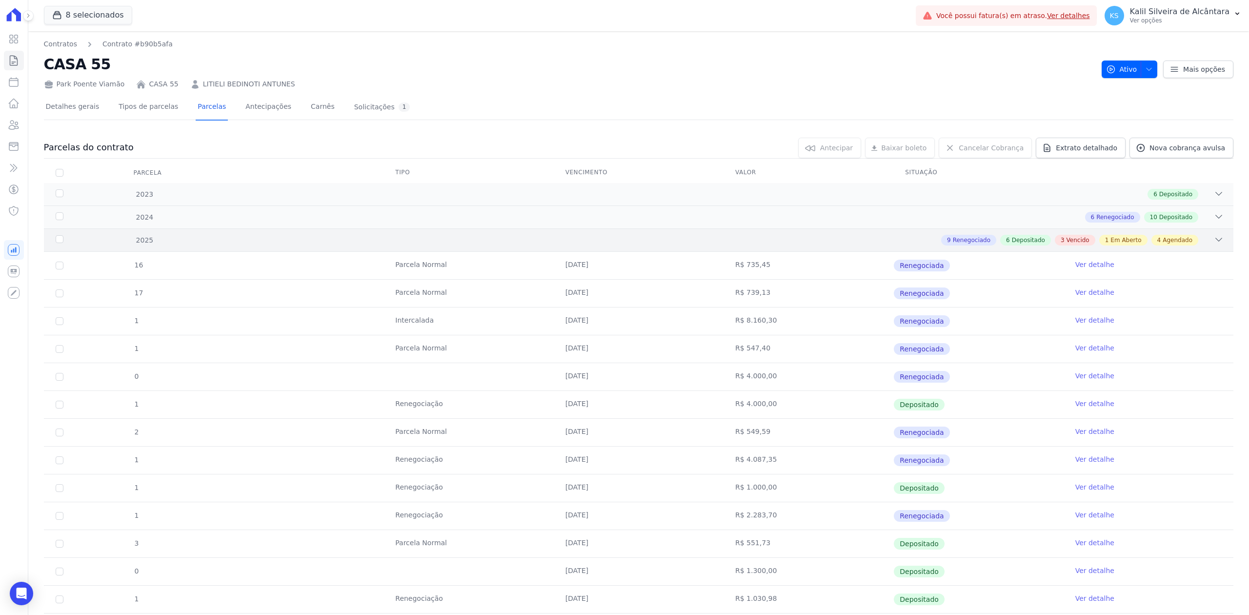
click at [1208, 231] on div "2025 9 Renegociado 6 Depositado 3 Vencido 1 Em Aberto 4 Agendado" at bounding box center [639, 239] width 1190 height 23
click at [1198, 210] on div "2024 6 Renegociado 10 Depositado" at bounding box center [639, 216] width 1190 height 23
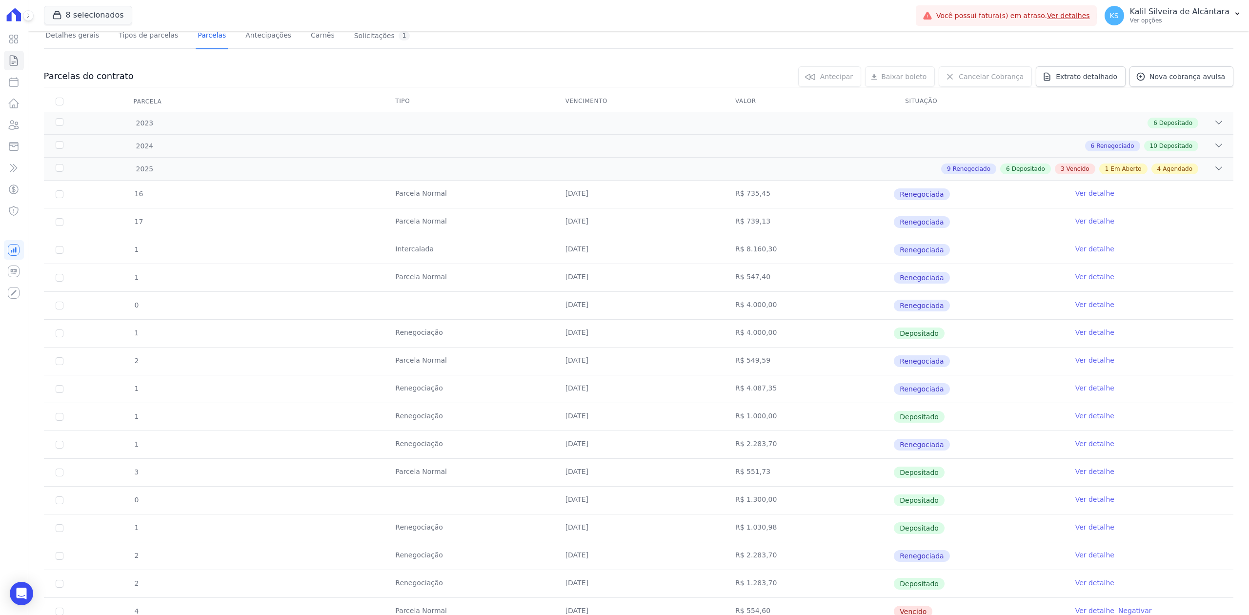
scroll to position [356, 0]
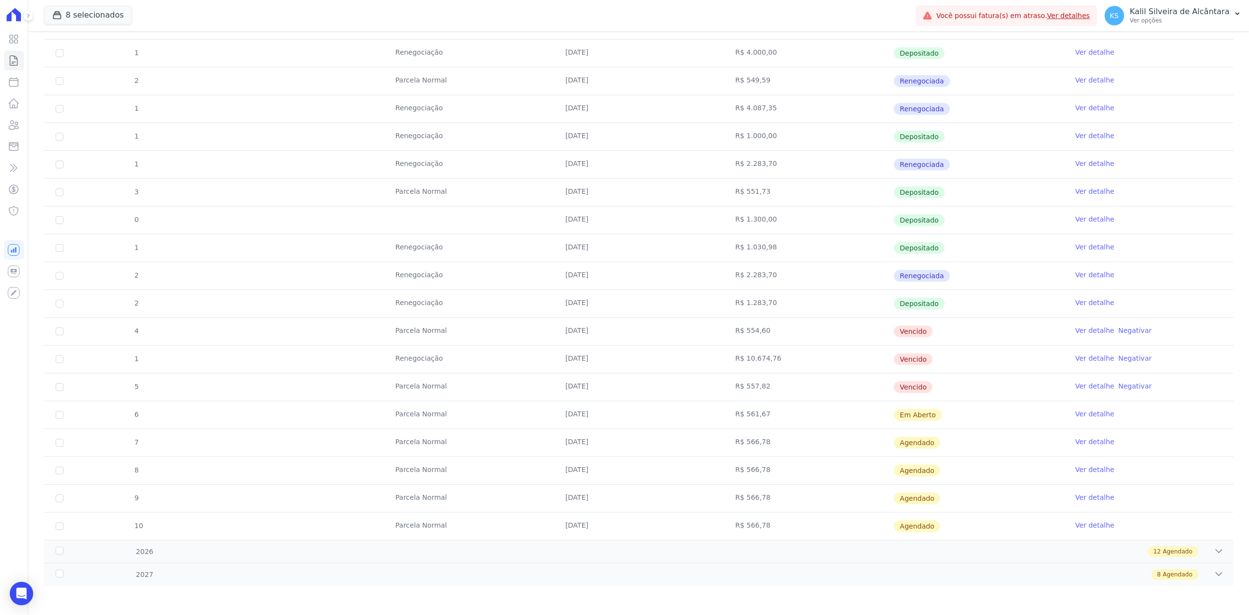
click at [700, 339] on td "[DATE]" at bounding box center [639, 331] width 170 height 27
click at [384, 330] on td "Parcela Normal" at bounding box center [469, 331] width 170 height 27
click at [61, 330] on input "checkbox" at bounding box center [60, 331] width 8 height 8
checkbox input "true"
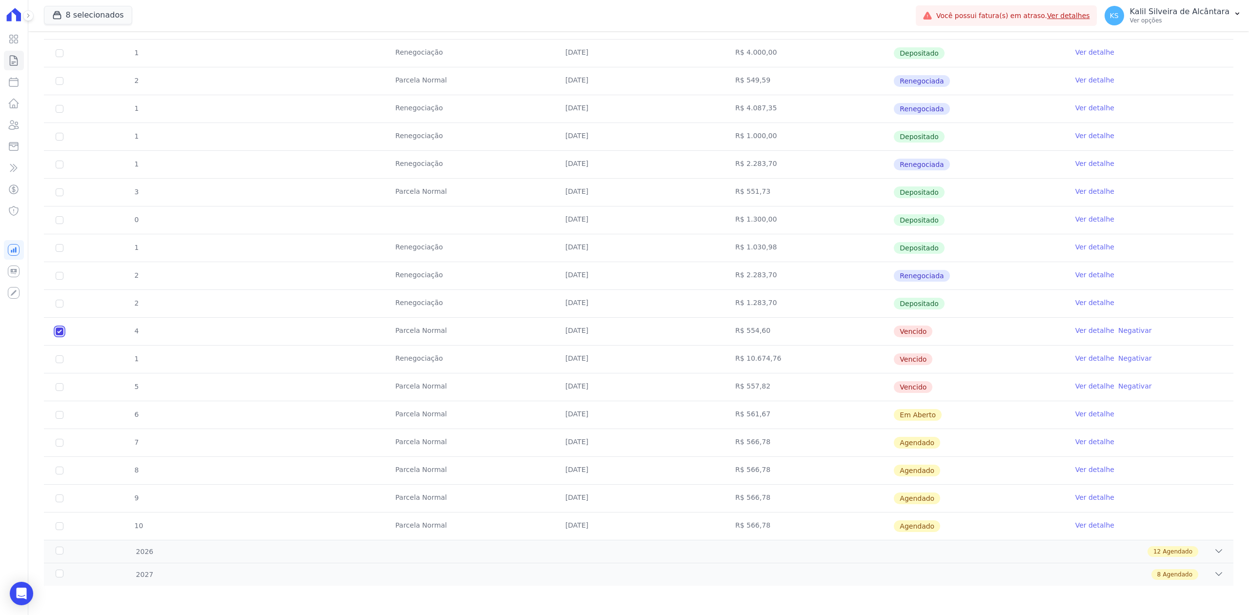
checkbox input "true"
click at [59, 358] on input "checkbox" at bounding box center [60, 359] width 8 height 8
checkbox input "true"
click at [59, 383] on input "checkbox" at bounding box center [60, 387] width 8 height 8
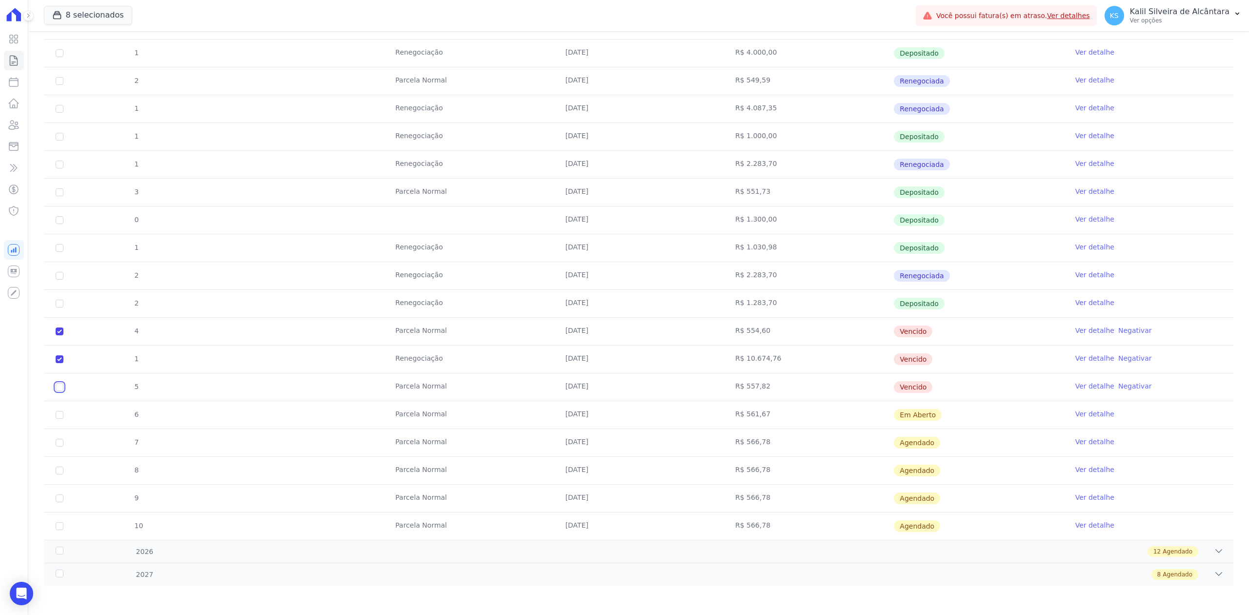
checkbox input "true"
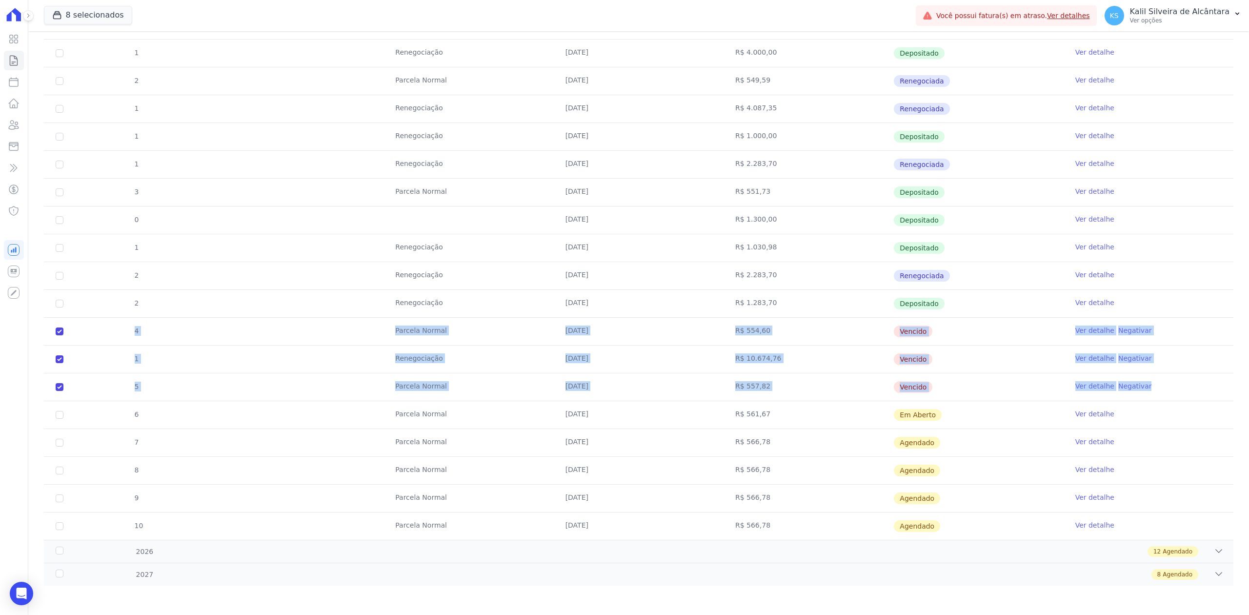
drag, startPoint x: 67, startPoint y: 324, endPoint x: 1164, endPoint y: 393, distance: 1099.1
click at [1164, 393] on tbody "16 [GEOGRAPHIC_DATA] [DATE] R$ 735,45 Renegociada Ver detalhe 17 [GEOGRAPHIC_DA…" at bounding box center [639, 219] width 1190 height 639
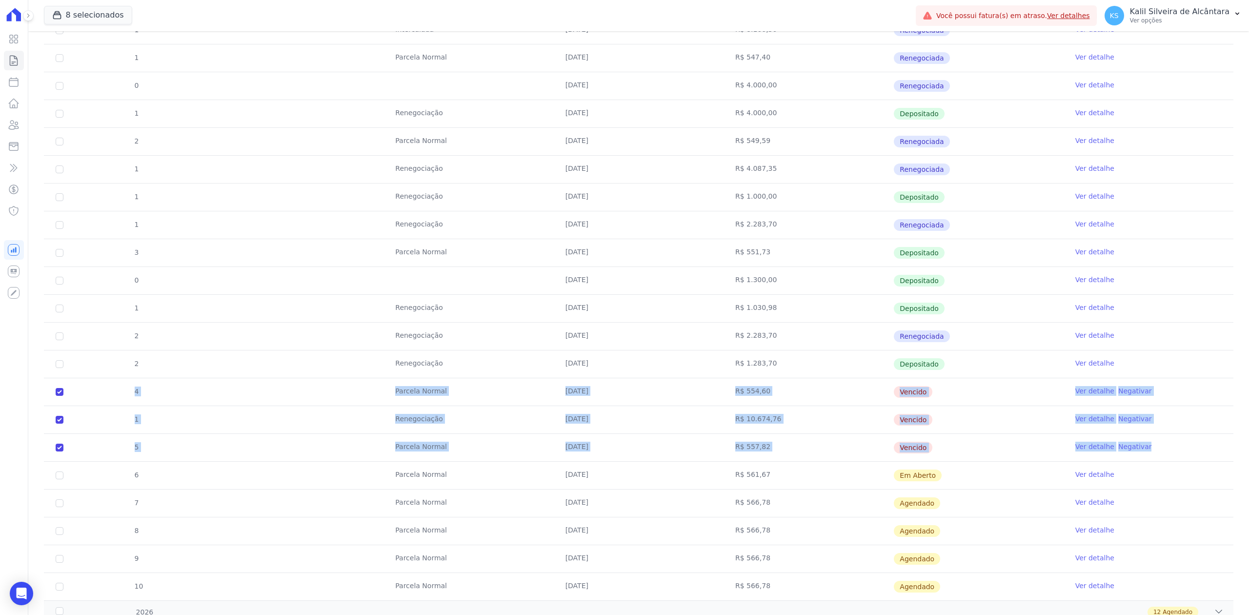
scroll to position [0, 0]
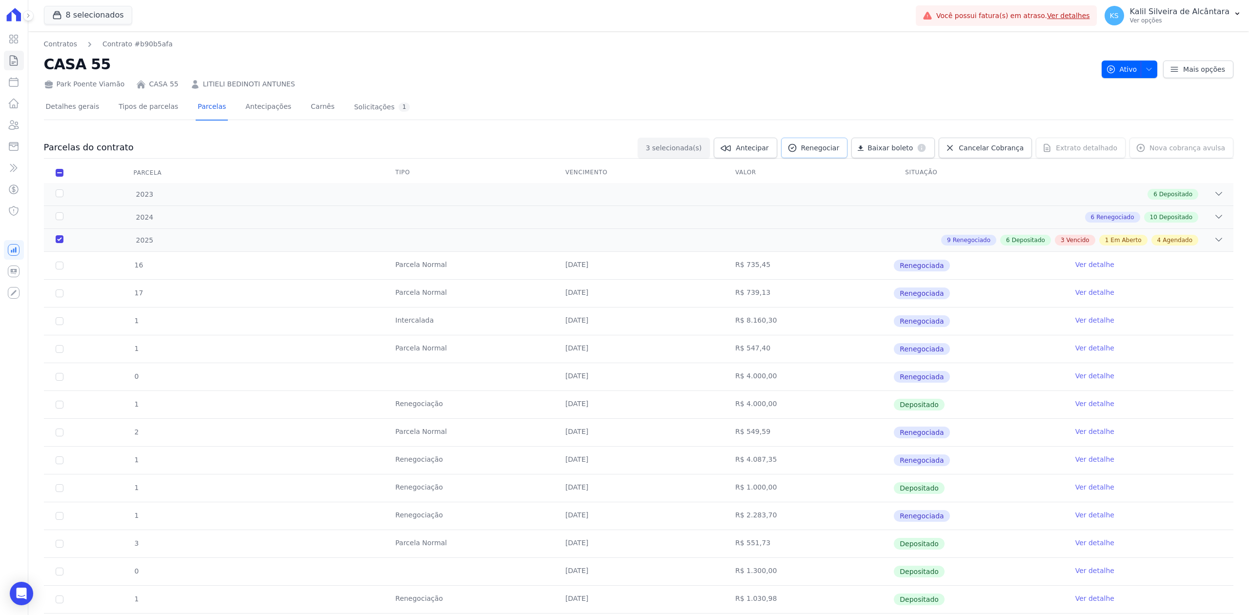
click at [841, 154] on link "Renegociar" at bounding box center [814, 148] width 67 height 20
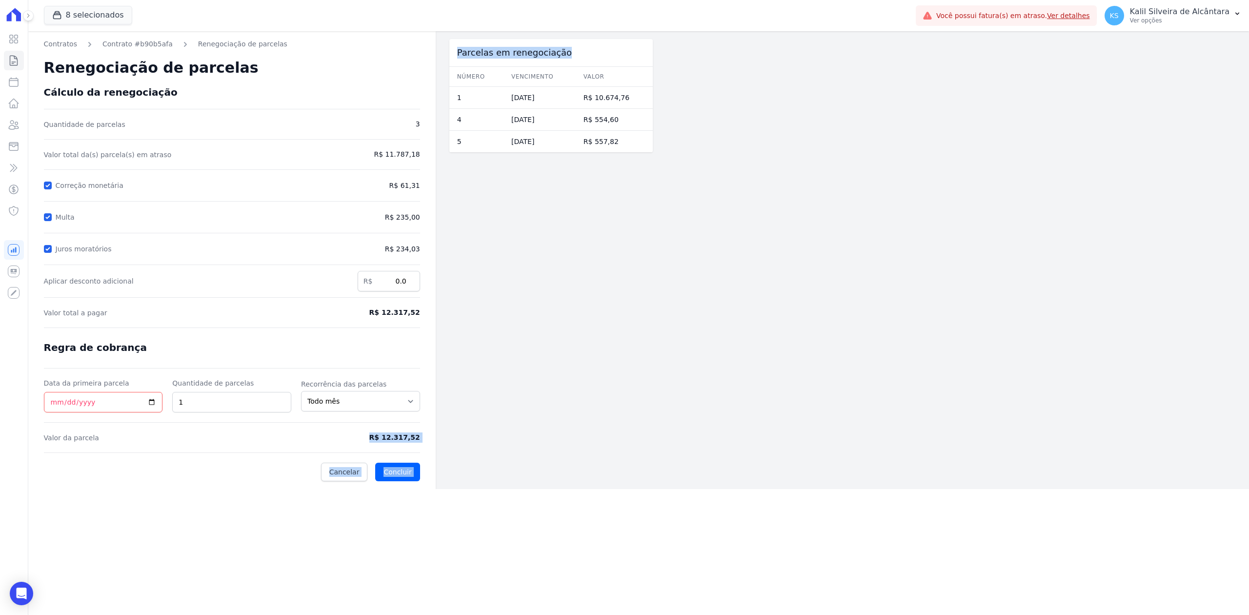
drag, startPoint x: 377, startPoint y: 436, endPoint x: 458, endPoint y: 447, distance: 81.8
click at [458, 447] on div "Contratos Contrato #b90b5afa Renegociação de parcelas Renegociação de parcelas …" at bounding box center [340, 260] width 625 height 458
click at [390, 436] on span "R$ 12.317,52" at bounding box center [376, 437] width 87 height 10
click at [370, 436] on span "R$ 12.317,52" at bounding box center [376, 437] width 87 height 10
drag, startPoint x: 370, startPoint y: 436, endPoint x: 439, endPoint y: 448, distance: 70.4
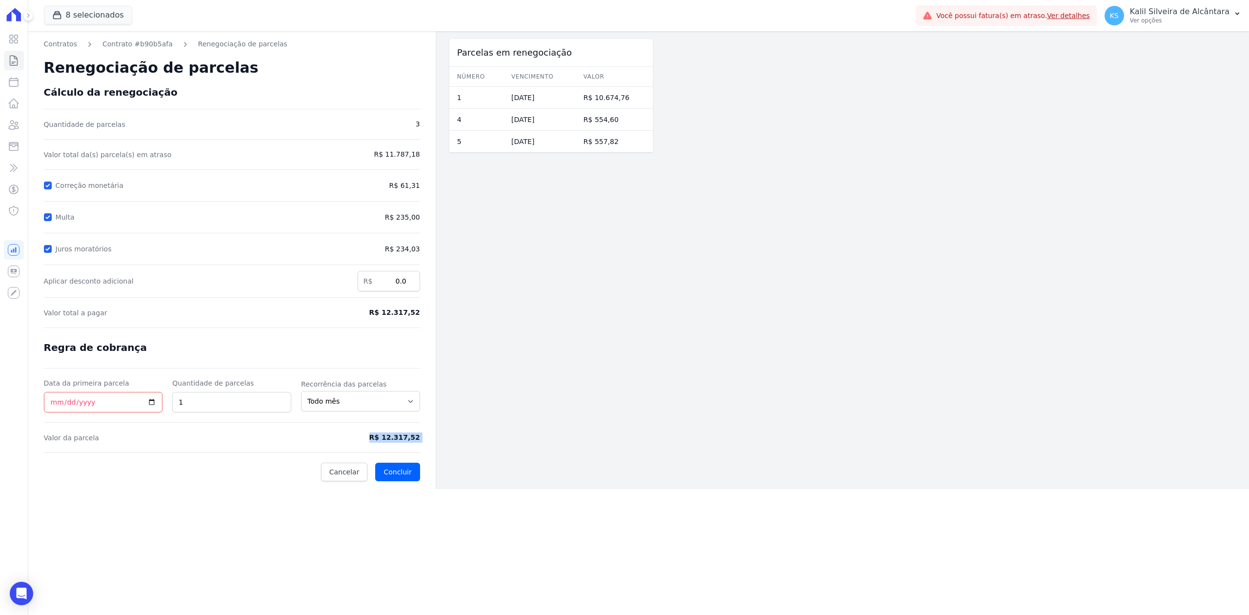
click at [439, 448] on div "Contratos Contrato #b90b5afa Renegociação de parcelas Renegociação de parcelas …" at bounding box center [340, 260] width 625 height 458
click at [17, 129] on icon at bounding box center [14, 125] width 12 height 12
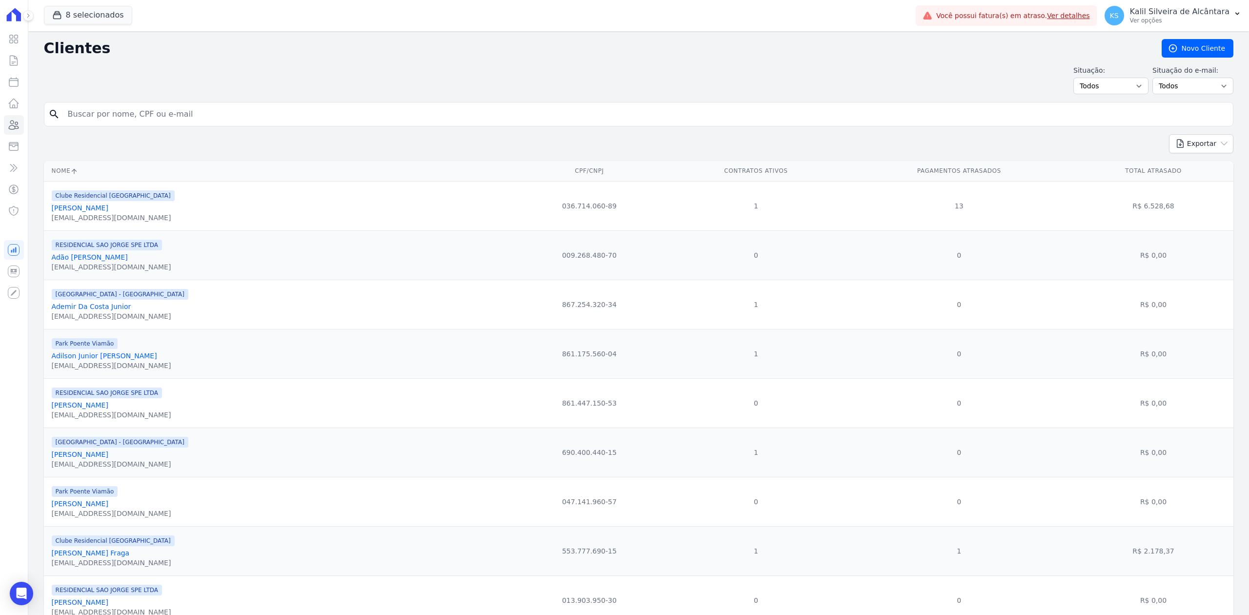
click at [185, 124] on input "search" at bounding box center [645, 114] width 1167 height 20
click at [107, 128] on form "search" at bounding box center [639, 118] width 1190 height 32
click at [115, 119] on input "search" at bounding box center [645, 114] width 1167 height 20
paste input "[PERSON_NAME]"
type input "[PERSON_NAME]"
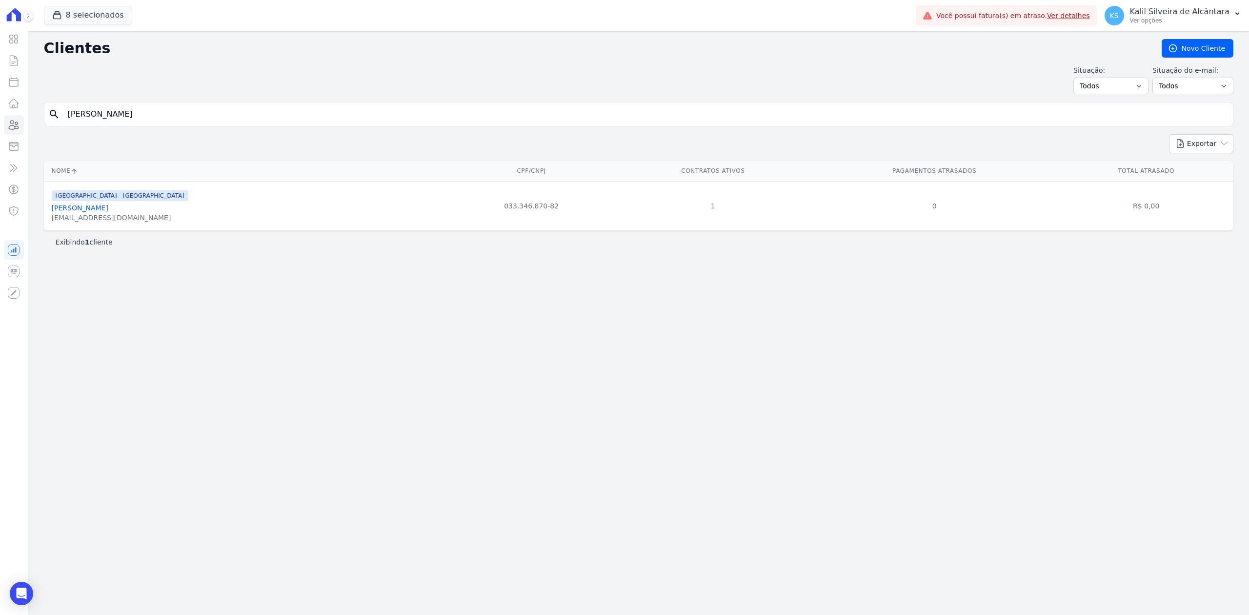
click at [108, 207] on link "[PERSON_NAME]" at bounding box center [80, 208] width 57 height 8
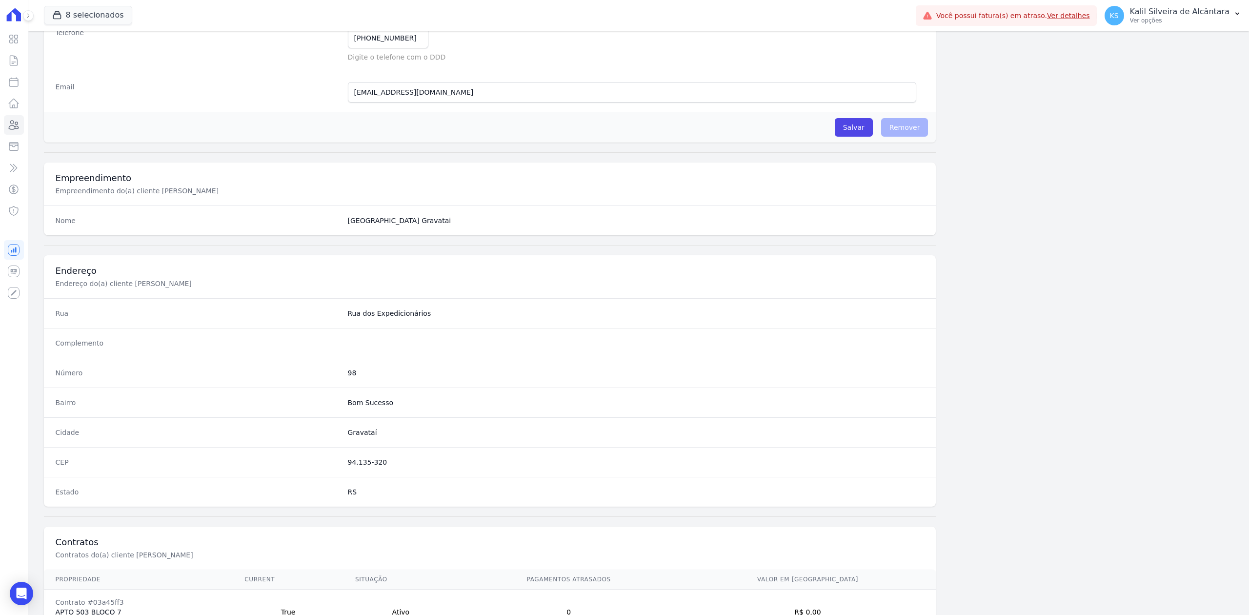
scroll to position [303, 0]
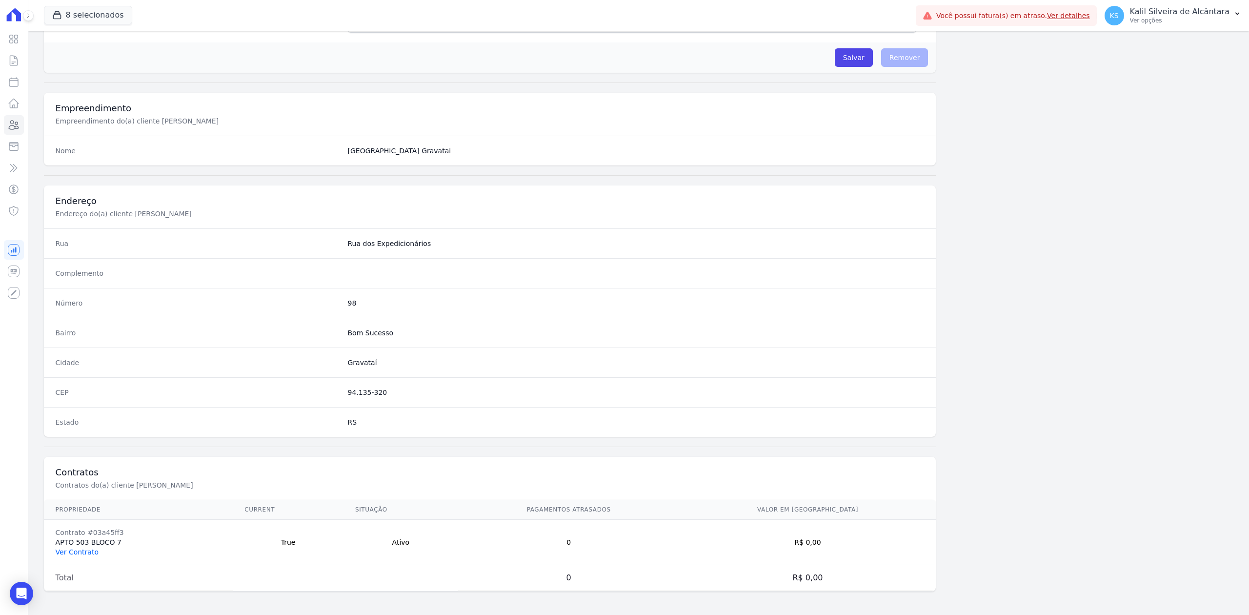
click at [80, 553] on link "Ver Contrato" at bounding box center [77, 552] width 43 height 8
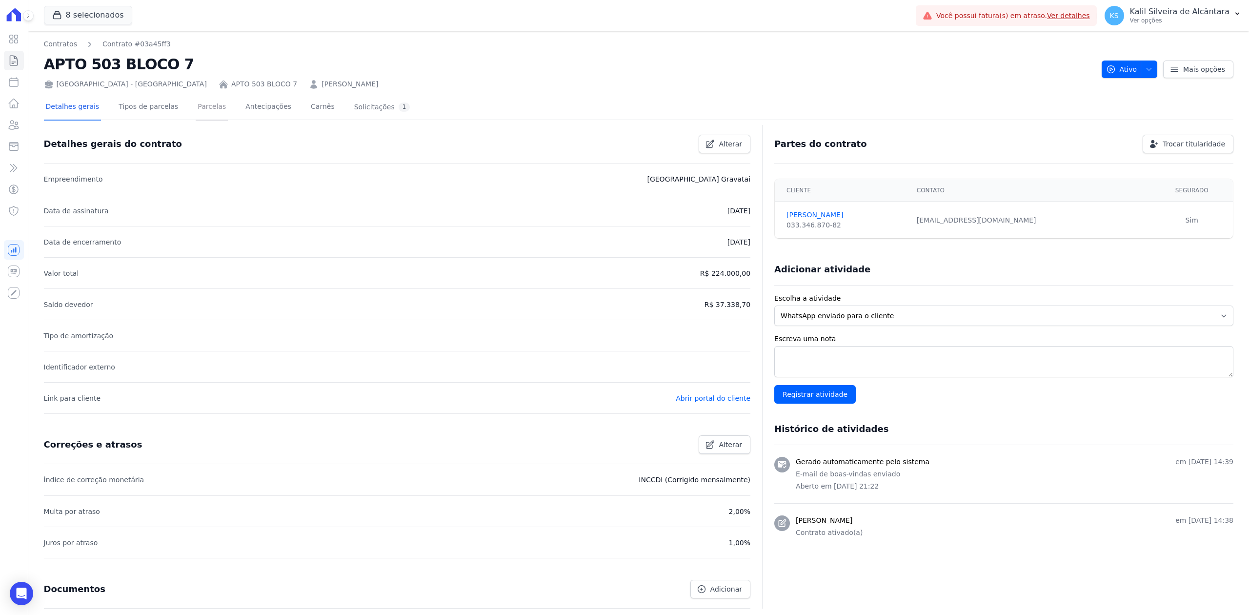
click at [208, 108] on link "Parcelas" at bounding box center [212, 108] width 32 height 26
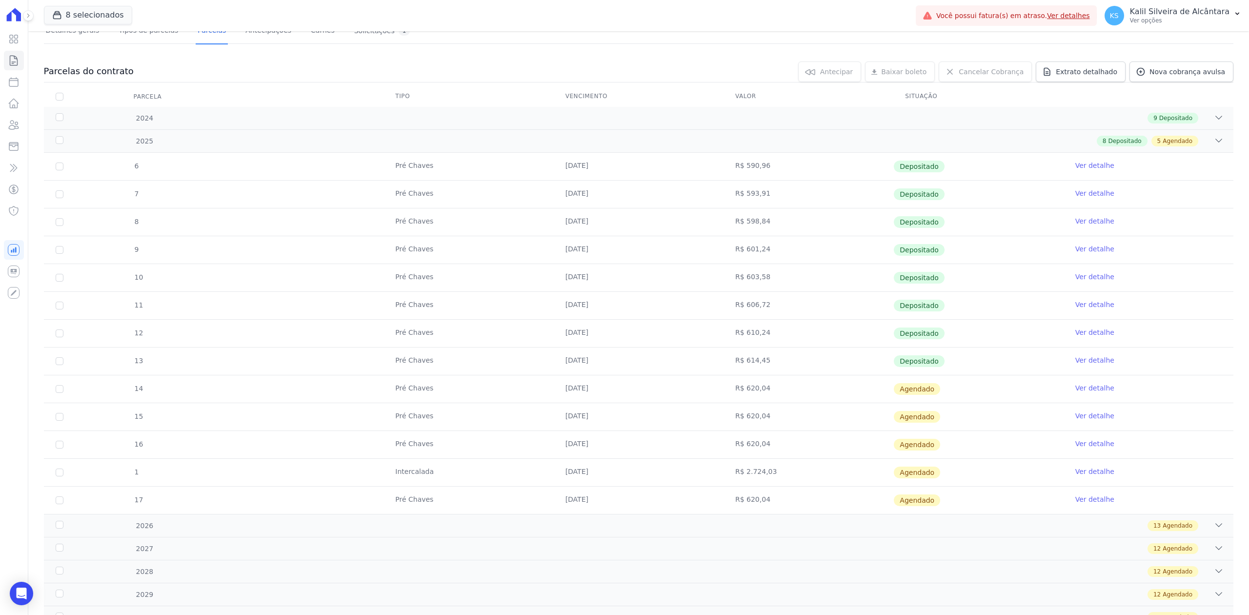
scroll to position [145, 0]
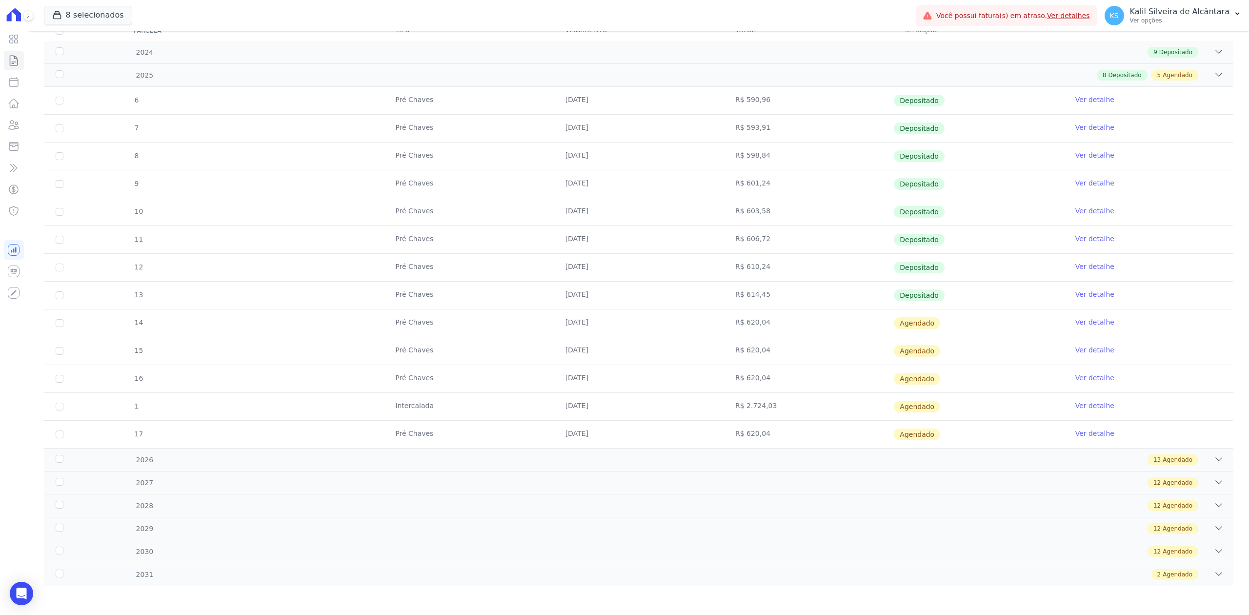
drag, startPoint x: 507, startPoint y: 328, endPoint x: 971, endPoint y: 316, distance: 464.2
click at [971, 316] on tr "14 Pré Chaves [DATE] R$ 620,04 [GEOGRAPHIC_DATA] Ver detalhe" at bounding box center [639, 323] width 1190 height 28
click at [1078, 319] on link "Ver detalhe" at bounding box center [1094, 322] width 39 height 10
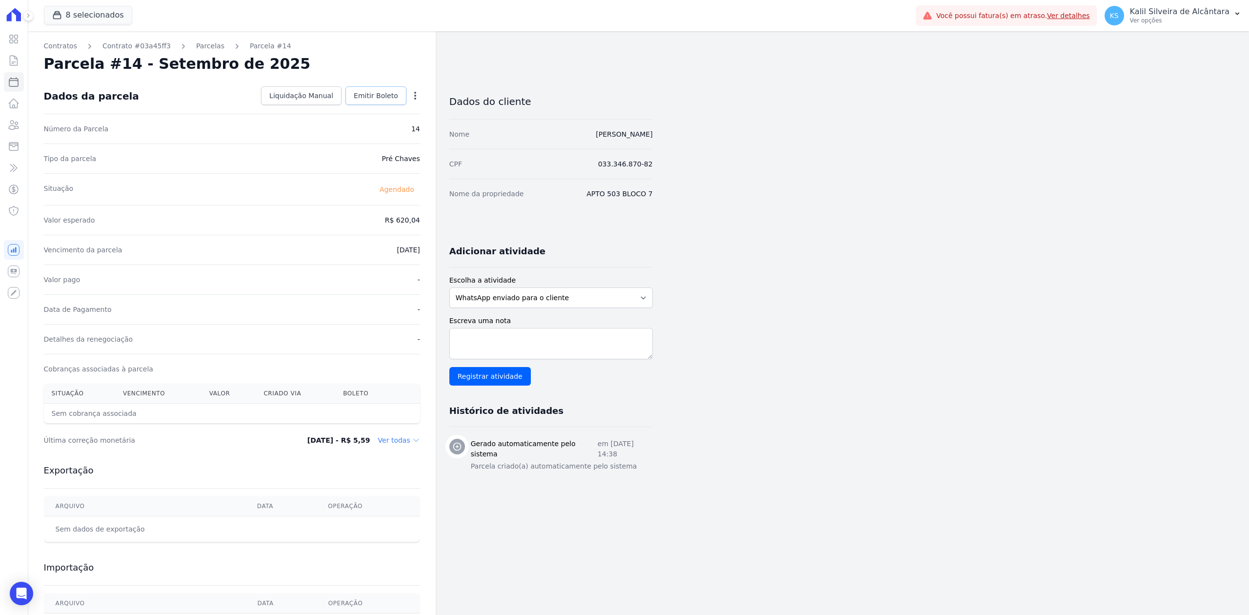
click at [374, 92] on span "Emitir Boleto" at bounding box center [376, 96] width 44 height 10
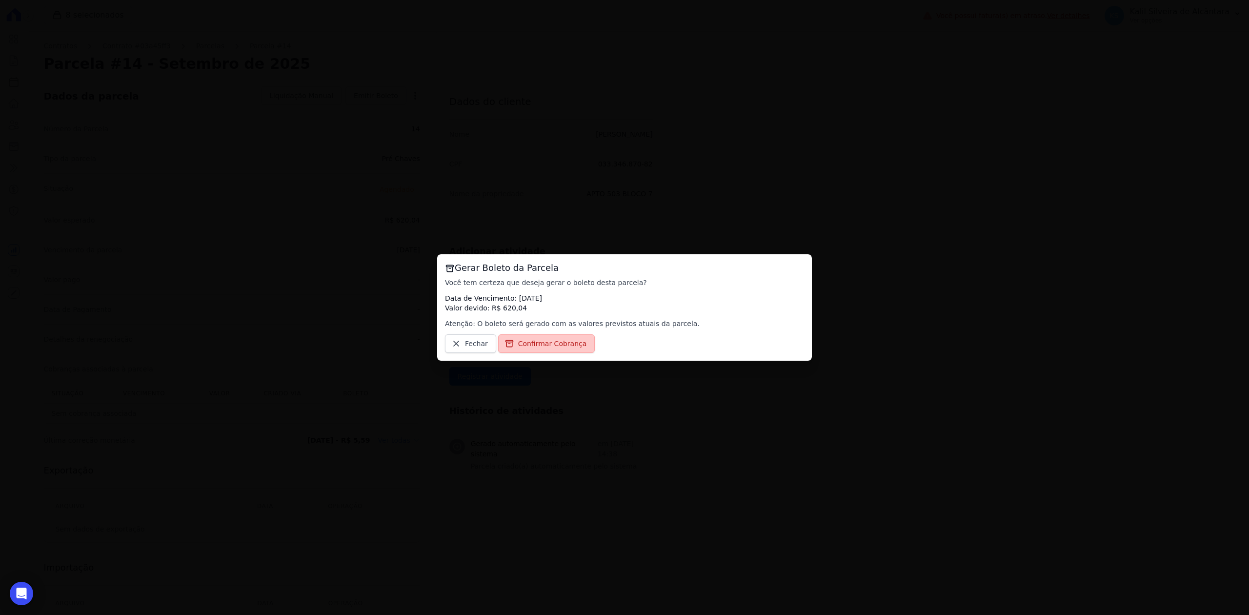
click at [547, 346] on span "Confirmar Cobrança" at bounding box center [552, 344] width 69 height 10
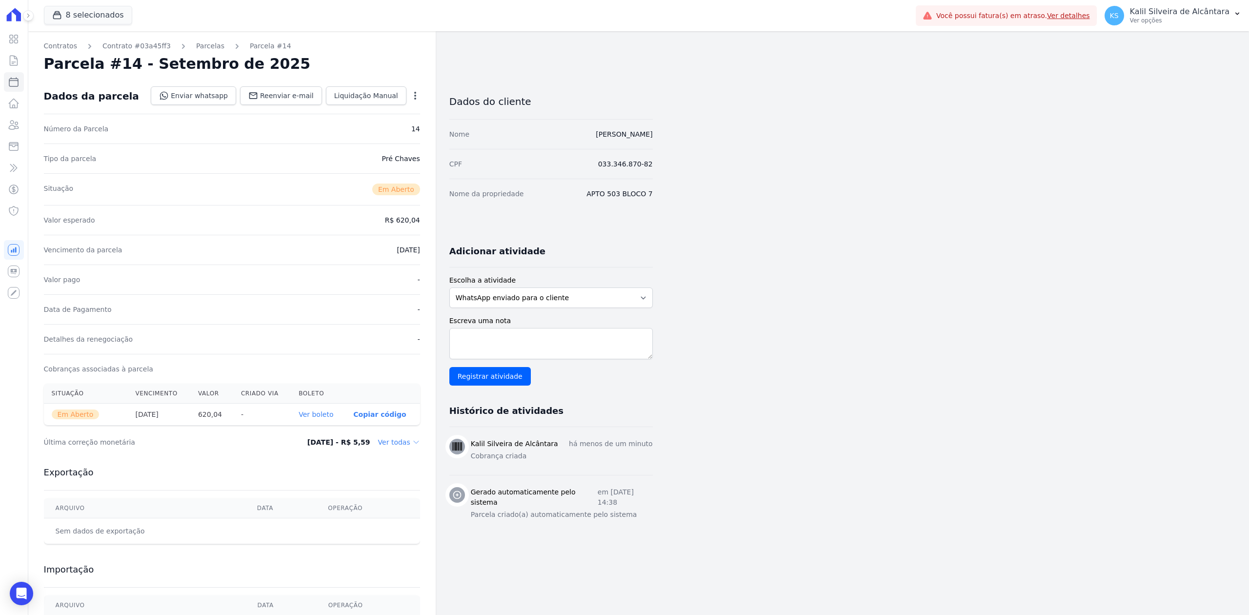
click at [329, 418] on link "Ver boleto" at bounding box center [316, 414] width 35 height 8
